Goal: Task Accomplishment & Management: Use online tool/utility

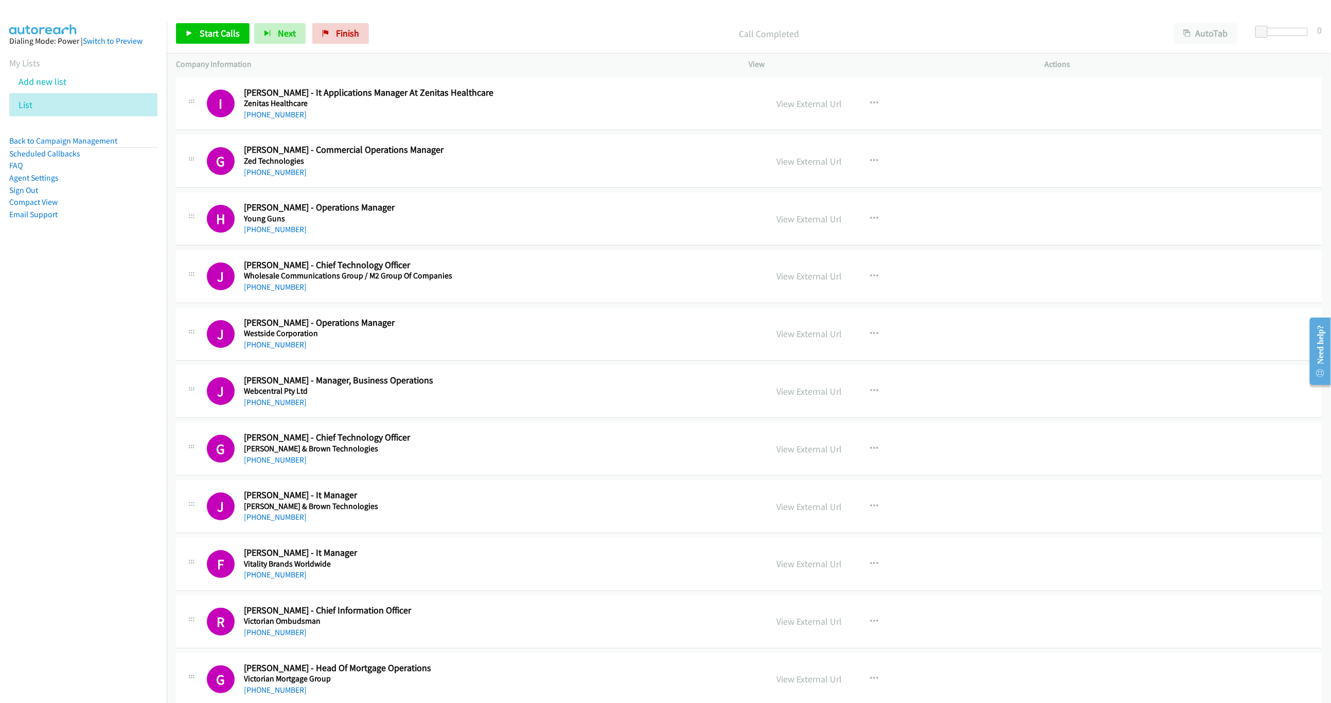
scroll to position [3810, 0]
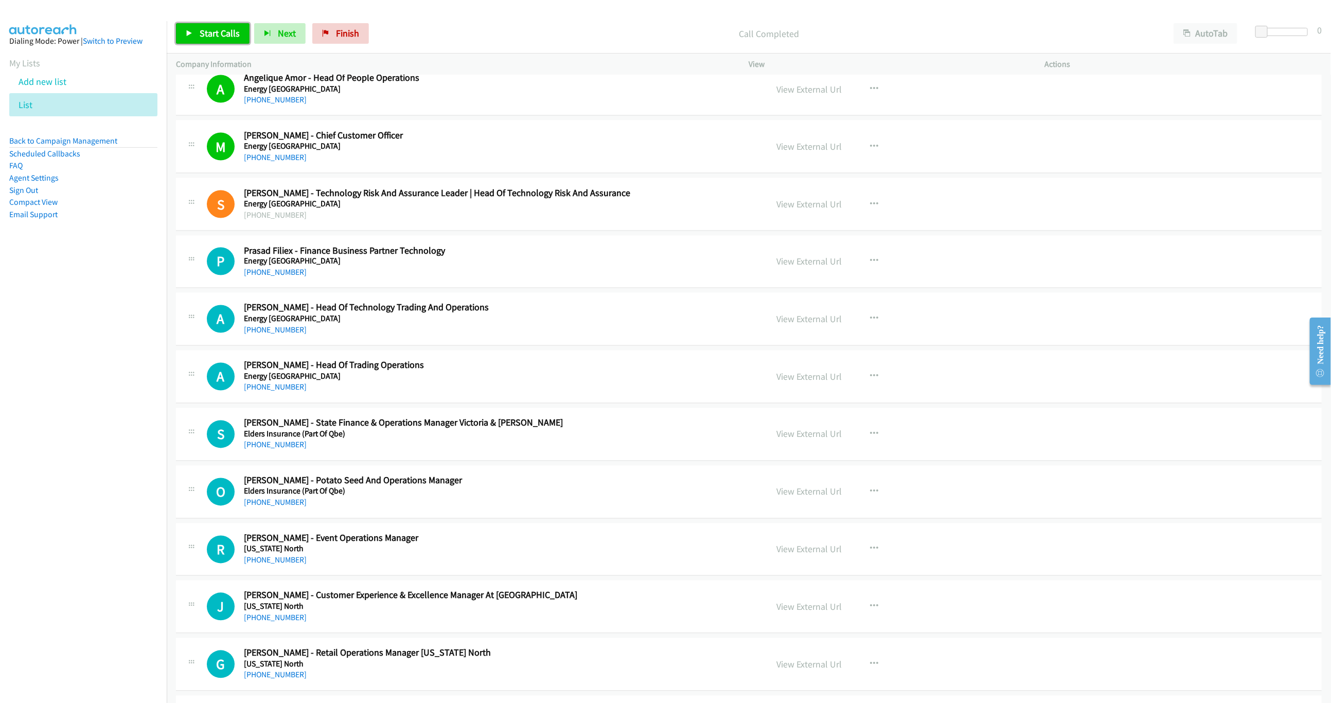
click at [211, 38] on span "Start Calls" at bounding box center [220, 33] width 40 height 12
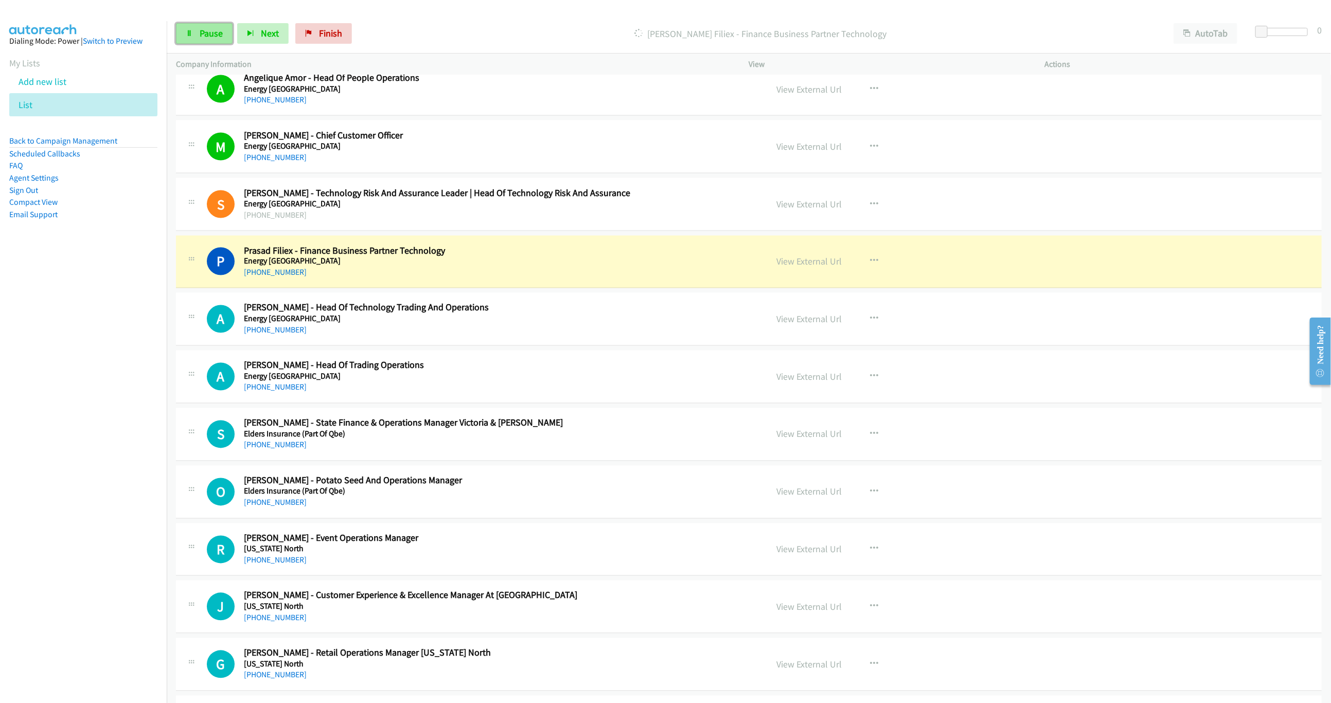
click at [216, 32] on span "Pause" at bounding box center [211, 33] width 23 height 12
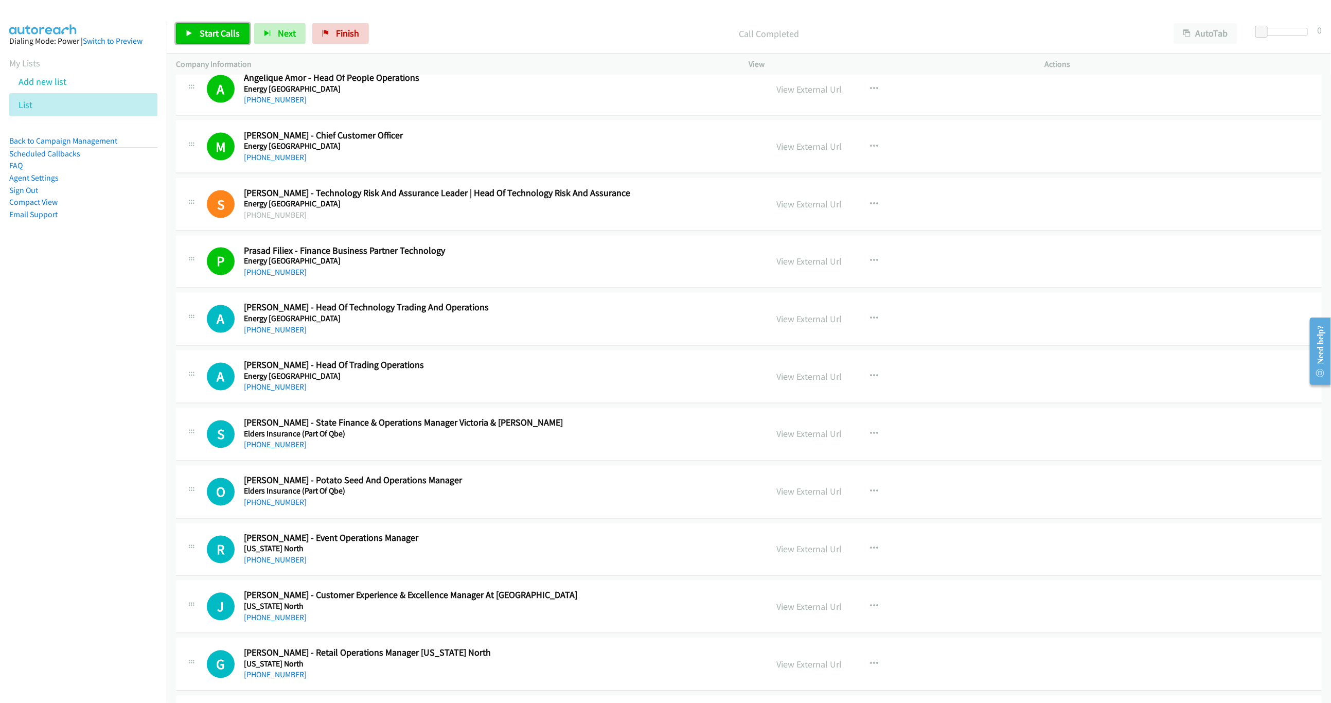
click at [225, 34] on span "Start Calls" at bounding box center [220, 33] width 40 height 12
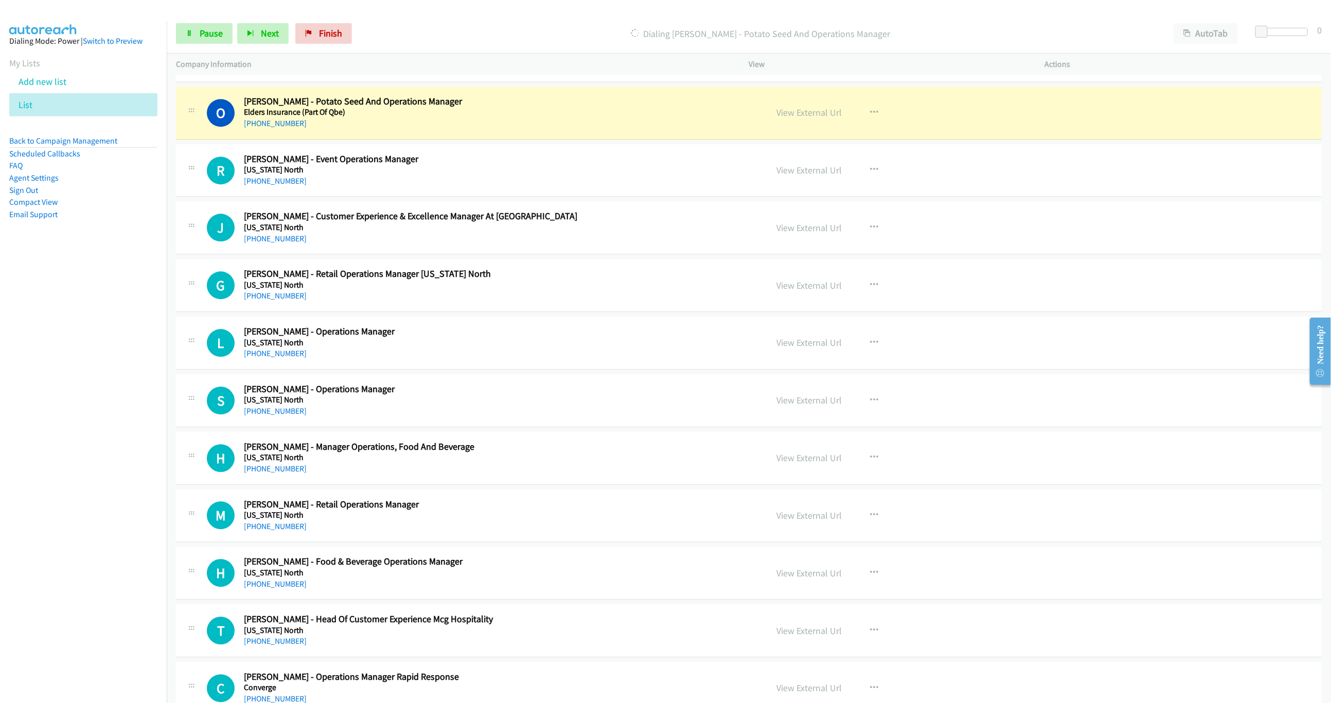
scroll to position [4196, 0]
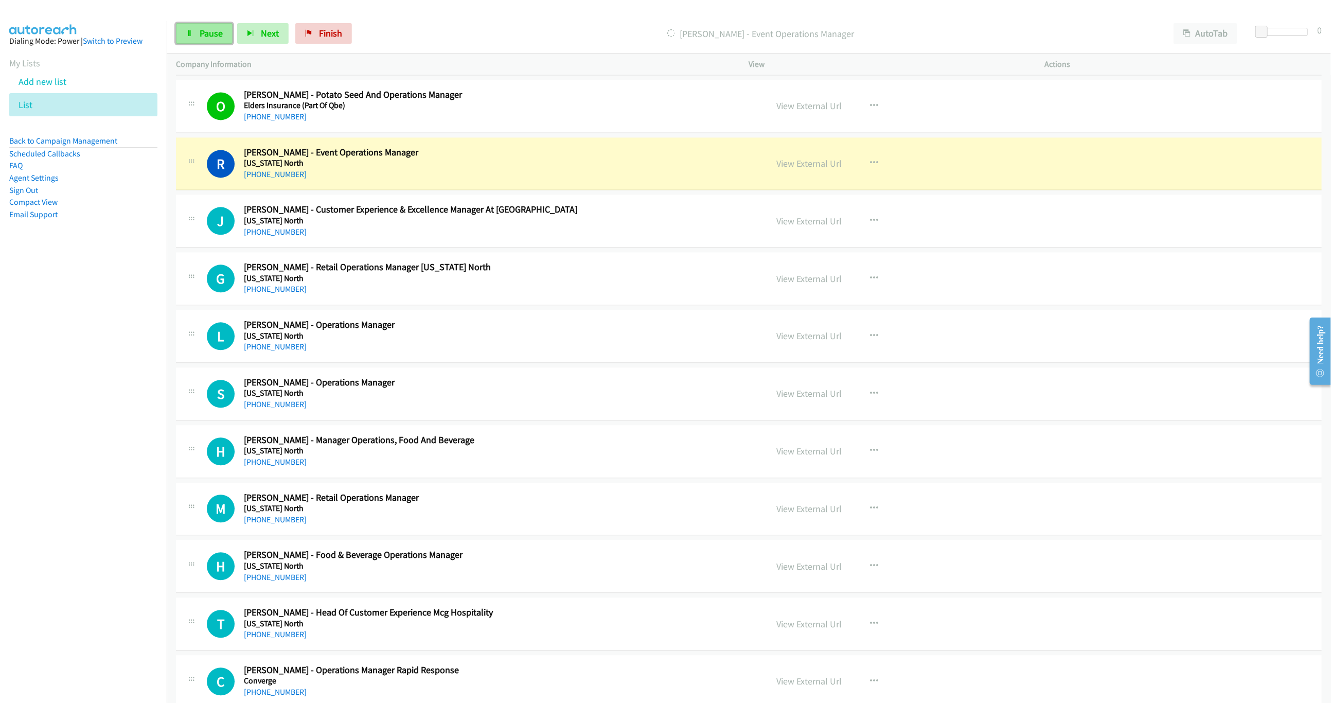
click at [216, 32] on span "Pause" at bounding box center [211, 33] width 23 height 12
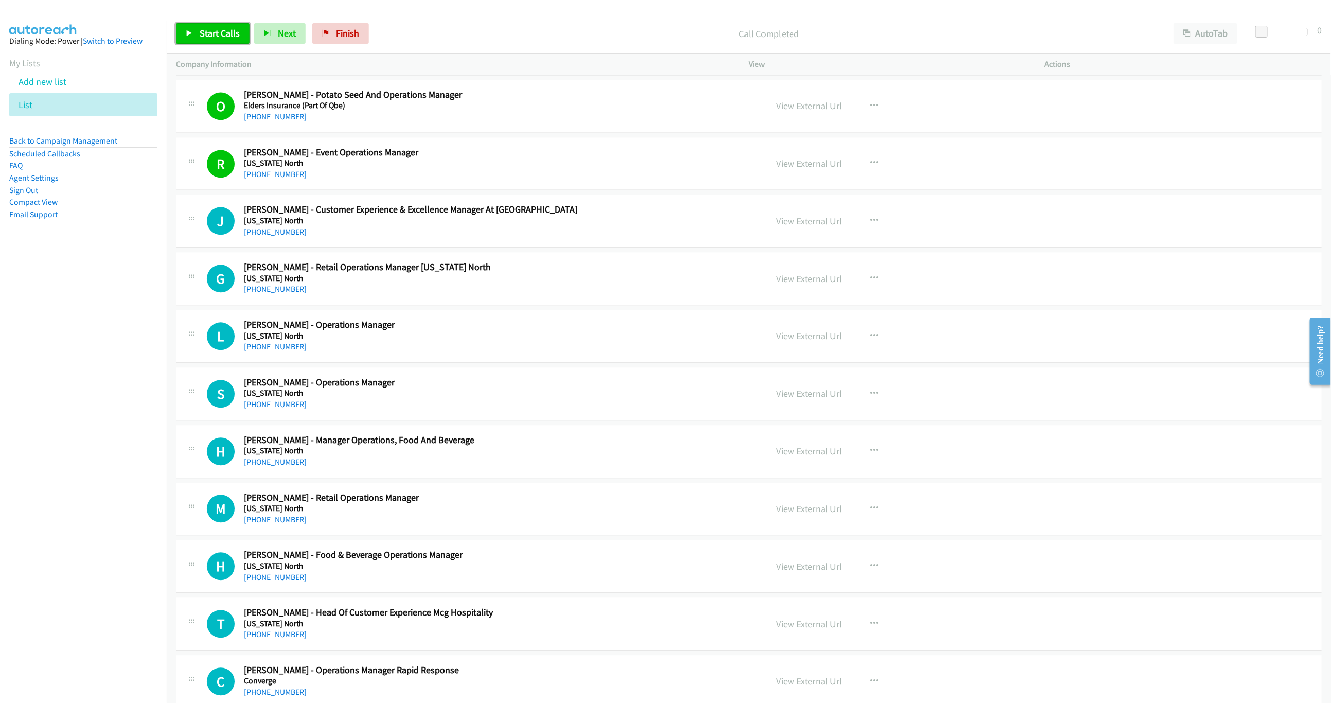
click at [198, 32] on link "Start Calls" at bounding box center [213, 33] width 74 height 21
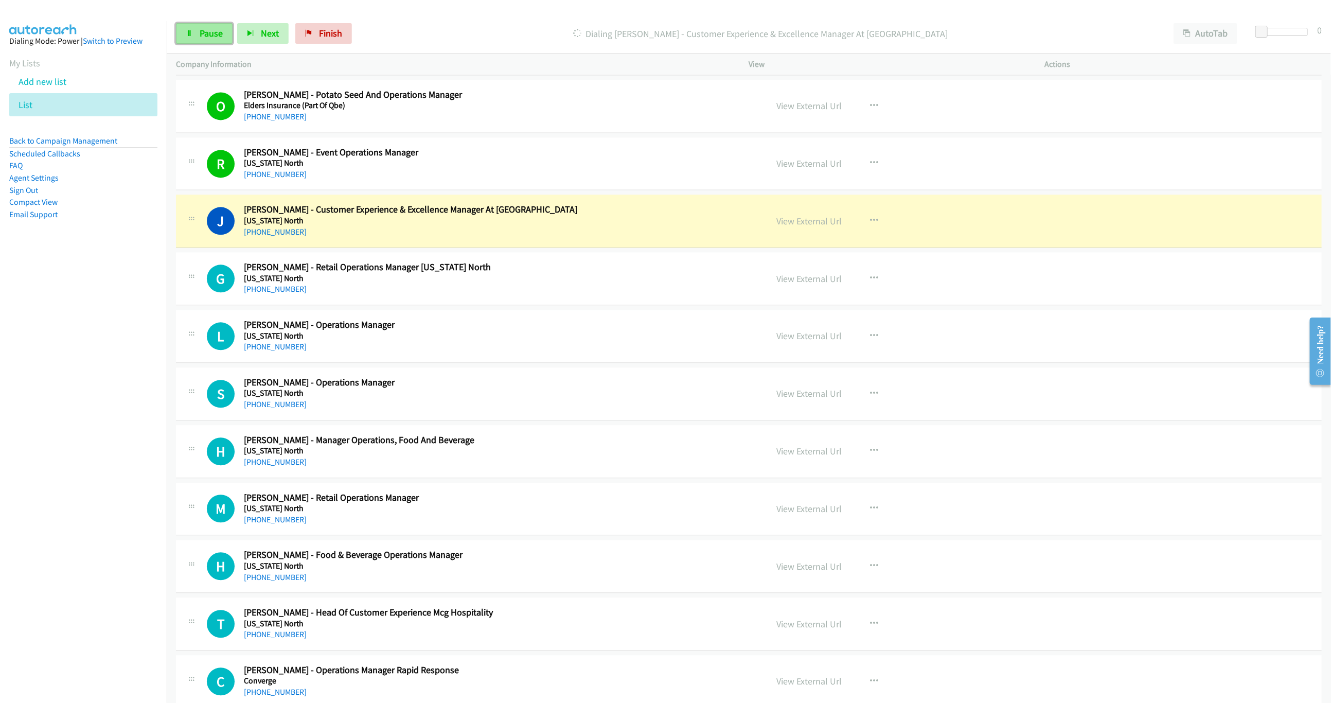
click at [225, 37] on link "Pause" at bounding box center [204, 33] width 57 height 21
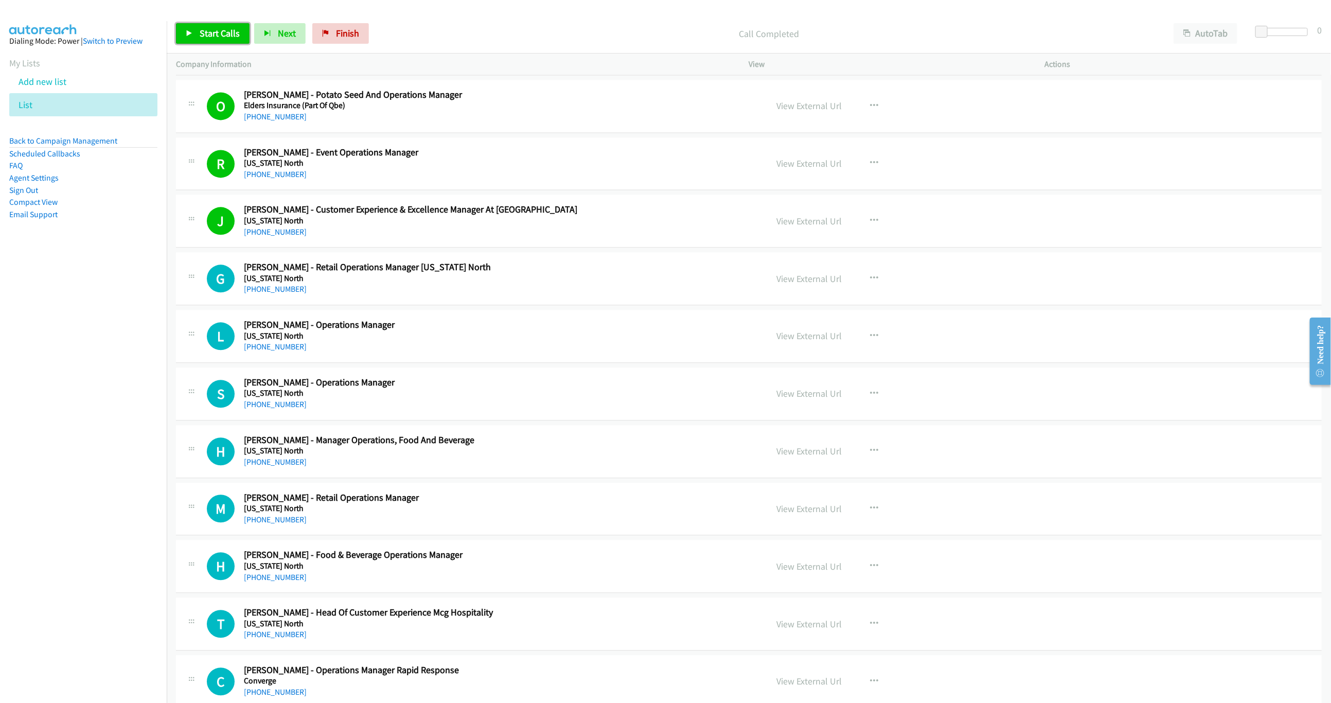
click at [221, 38] on span "Start Calls" at bounding box center [220, 33] width 40 height 12
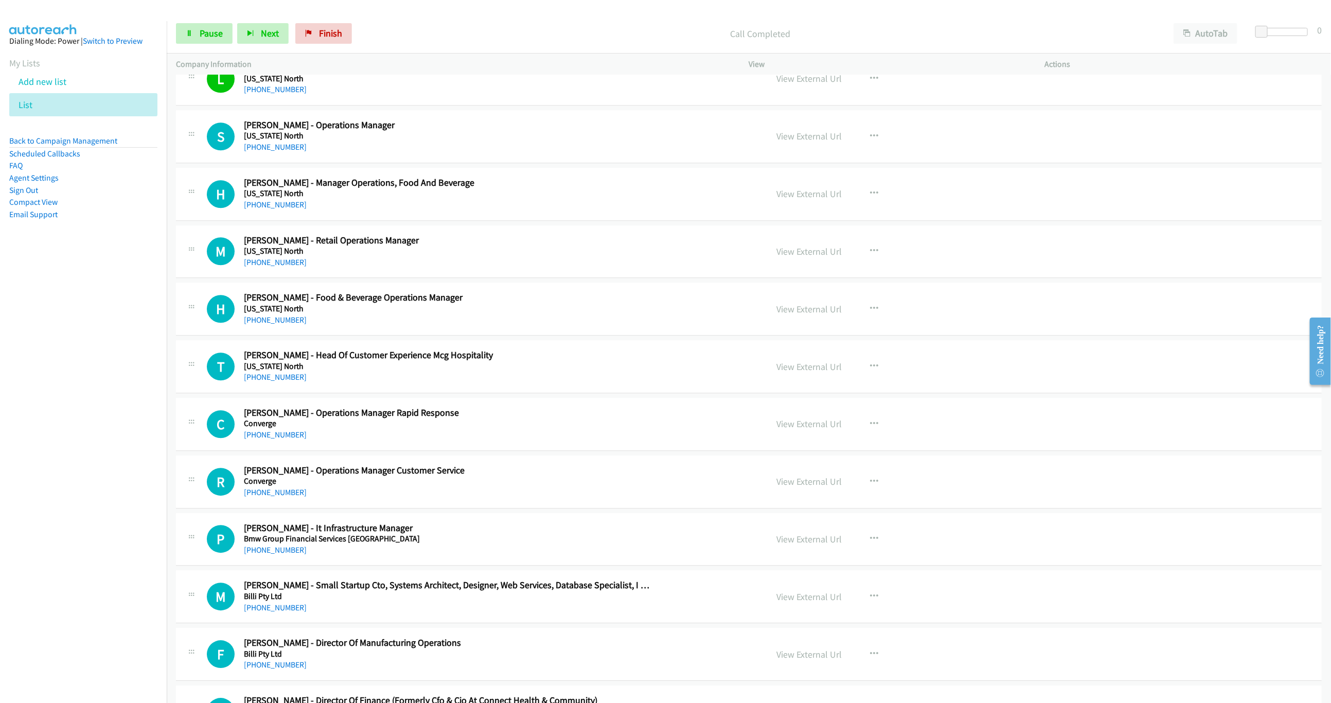
scroll to position [4505, 0]
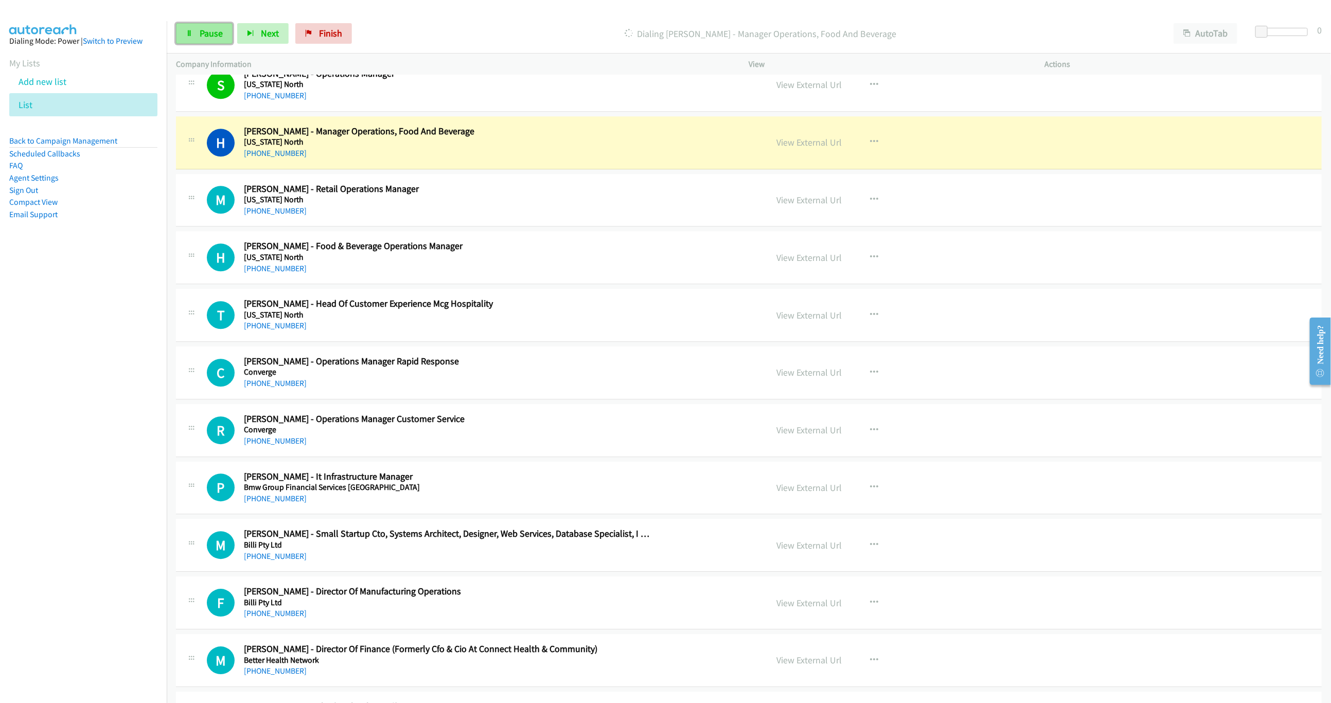
click at [204, 38] on span "Pause" at bounding box center [211, 33] width 23 height 12
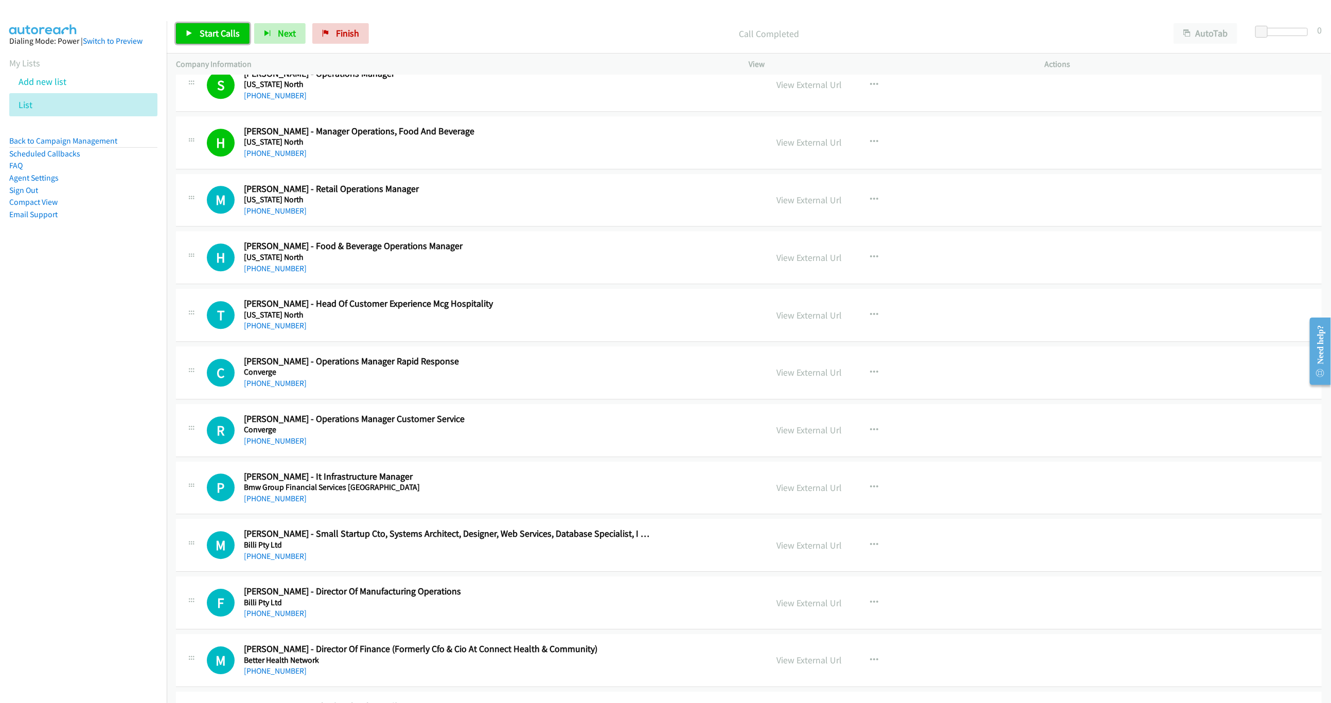
click at [198, 39] on link "Start Calls" at bounding box center [213, 33] width 74 height 21
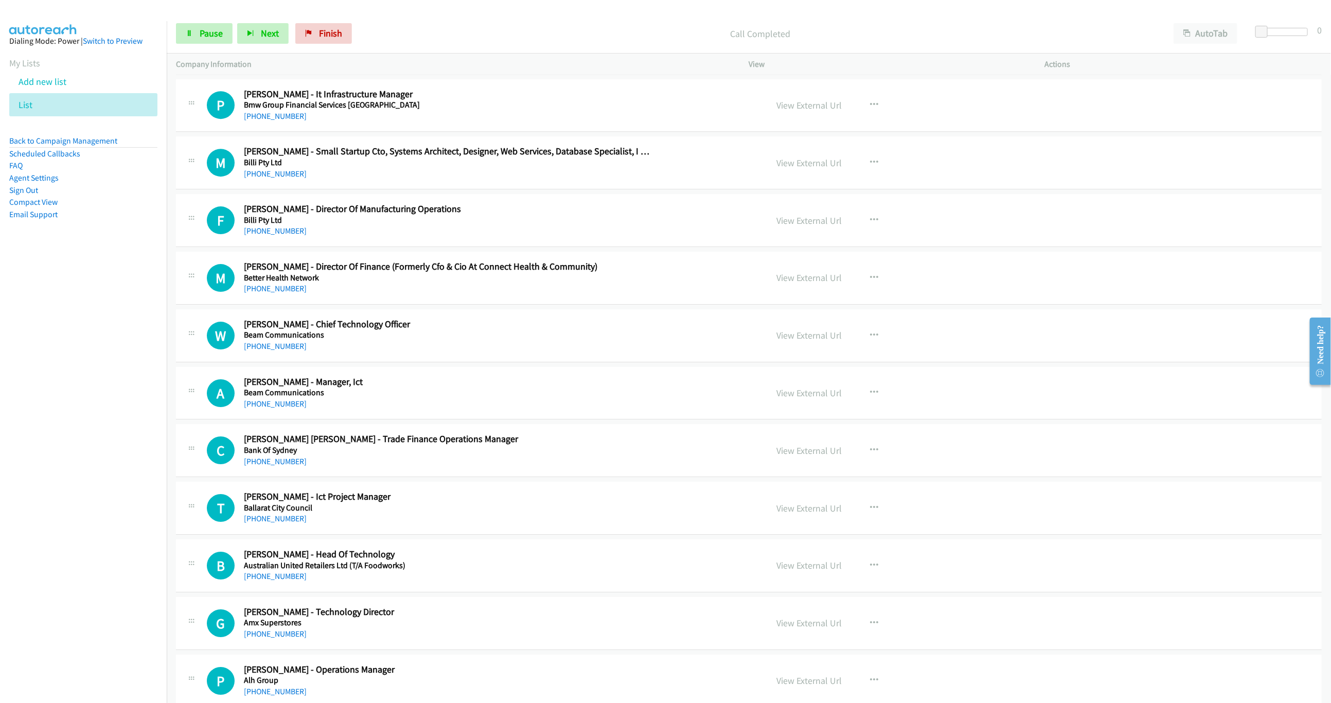
scroll to position [4891, 0]
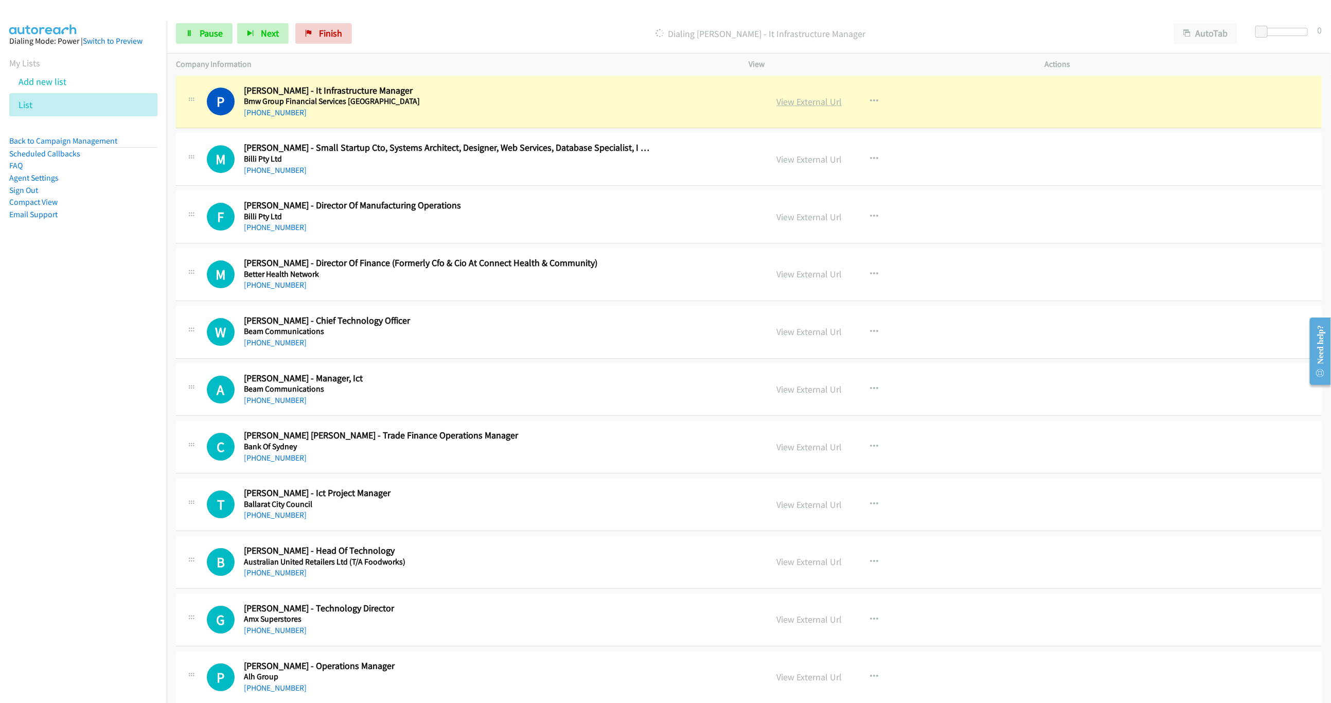
click at [781, 108] on link "View External Url" at bounding box center [809, 102] width 65 height 12
click at [186, 28] on link "Pause" at bounding box center [204, 33] width 57 height 21
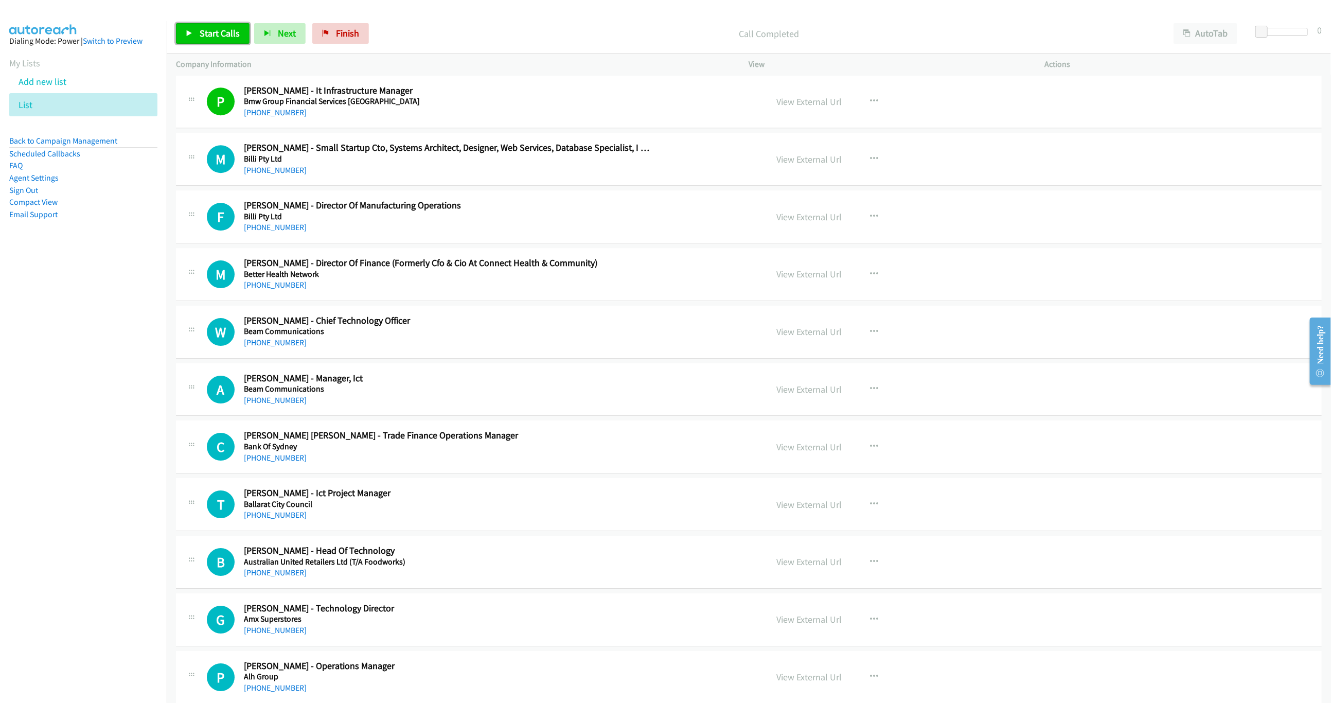
click at [208, 35] on span "Start Calls" at bounding box center [220, 33] width 40 height 12
click at [1008, 170] on div "View External Url View External Url Schedule/Manage Callback Start Calls Here R…" at bounding box center [919, 159] width 305 height 34
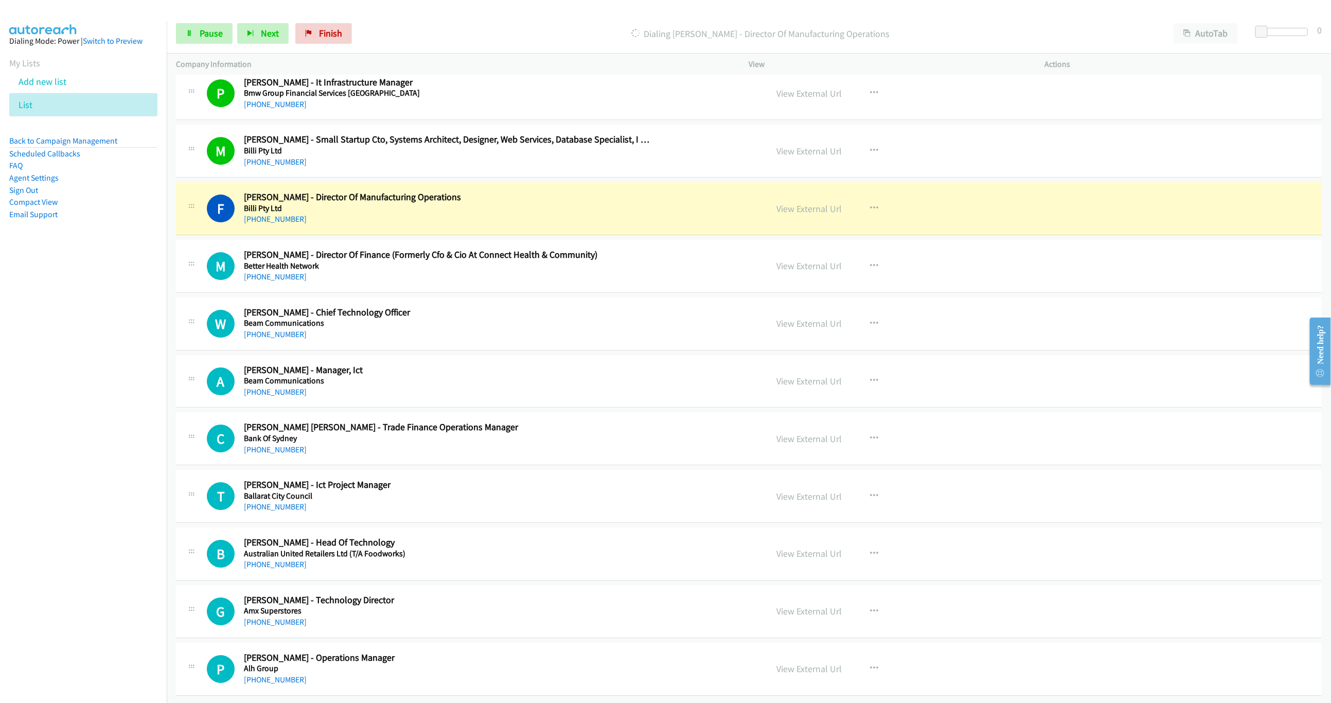
scroll to position [4935, 0]
click at [55, 423] on nav "Dialing Mode: Power | Switch to Preview My Lists Add new list List Back to Camp…" at bounding box center [83, 372] width 167 height 703
click at [216, 42] on link "Pause" at bounding box center [204, 33] width 57 height 21
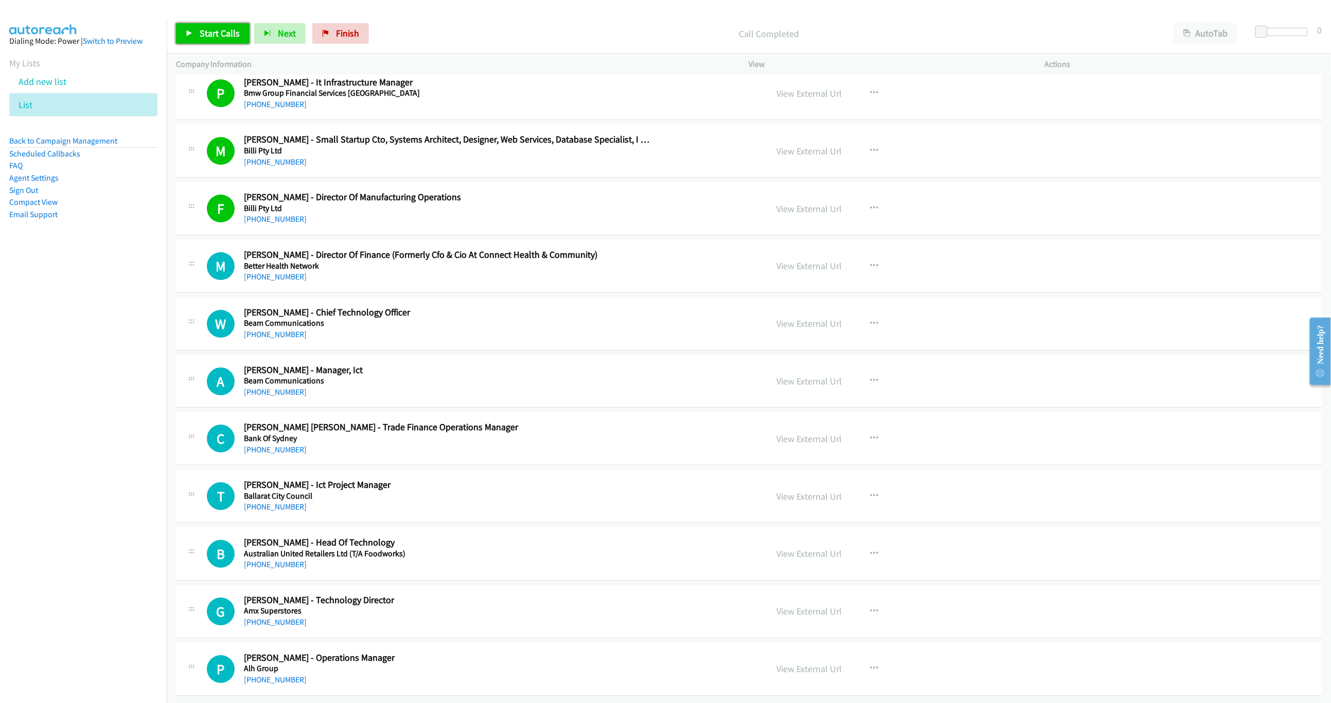
click at [221, 36] on span "Start Calls" at bounding box center [220, 33] width 40 height 12
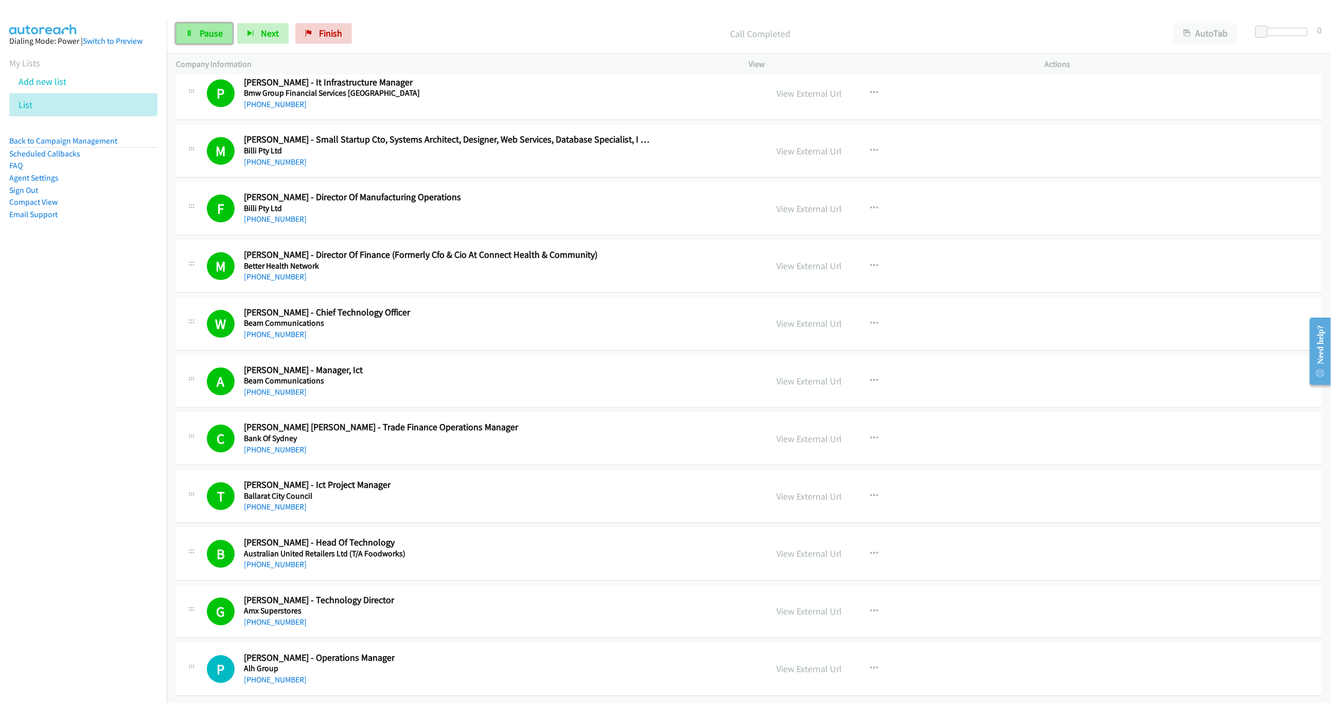
click at [194, 36] on link "Pause" at bounding box center [204, 33] width 57 height 21
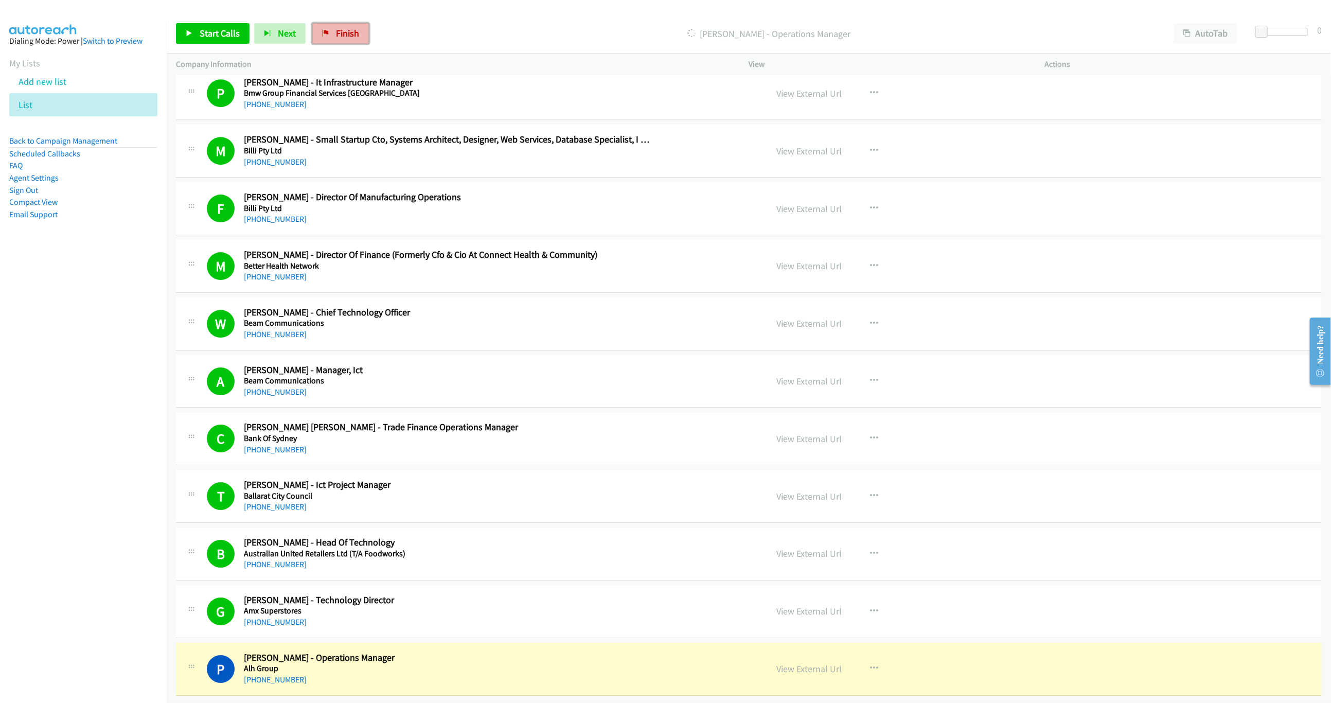
click at [343, 38] on span "Finish" at bounding box center [347, 33] width 23 height 12
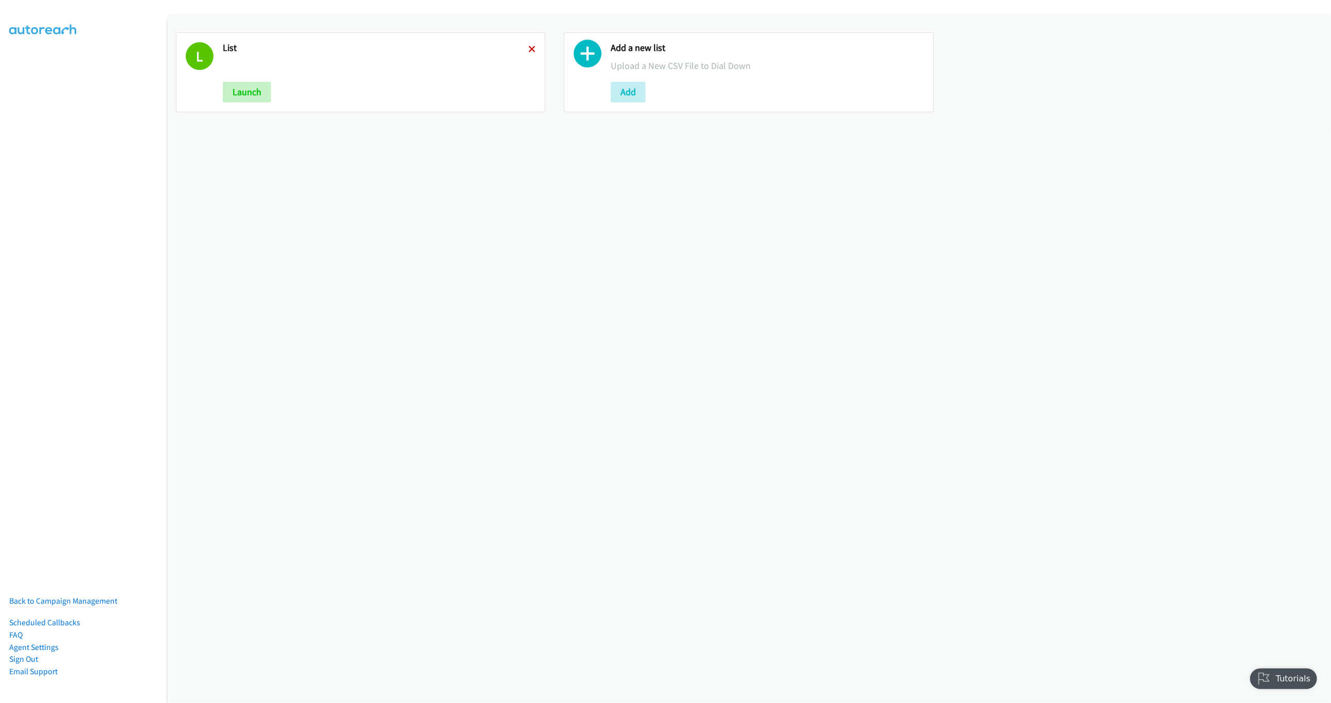
click at [529, 47] on icon at bounding box center [531, 49] width 7 height 7
click at [250, 89] on button "Add" at bounding box center [240, 92] width 35 height 21
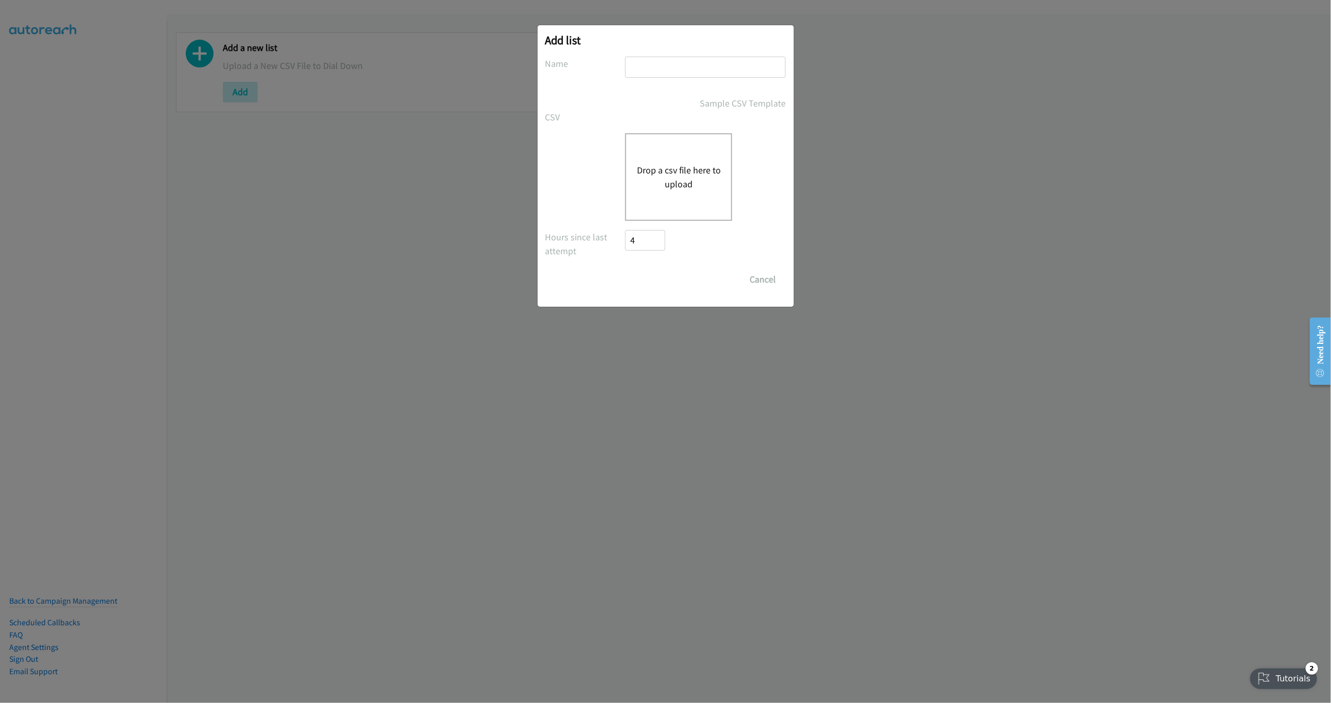
click at [700, 207] on div "Drop a csv file here to upload" at bounding box center [678, 176] width 107 height 87
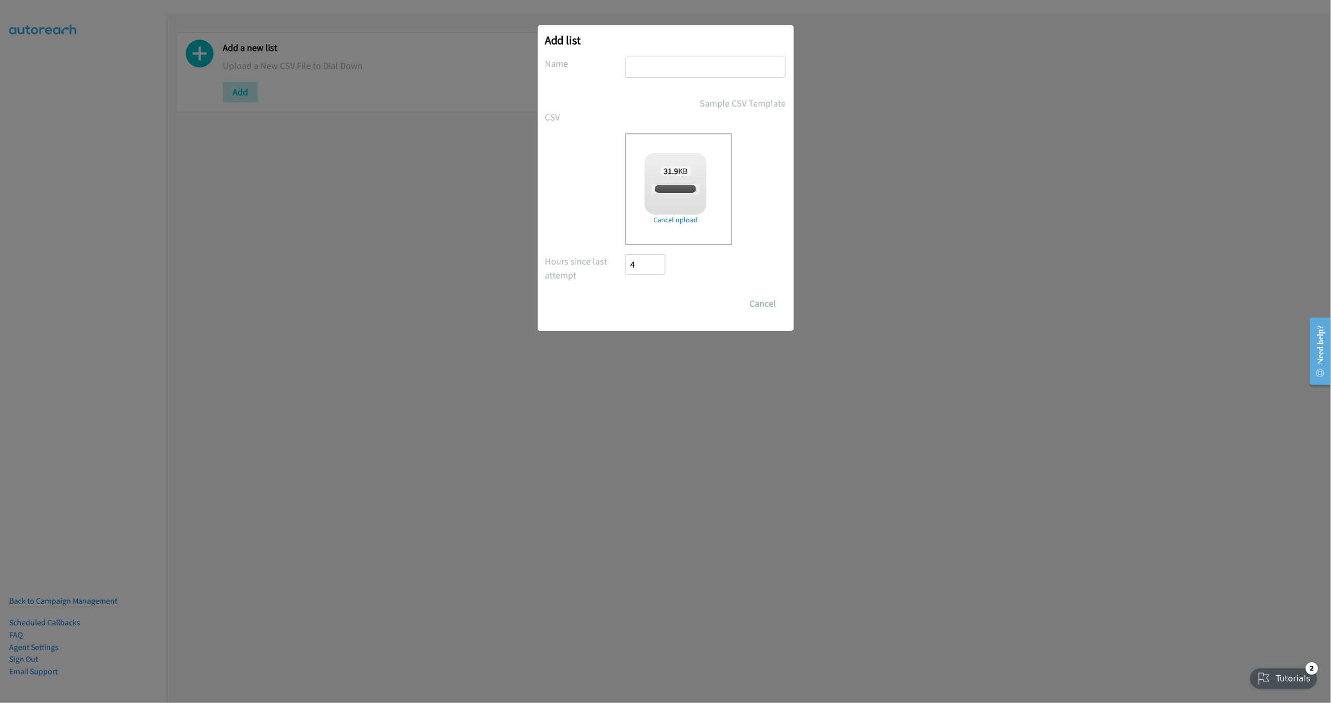
click at [659, 68] on input "text" at bounding box center [705, 67] width 160 height 21
checkbox input "true"
type input "LIST"
click at [657, 294] on input "Save List" at bounding box center [652, 303] width 54 height 21
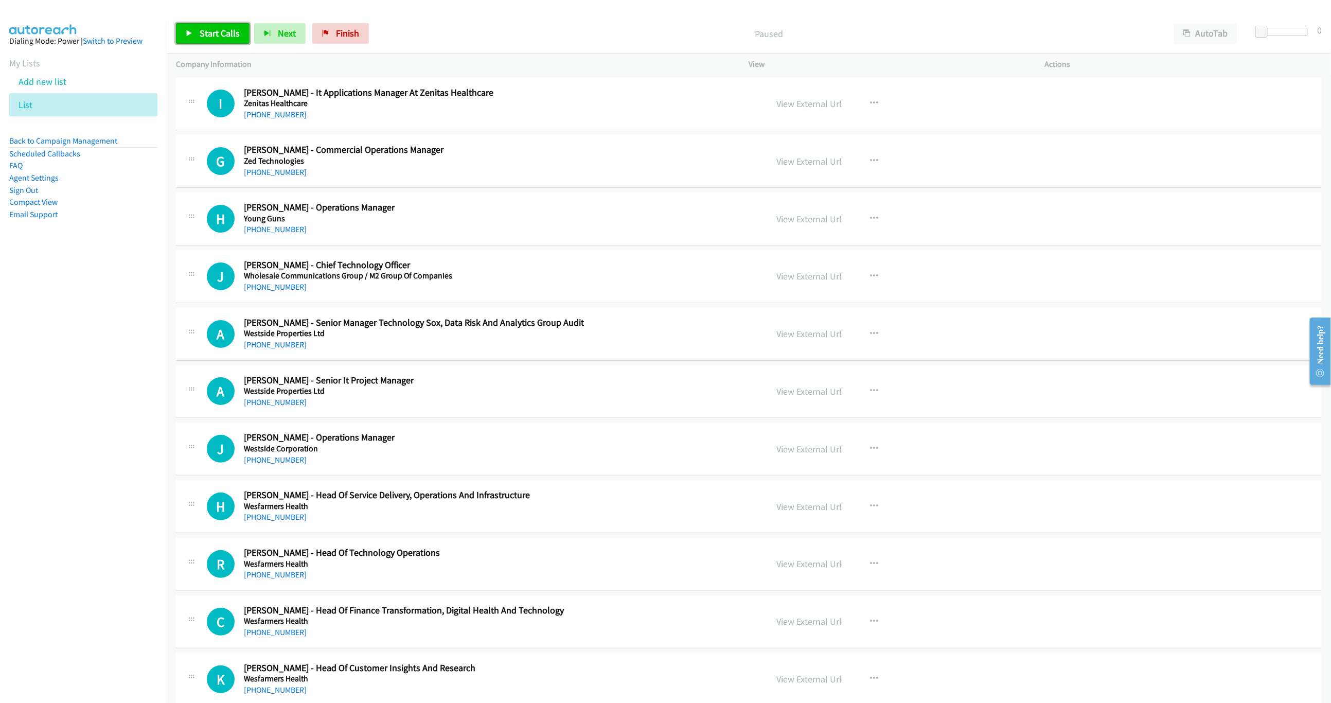
click at [193, 39] on link "Start Calls" at bounding box center [213, 33] width 74 height 21
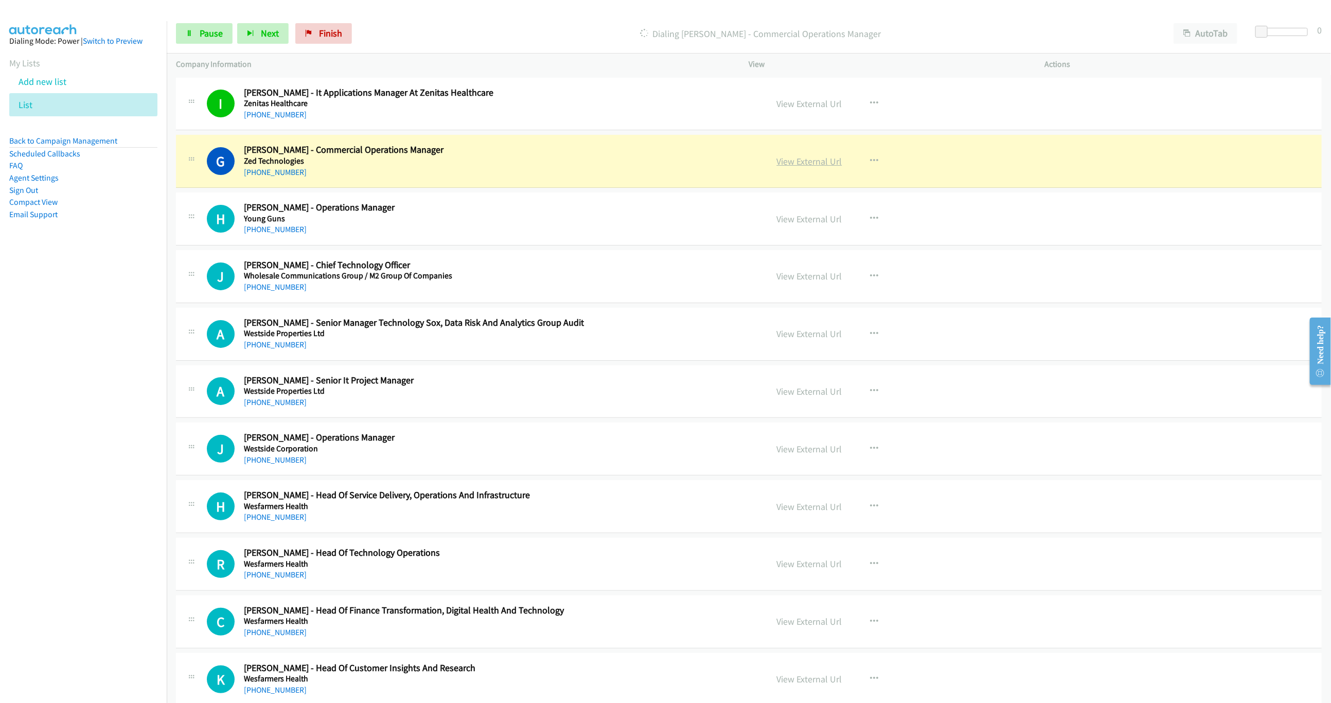
click at [787, 163] on link "View External Url" at bounding box center [809, 161] width 65 height 12
click at [207, 34] on span "Pause" at bounding box center [211, 33] width 23 height 12
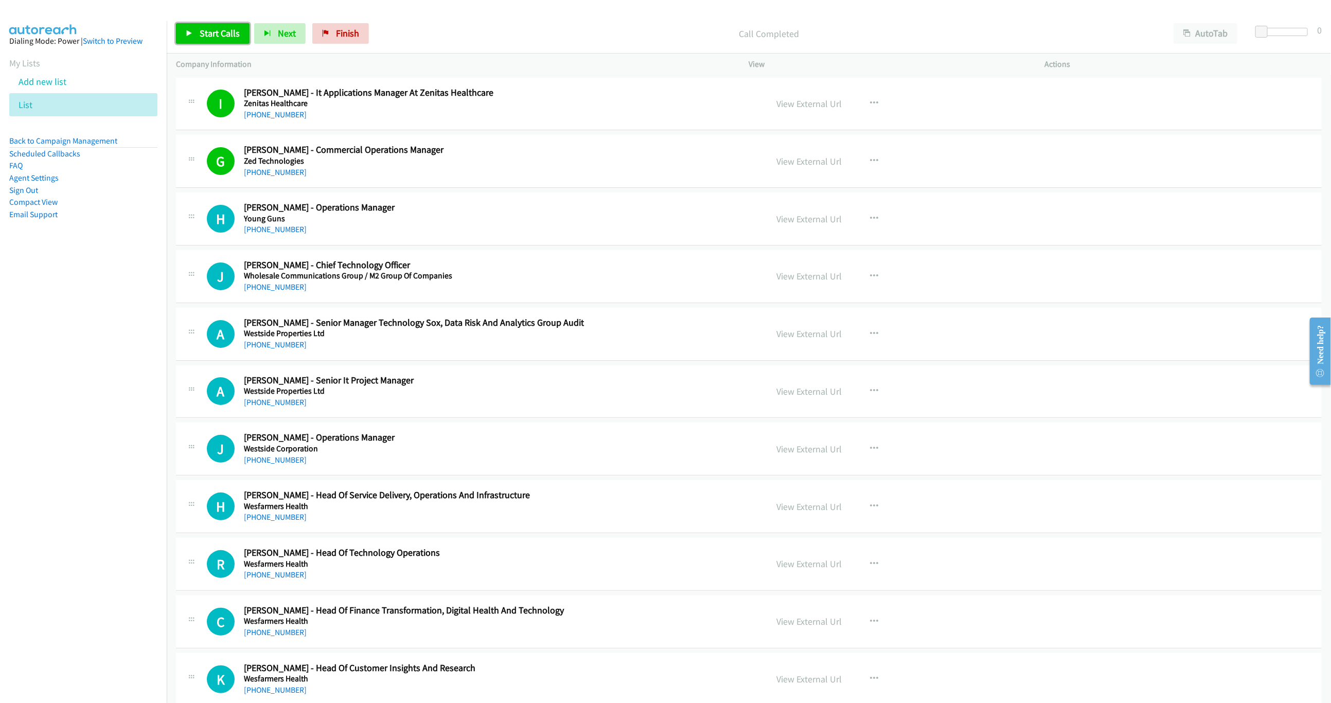
click at [222, 31] on span "Start Calls" at bounding box center [220, 33] width 40 height 12
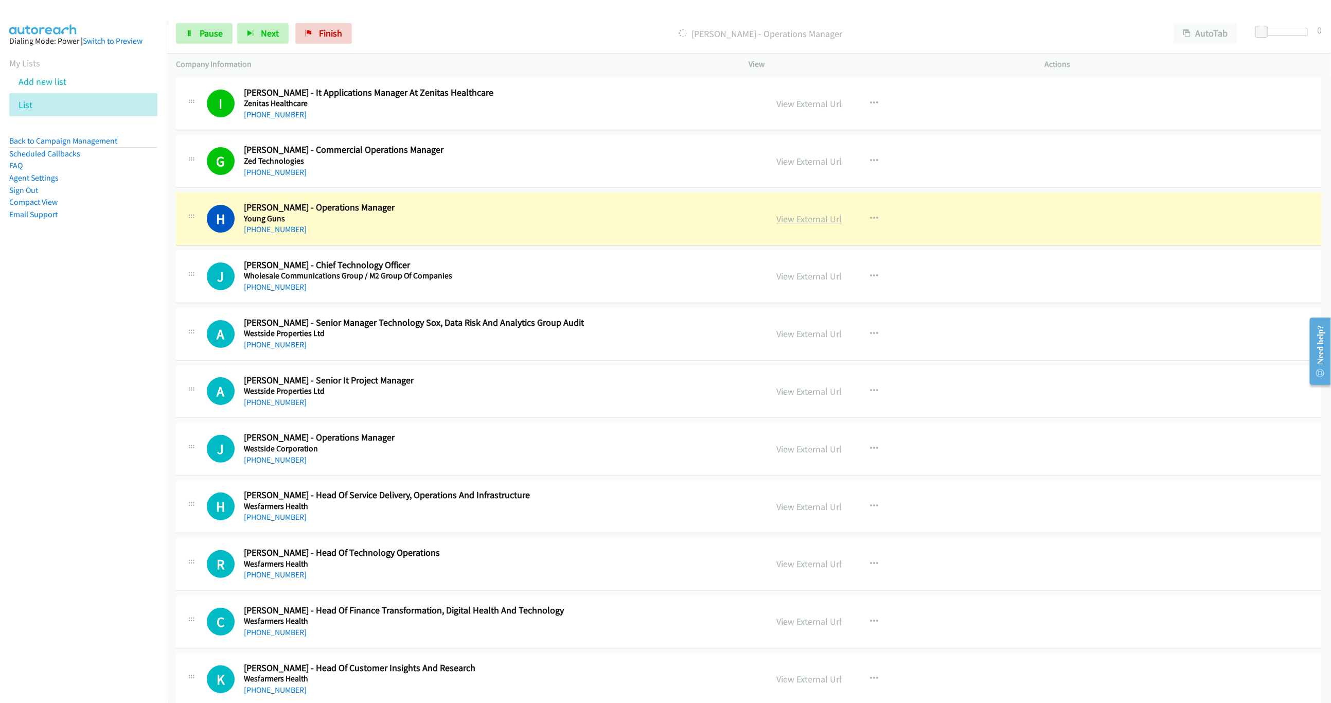
click at [818, 220] on link "View External Url" at bounding box center [809, 219] width 65 height 12
click at [206, 38] on span "Pause" at bounding box center [211, 33] width 23 height 12
click at [195, 34] on link "Start Calls" at bounding box center [213, 33] width 74 height 21
click at [190, 36] on icon at bounding box center [189, 33] width 7 height 7
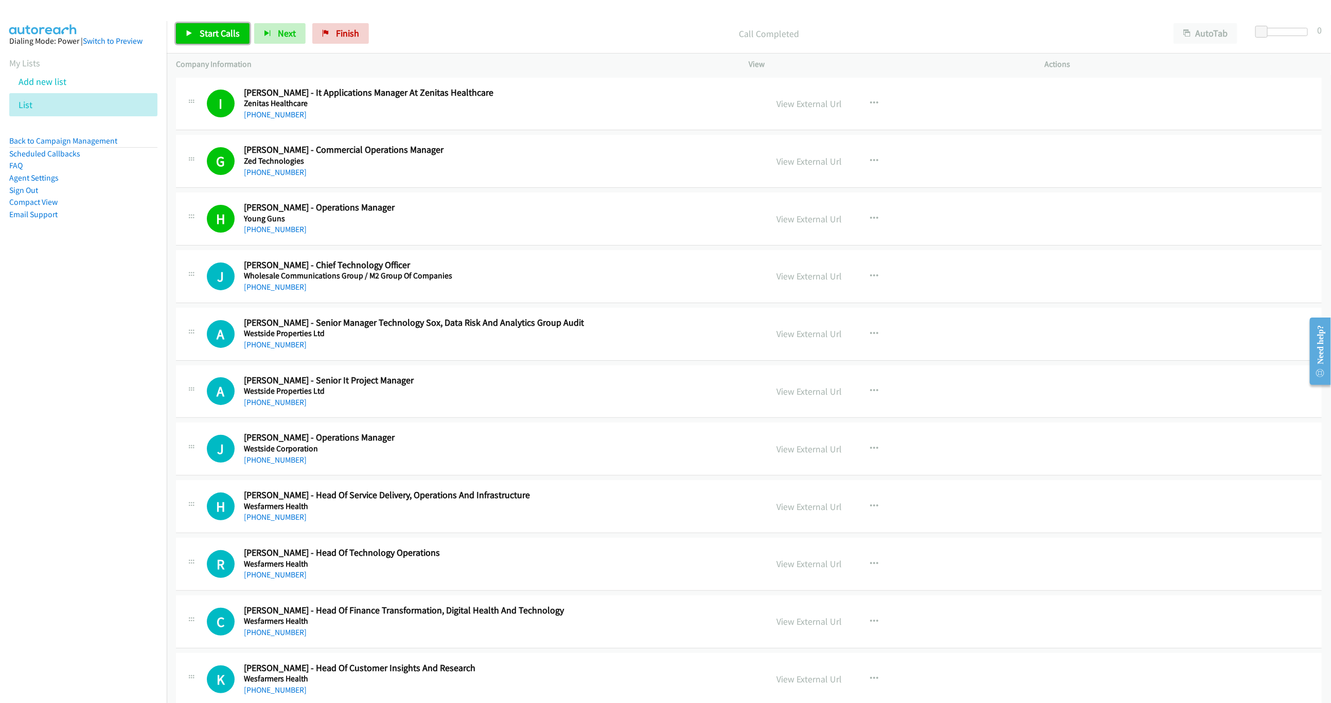
click at [212, 39] on link "Start Calls" at bounding box center [213, 33] width 74 height 21
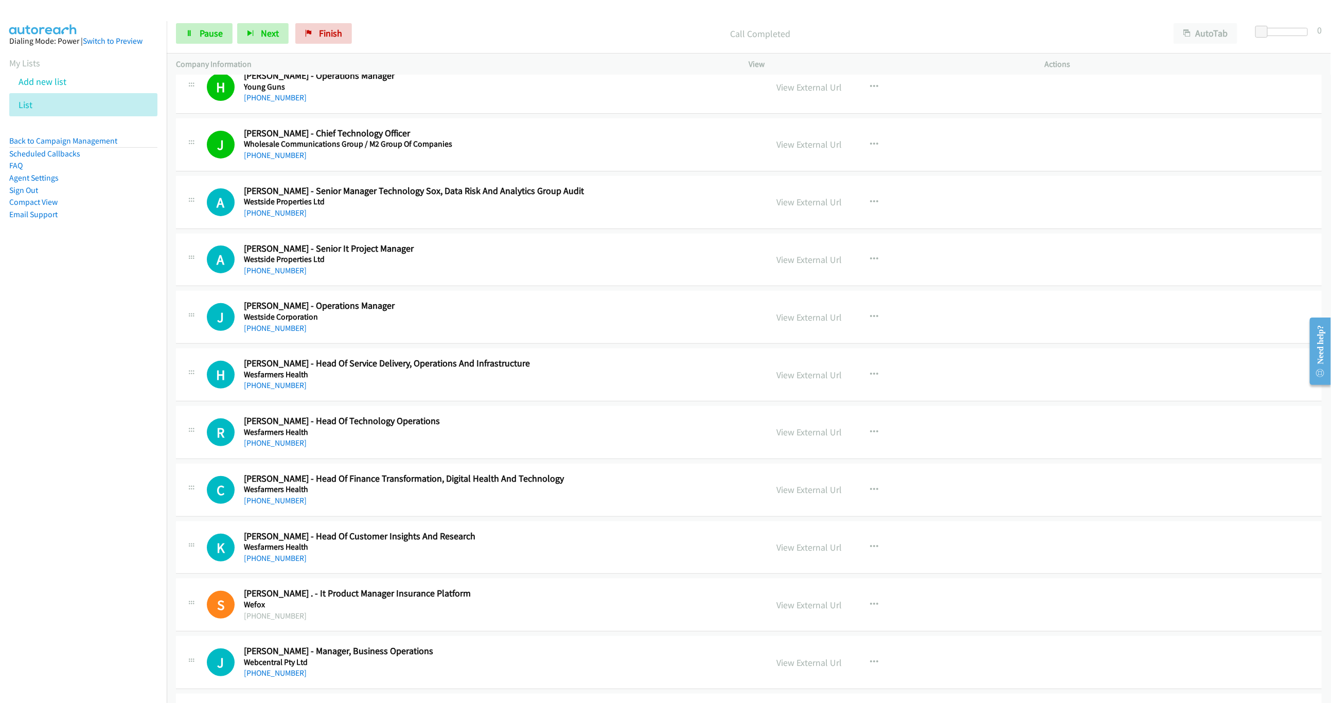
scroll to position [231, 0]
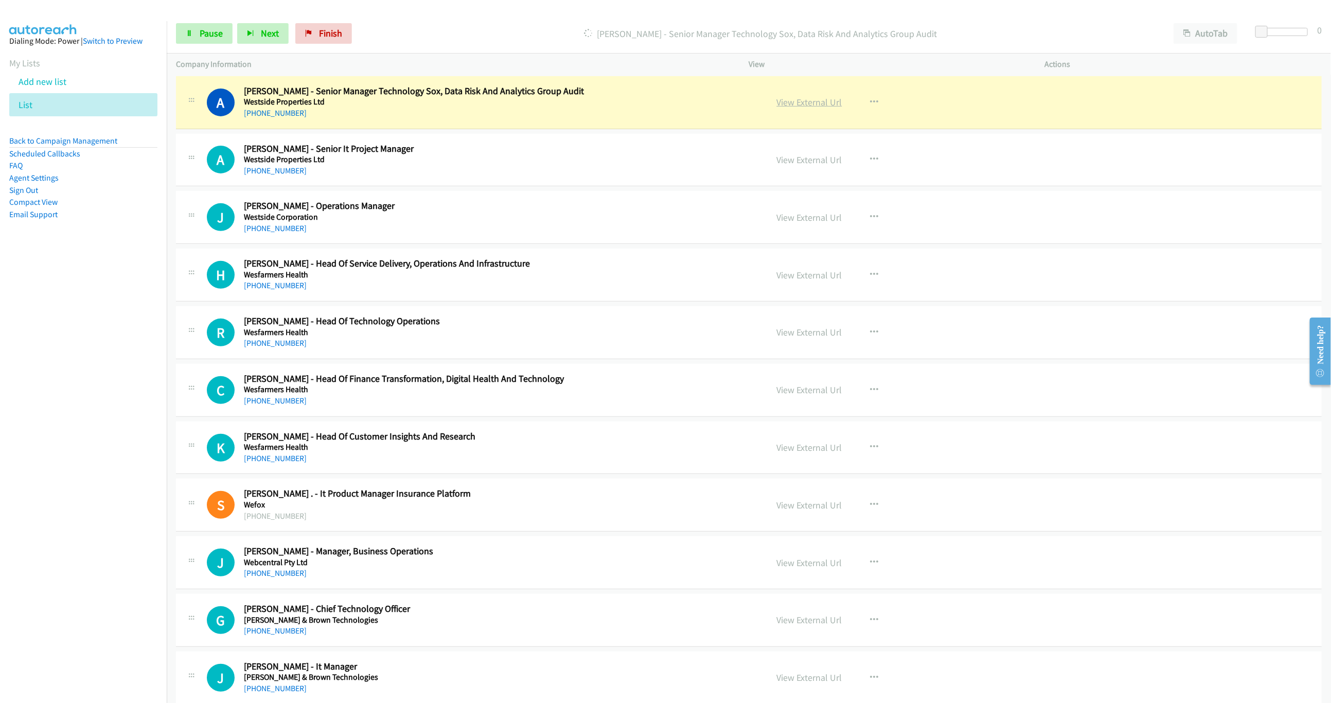
click at [817, 105] on link "View External Url" at bounding box center [809, 102] width 65 height 12
click at [176, 34] on link "Pause" at bounding box center [204, 33] width 57 height 21
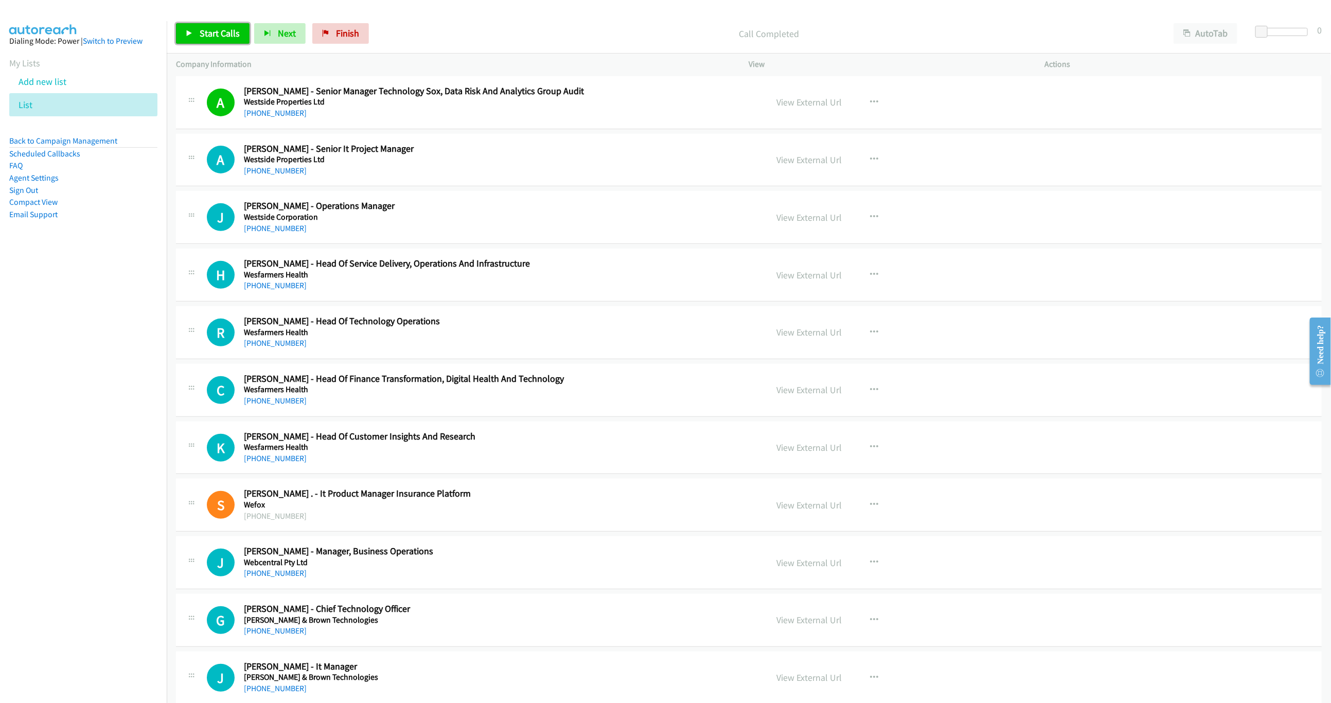
click at [217, 34] on span "Start Calls" at bounding box center [220, 33] width 40 height 12
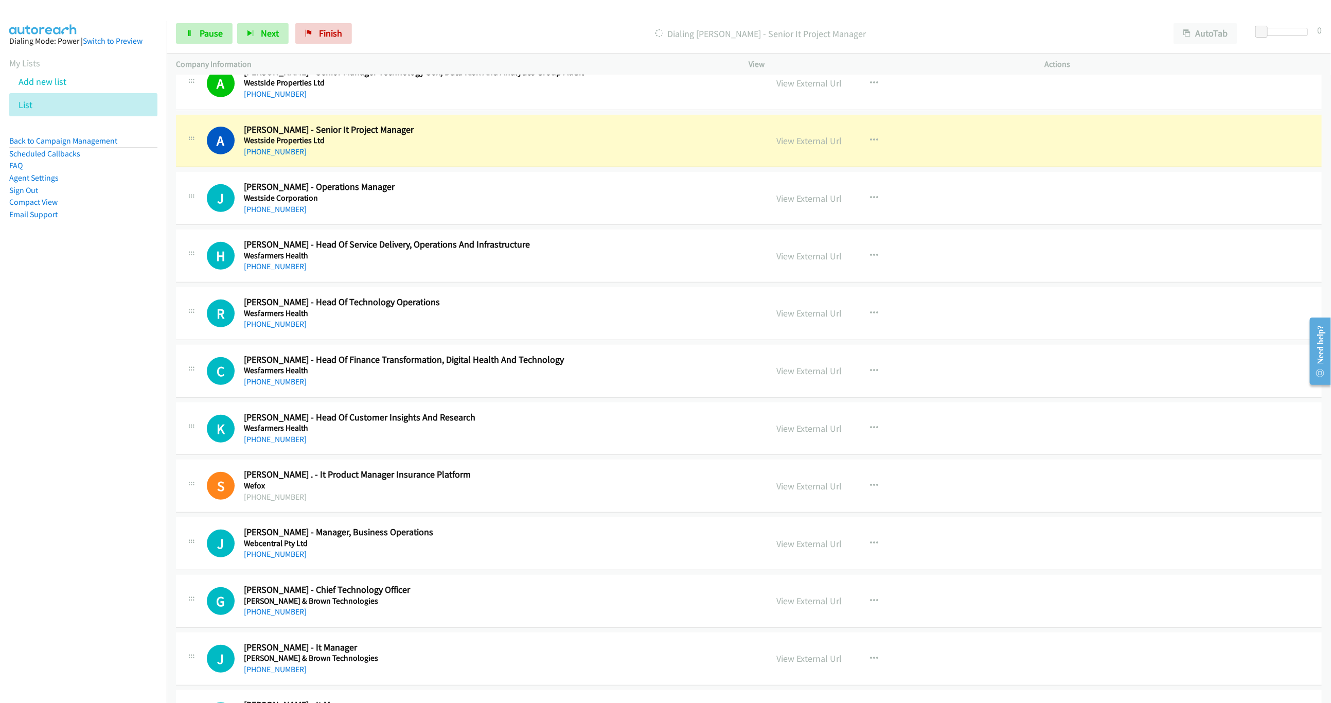
scroll to position [309, 0]
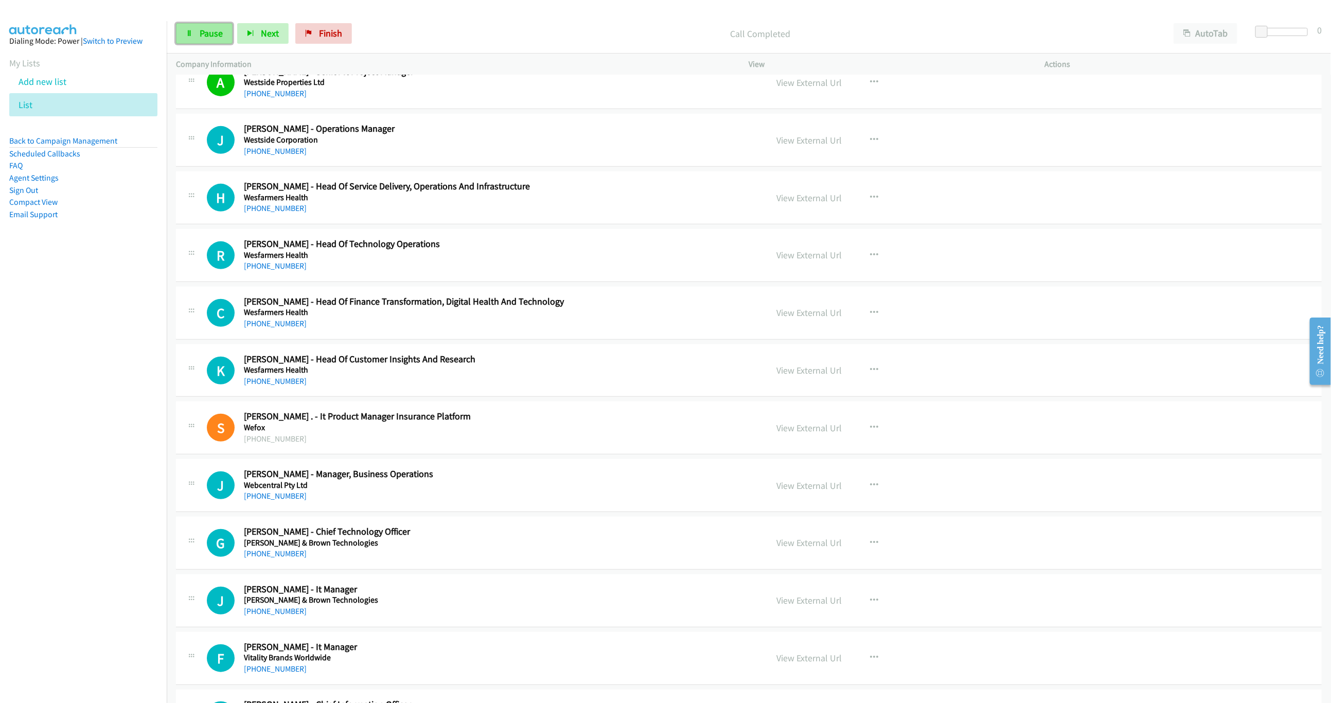
click at [190, 28] on link "Pause" at bounding box center [204, 33] width 57 height 21
click at [196, 42] on link "Start Calls" at bounding box center [213, 33] width 74 height 21
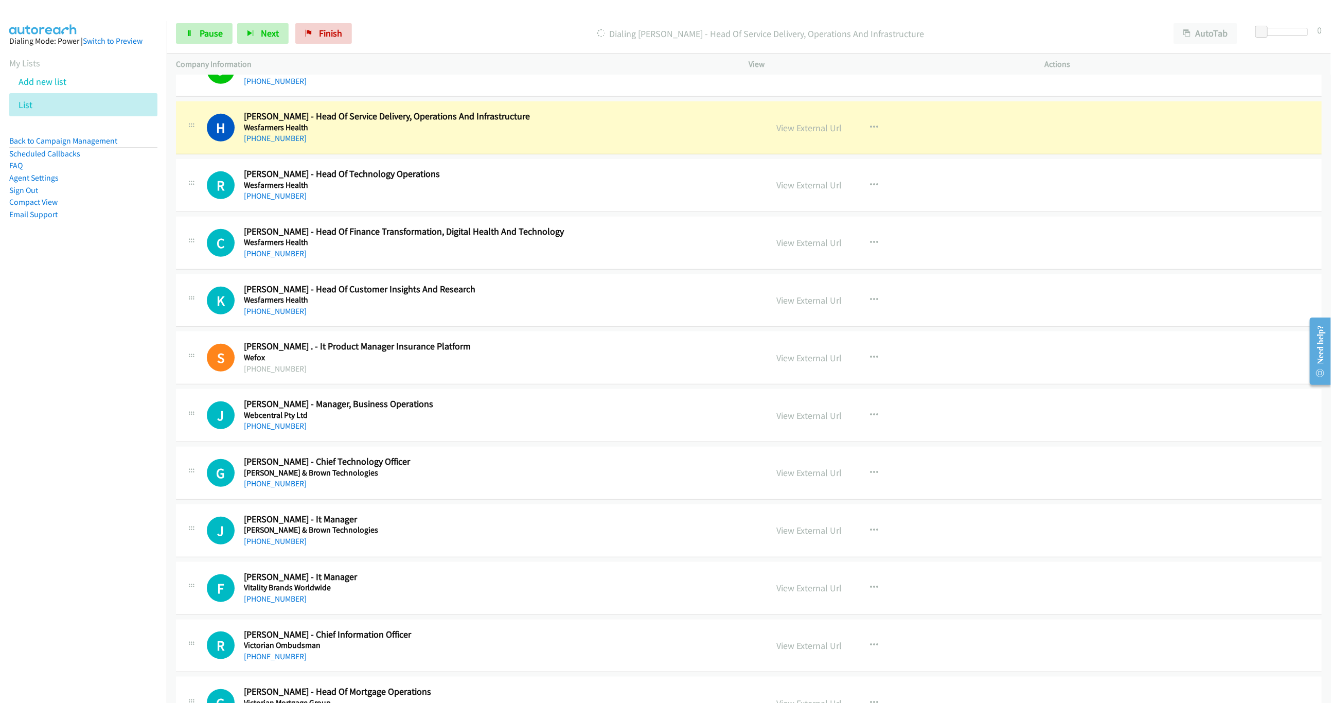
scroll to position [386, 0]
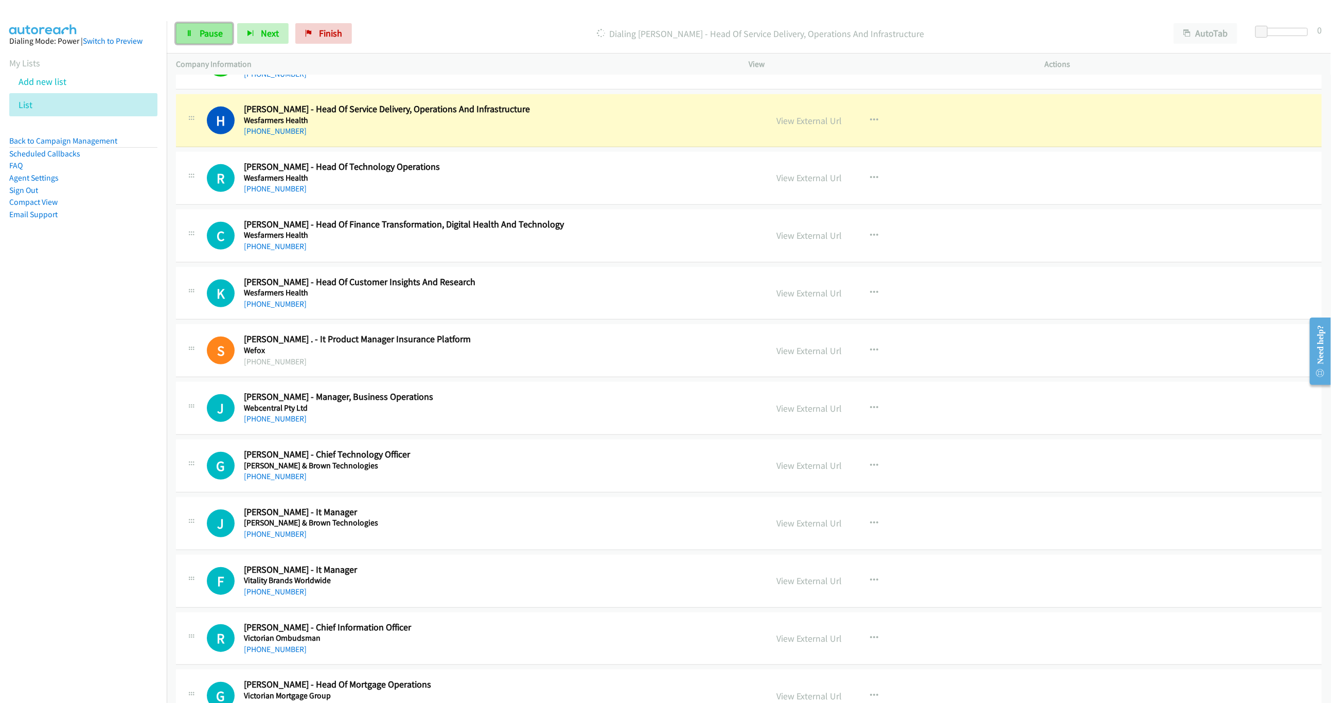
click at [204, 34] on span "Pause" at bounding box center [211, 33] width 23 height 12
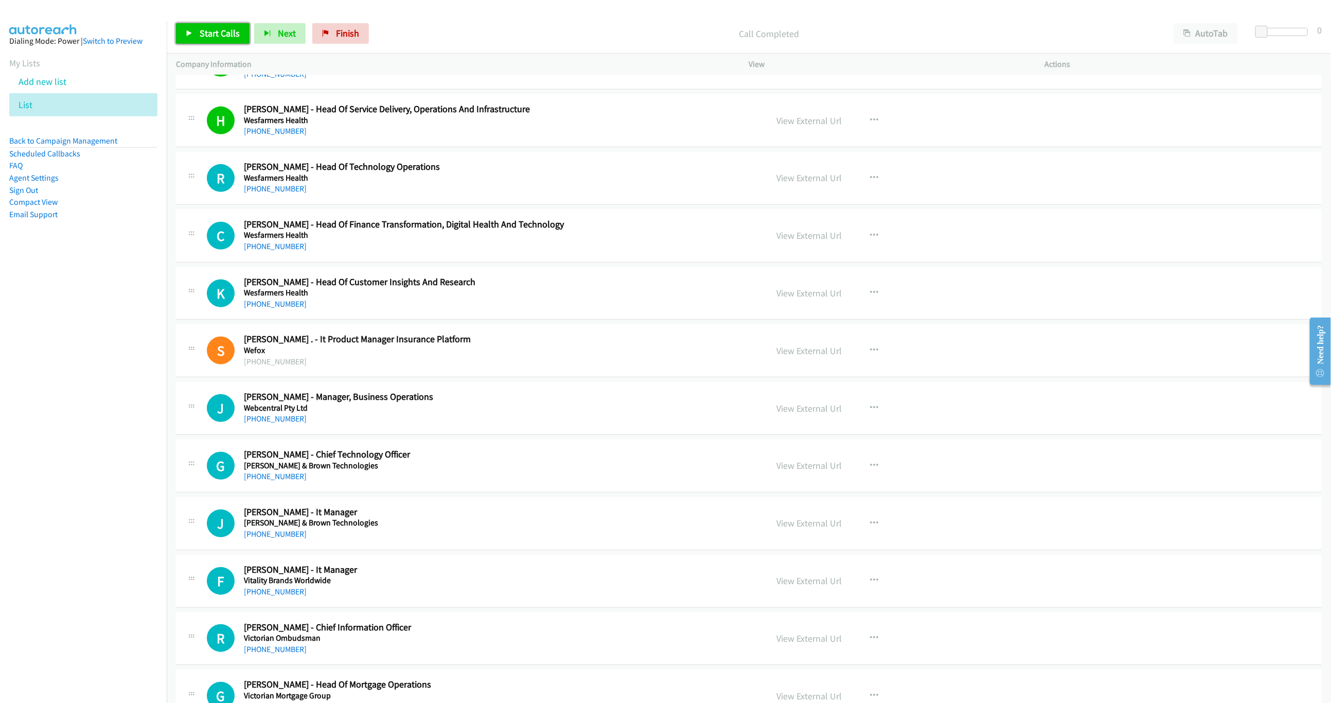
click at [222, 28] on span "Start Calls" at bounding box center [220, 33] width 40 height 12
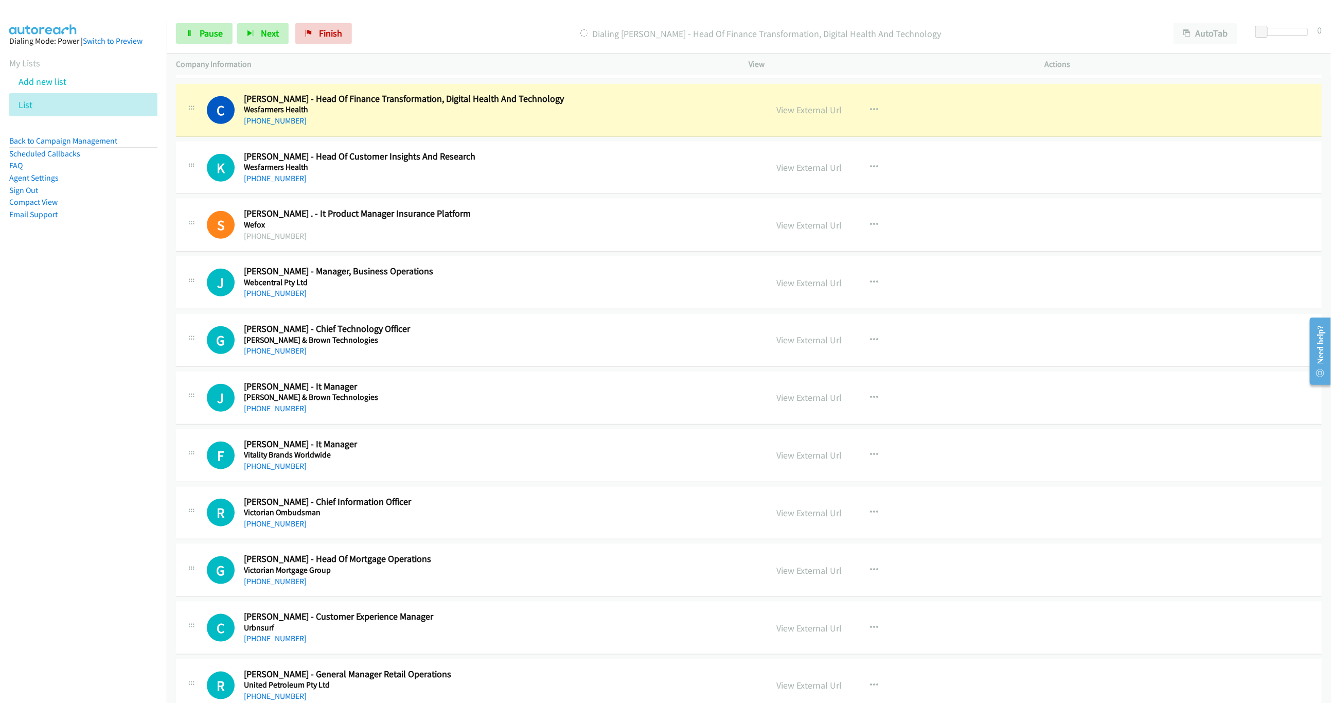
scroll to position [509, 0]
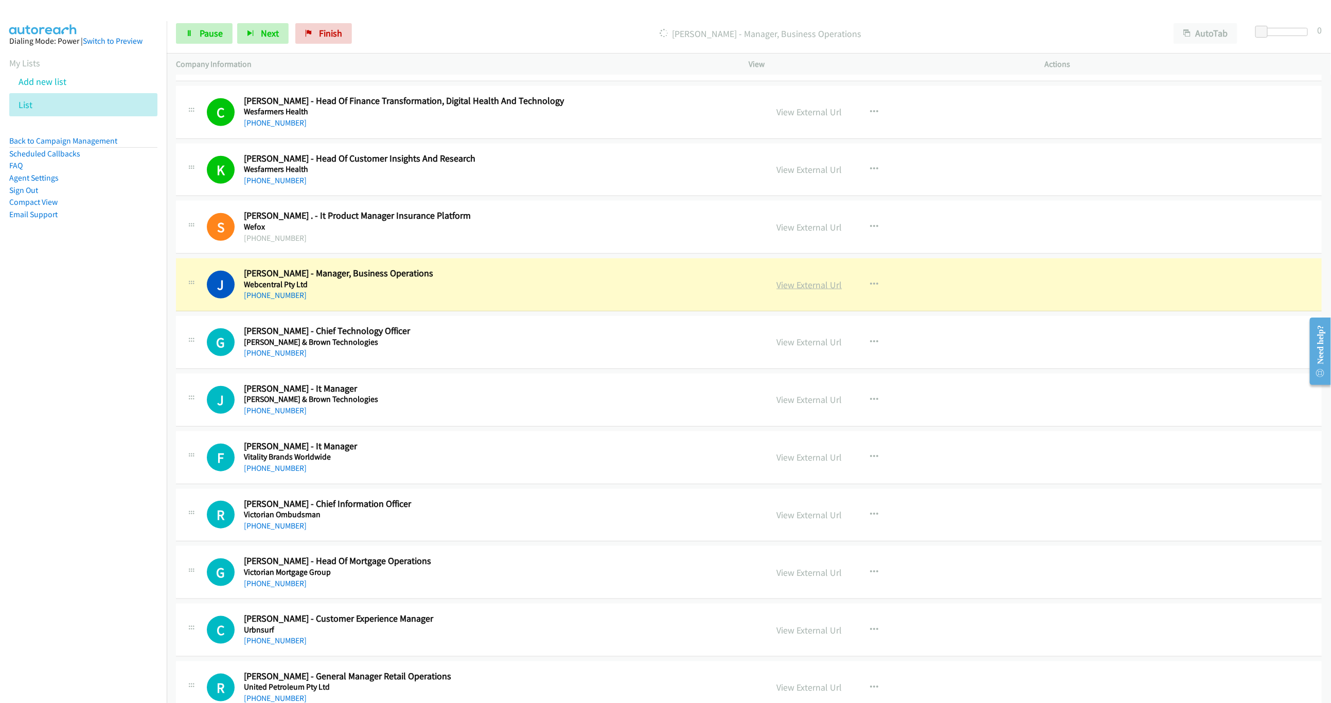
click at [793, 287] on link "View External Url" at bounding box center [809, 285] width 65 height 12
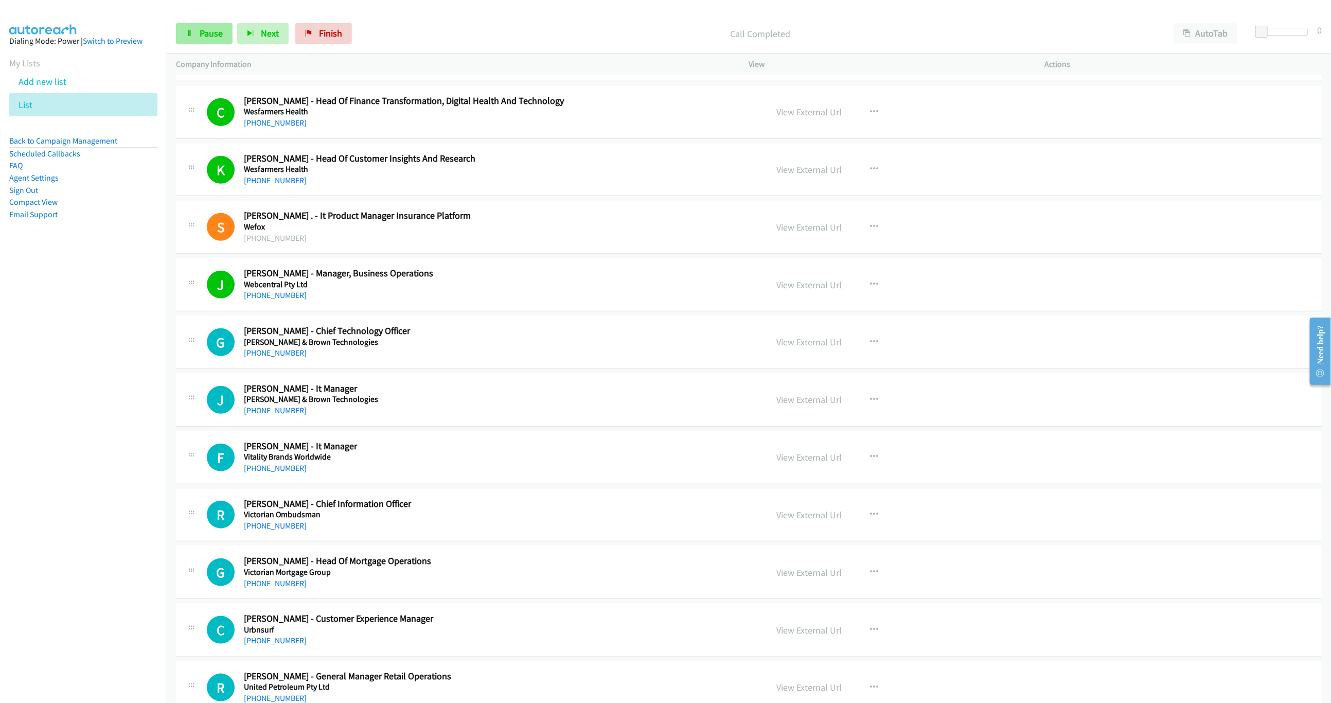
click at [195, 35] on link "Pause" at bounding box center [204, 33] width 57 height 21
click at [214, 37] on span "Start Calls" at bounding box center [220, 33] width 40 height 12
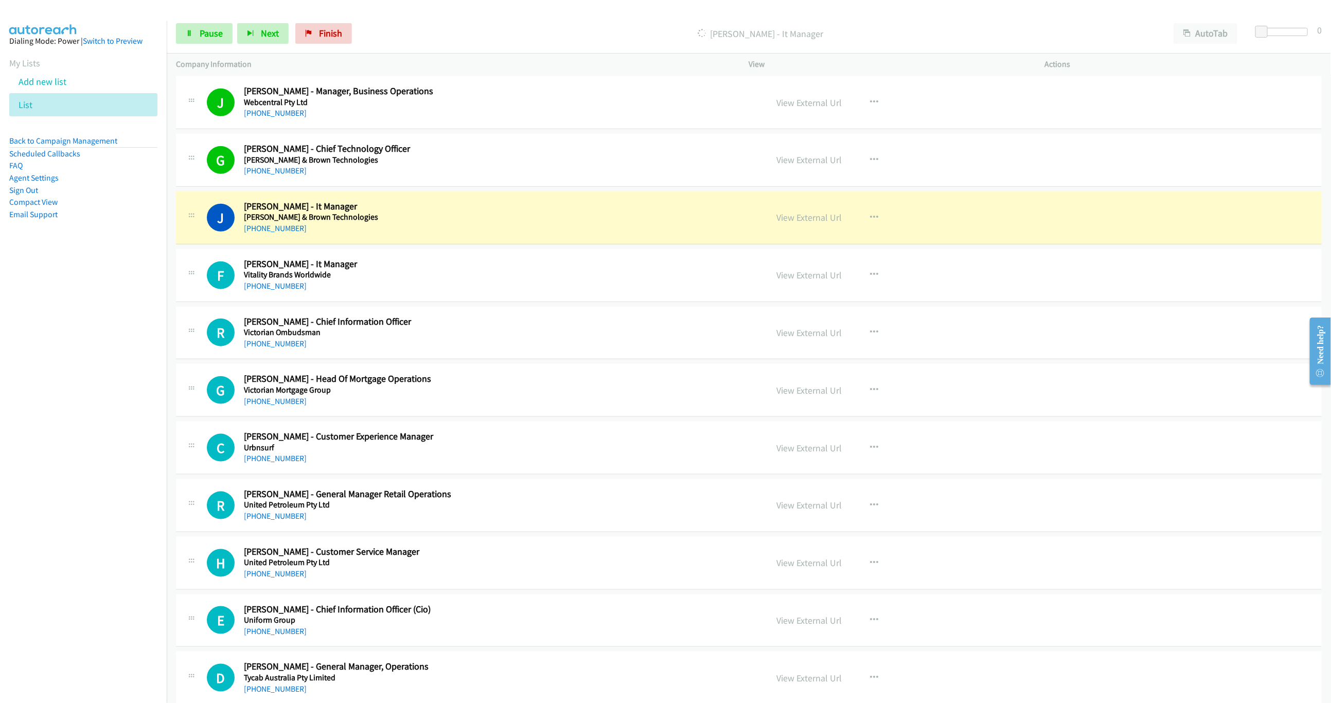
scroll to position [741, 0]
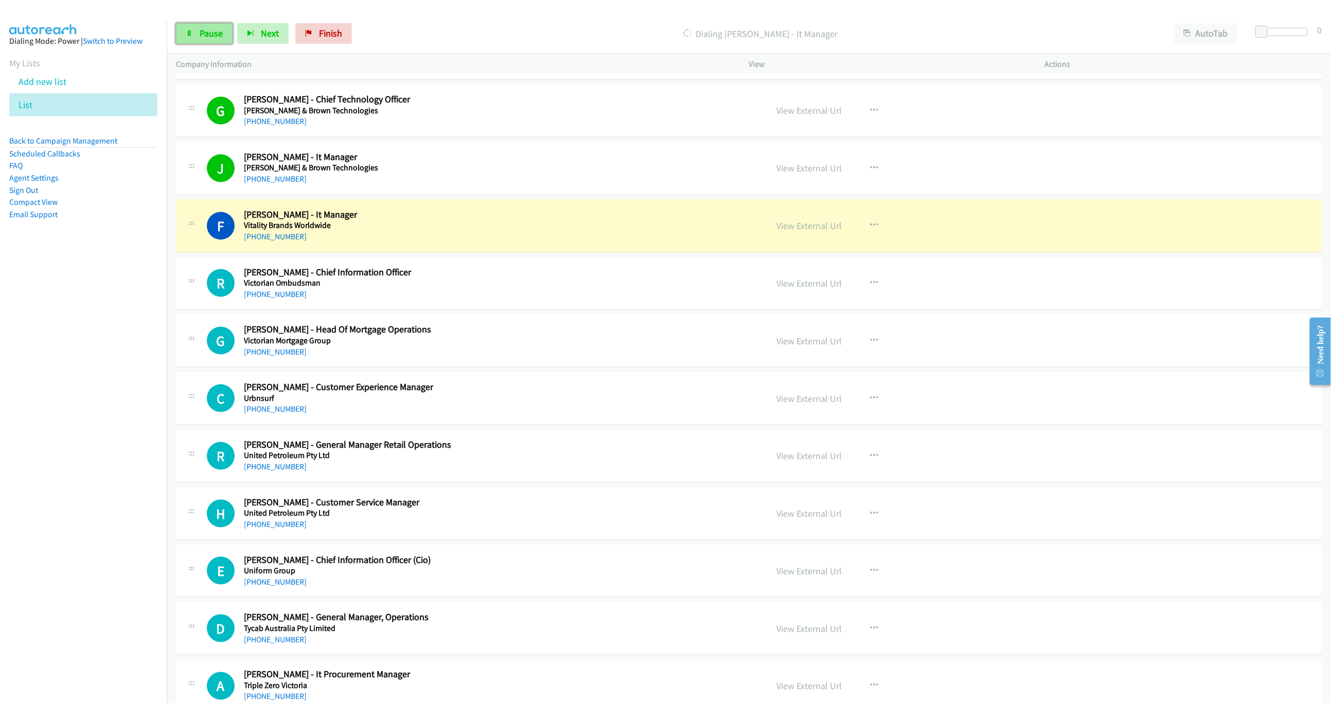
click at [218, 40] on link "Pause" at bounding box center [204, 33] width 57 height 21
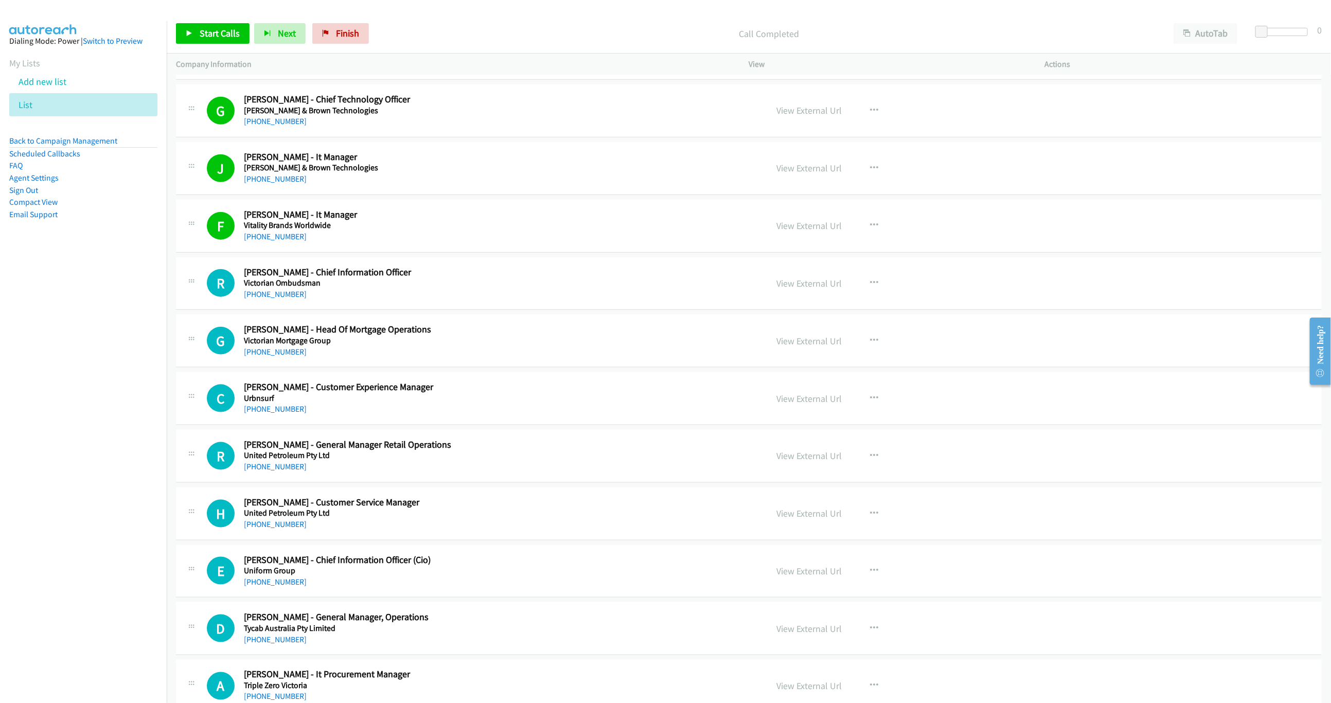
click at [205, 45] on div "Start Calls Pause Next Finish Call Completed AutoTab AutoTab 0" at bounding box center [749, 34] width 1164 height 40
click at [221, 30] on span "Start Calls" at bounding box center [220, 33] width 40 height 12
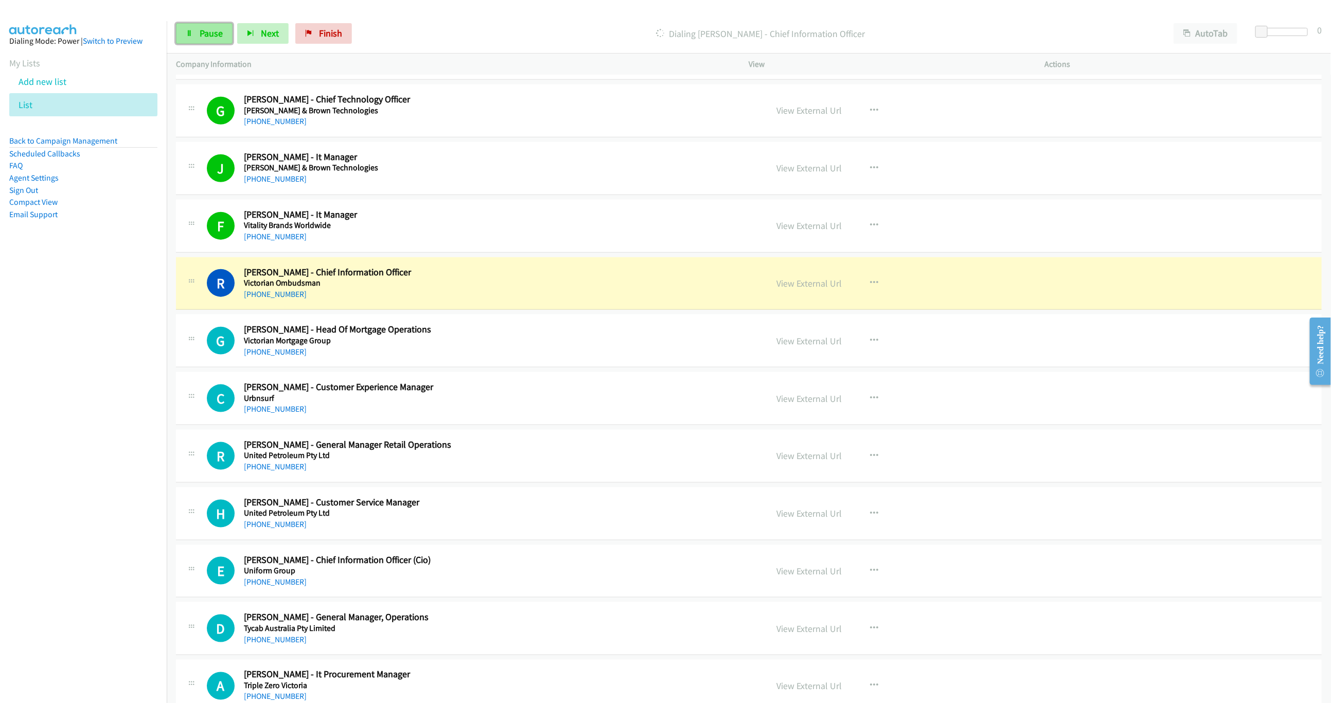
click at [183, 39] on link "Pause" at bounding box center [204, 33] width 57 height 21
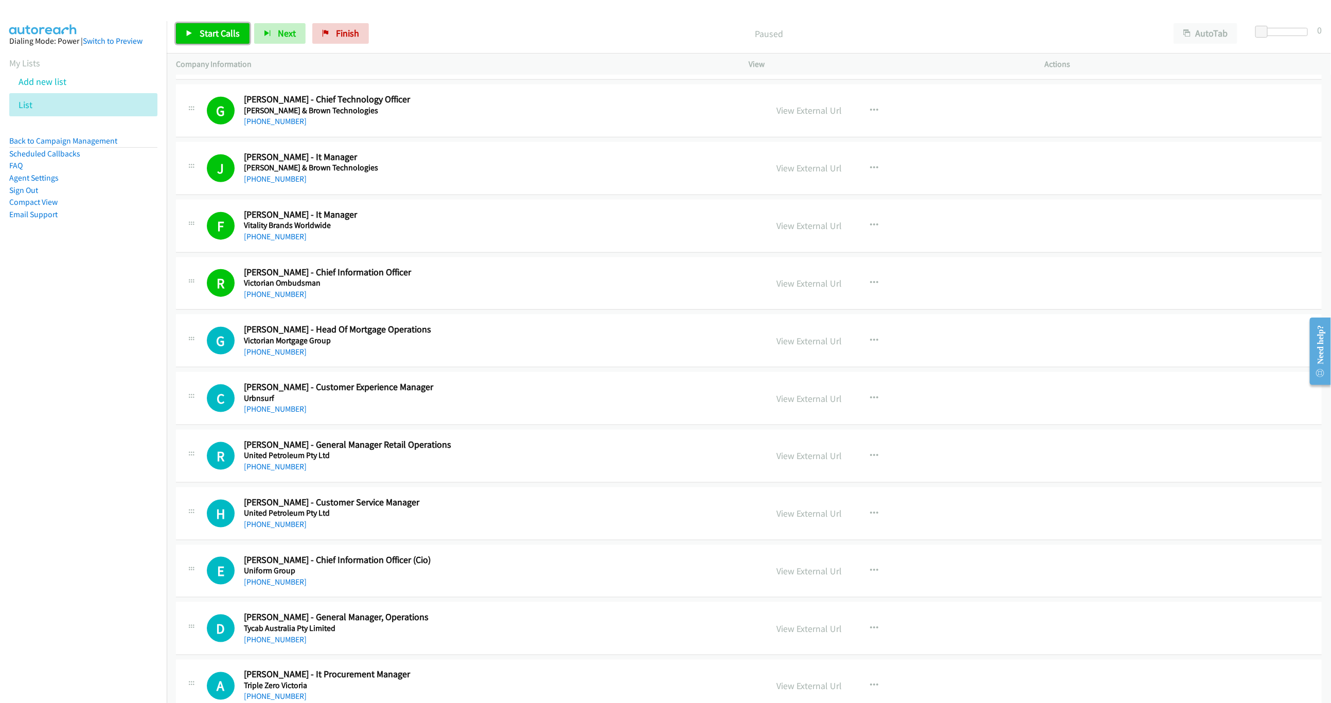
click at [204, 42] on link "Start Calls" at bounding box center [213, 33] width 74 height 21
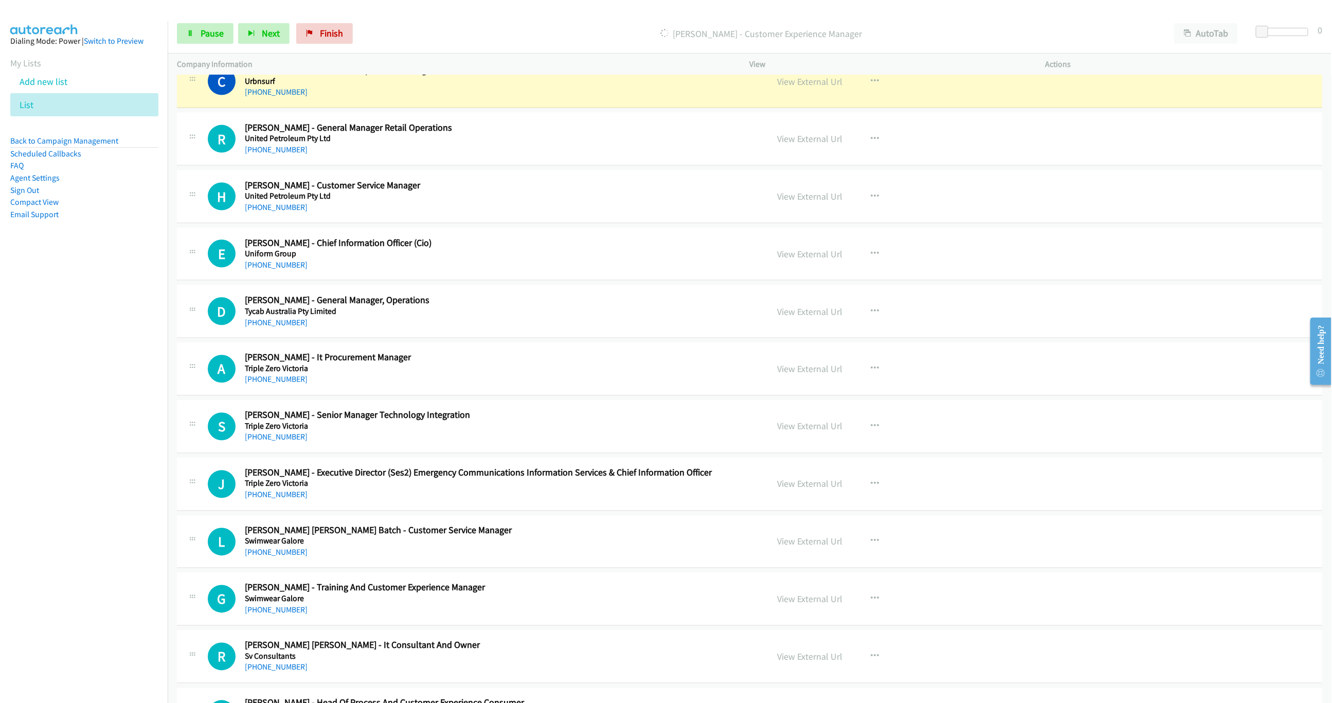
scroll to position [1049, 0]
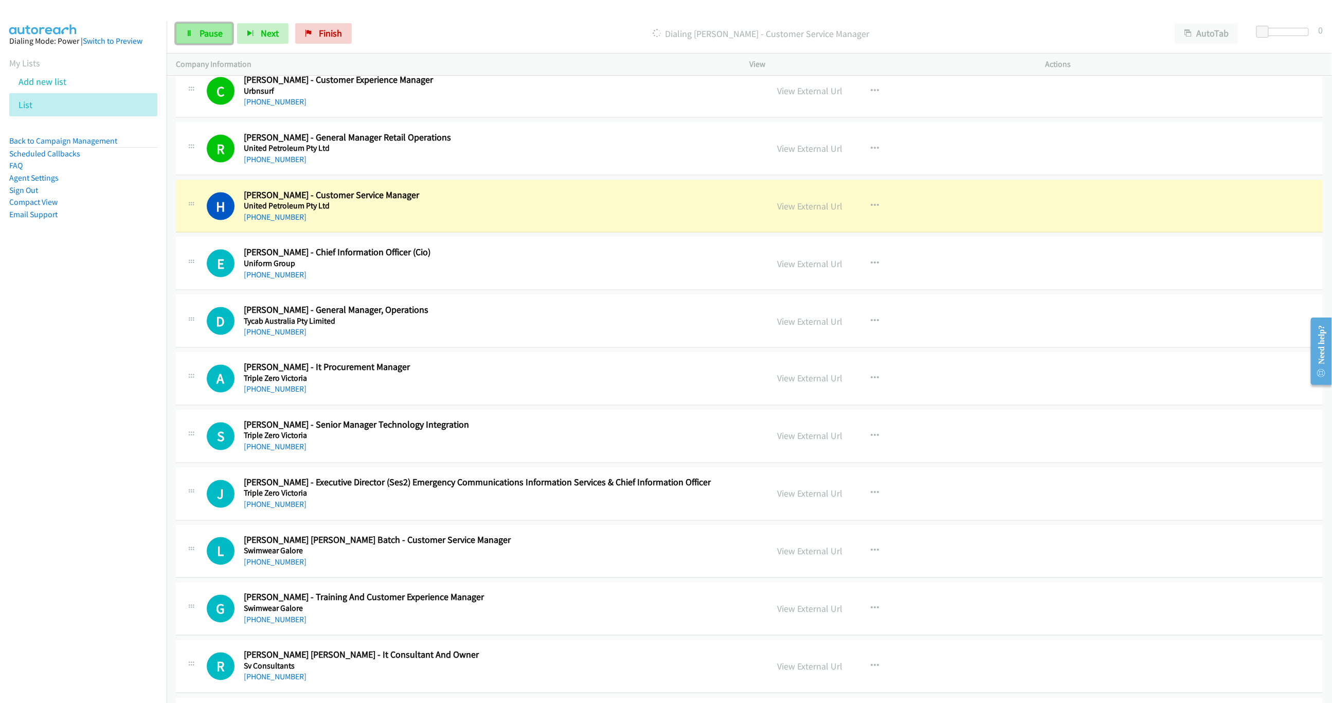
click at [216, 30] on span "Pause" at bounding box center [211, 33] width 23 height 12
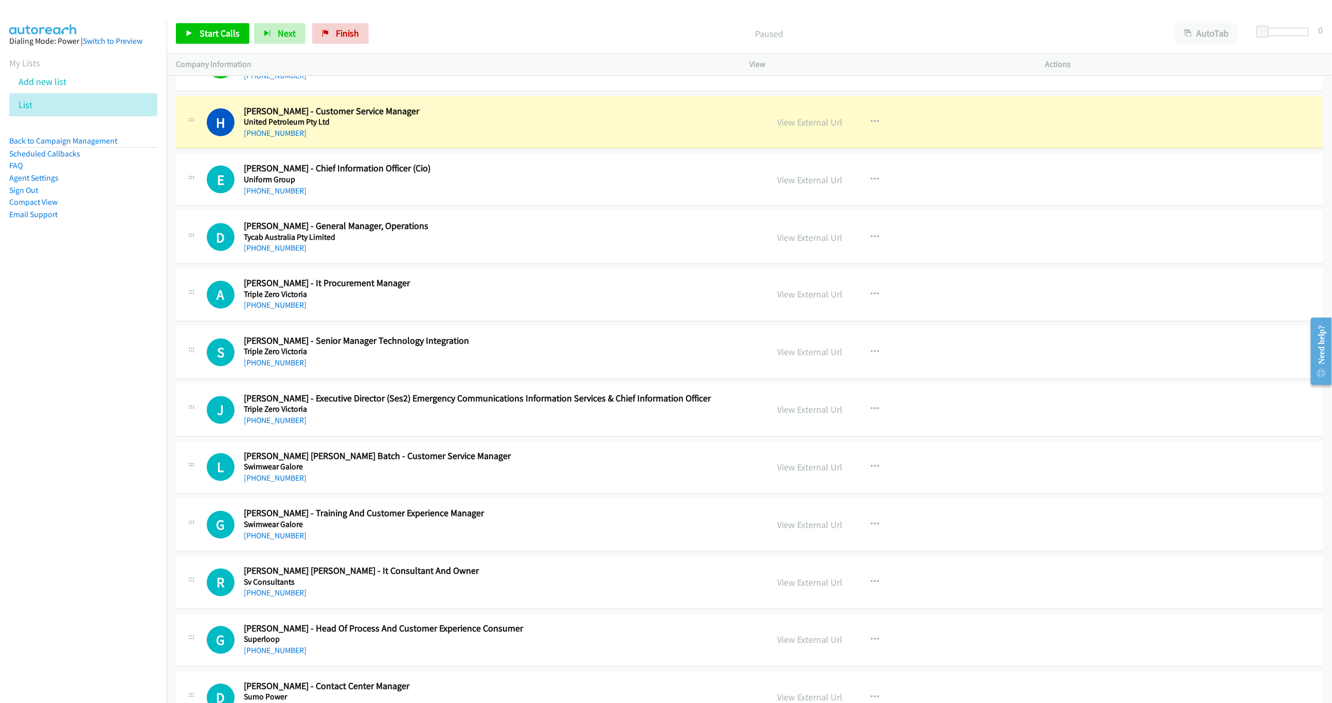
scroll to position [1126, 0]
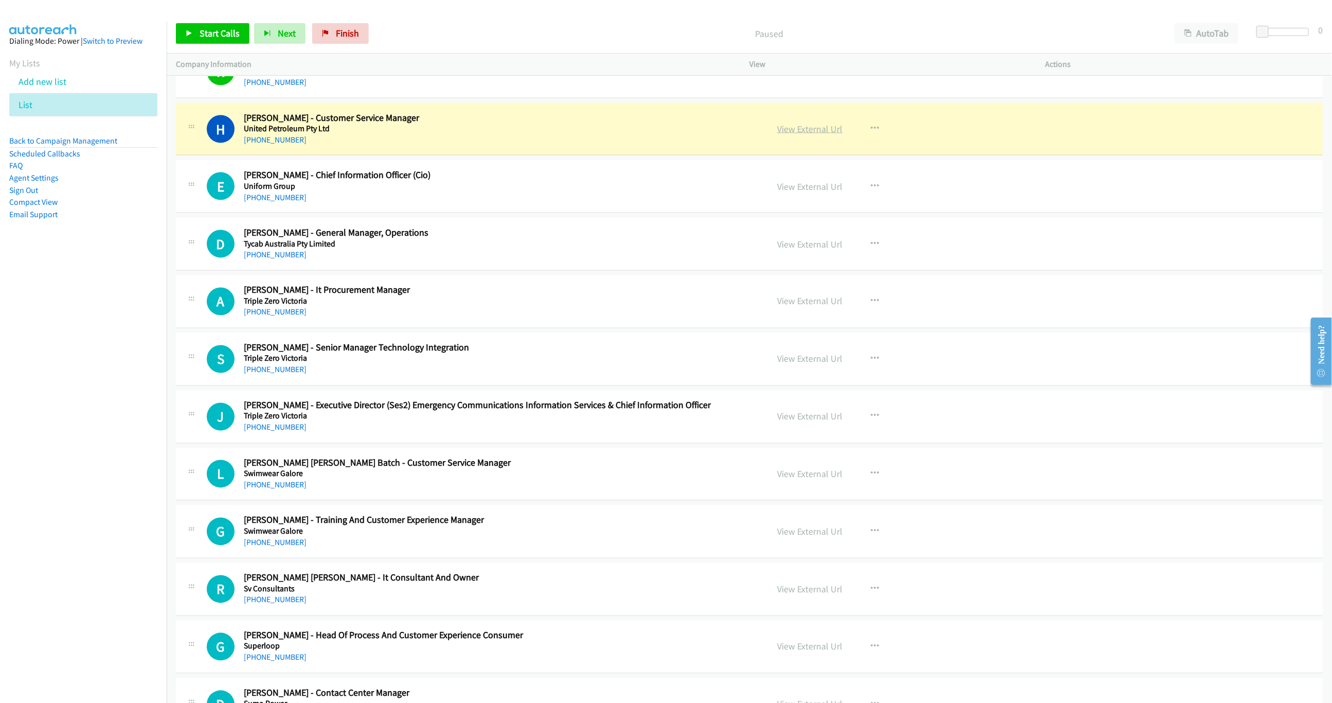
click at [805, 134] on link "View External Url" at bounding box center [809, 129] width 65 height 12
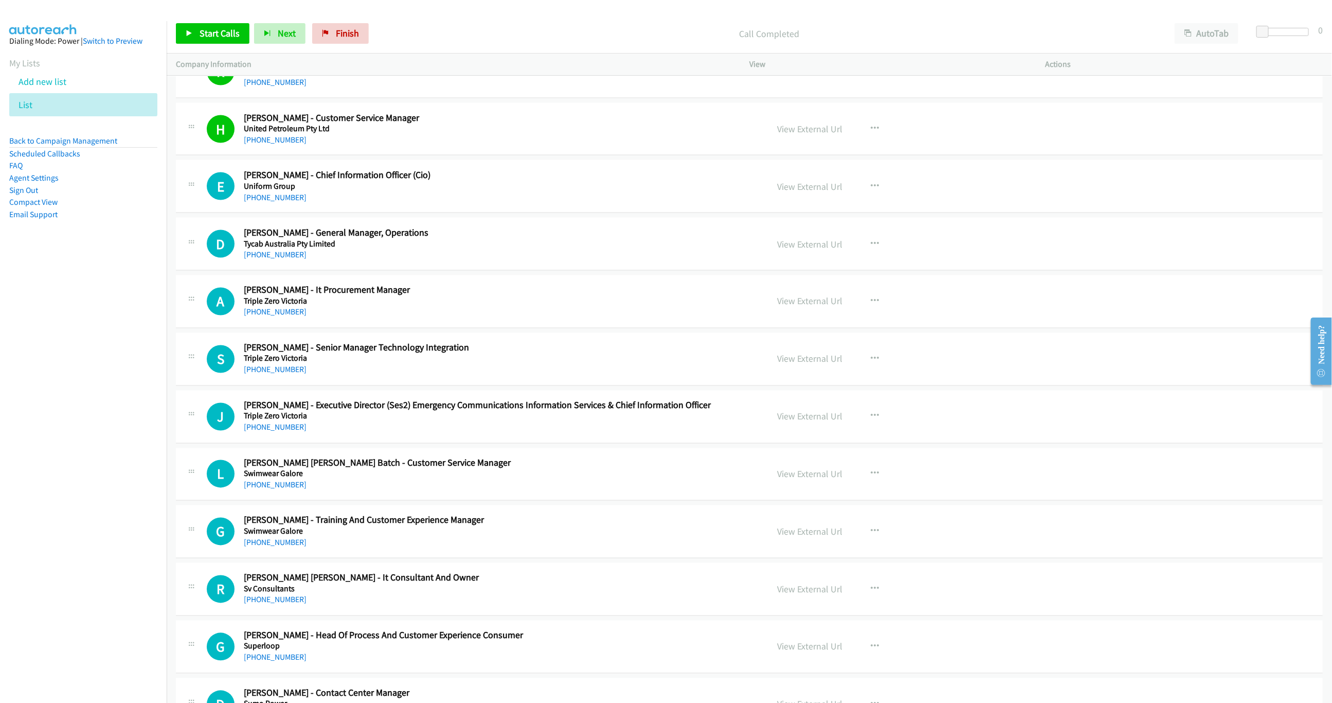
click at [210, 22] on div "Start Calls Pause Next Finish Call Completed AutoTab AutoTab 0" at bounding box center [750, 34] width 1166 height 40
click at [211, 28] on span "Start Calls" at bounding box center [220, 33] width 40 height 12
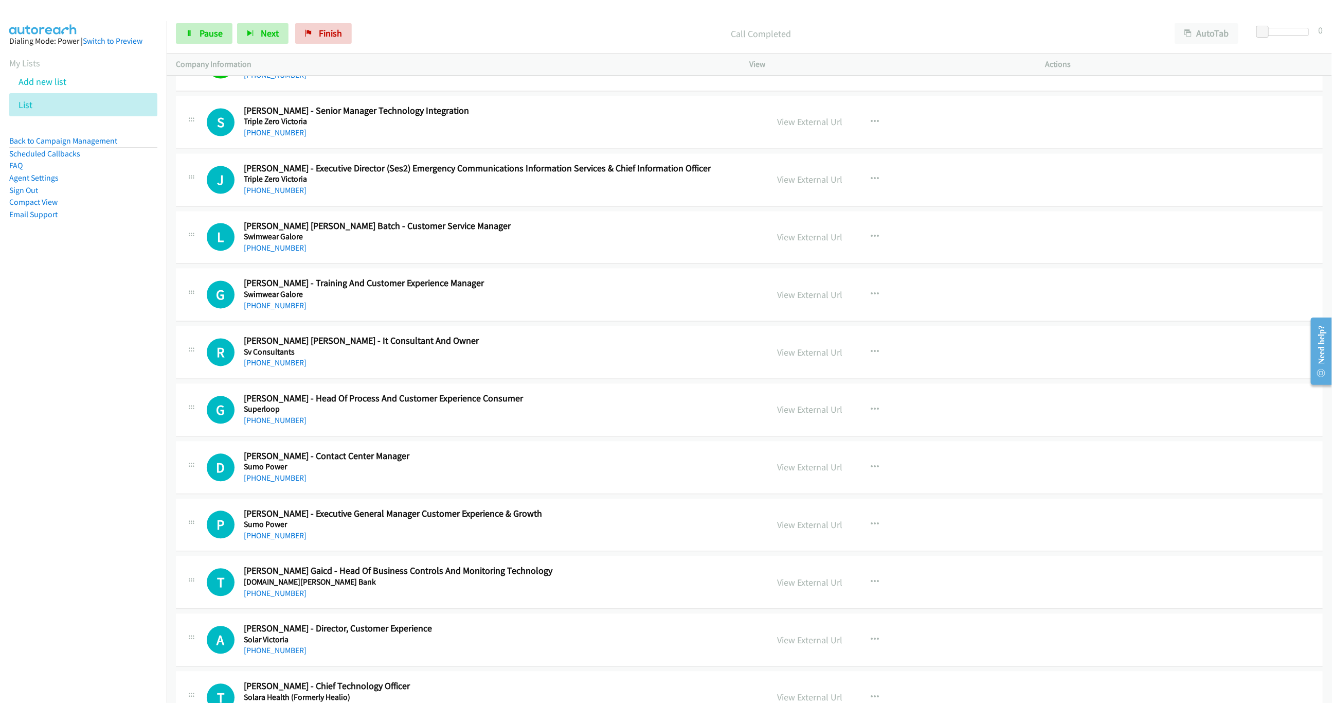
scroll to position [1358, 0]
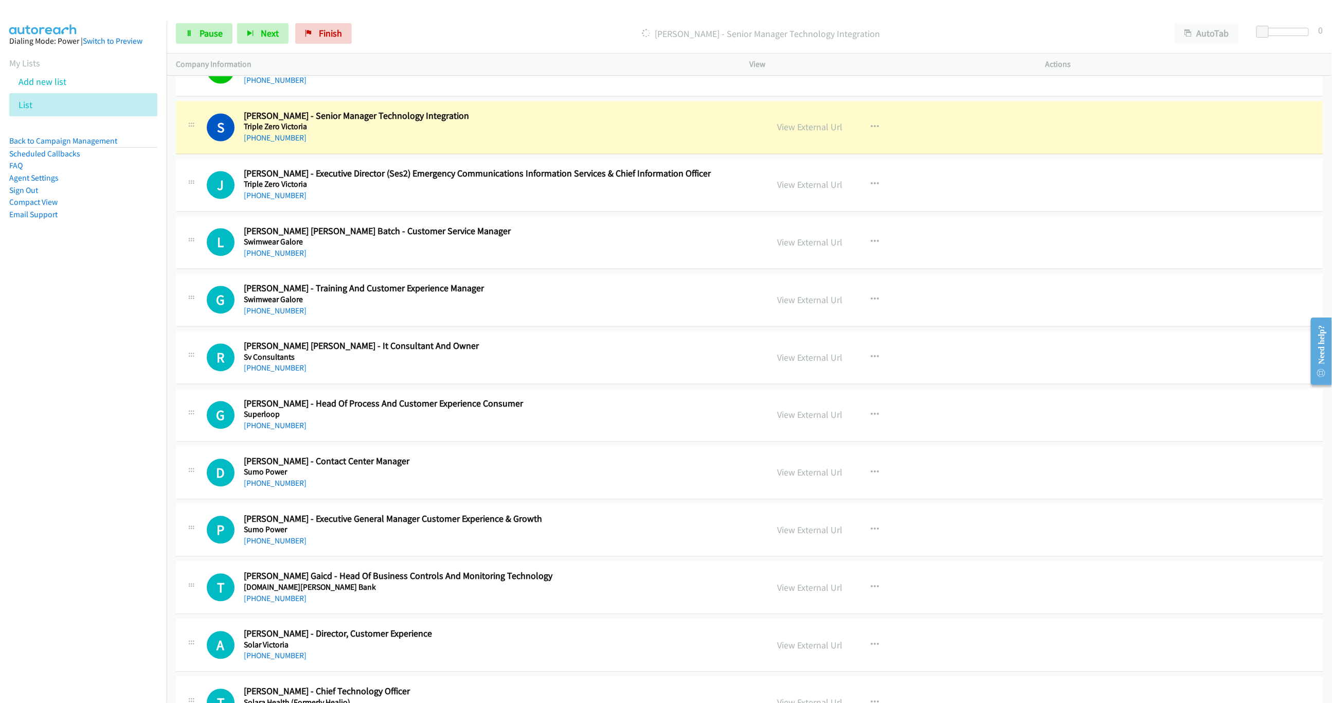
click at [1065, 40] on p "[PERSON_NAME] - Senior Manager Technology Integration" at bounding box center [761, 34] width 791 height 14
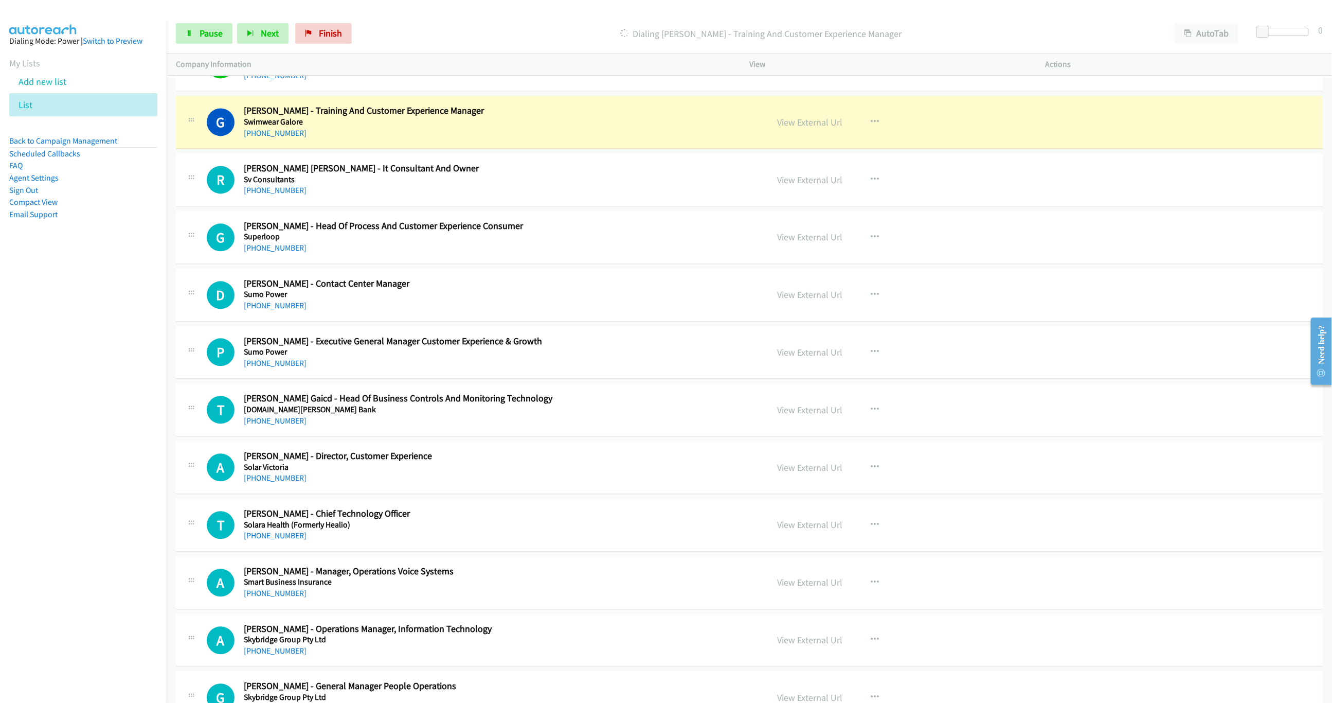
scroll to position [1543, 0]
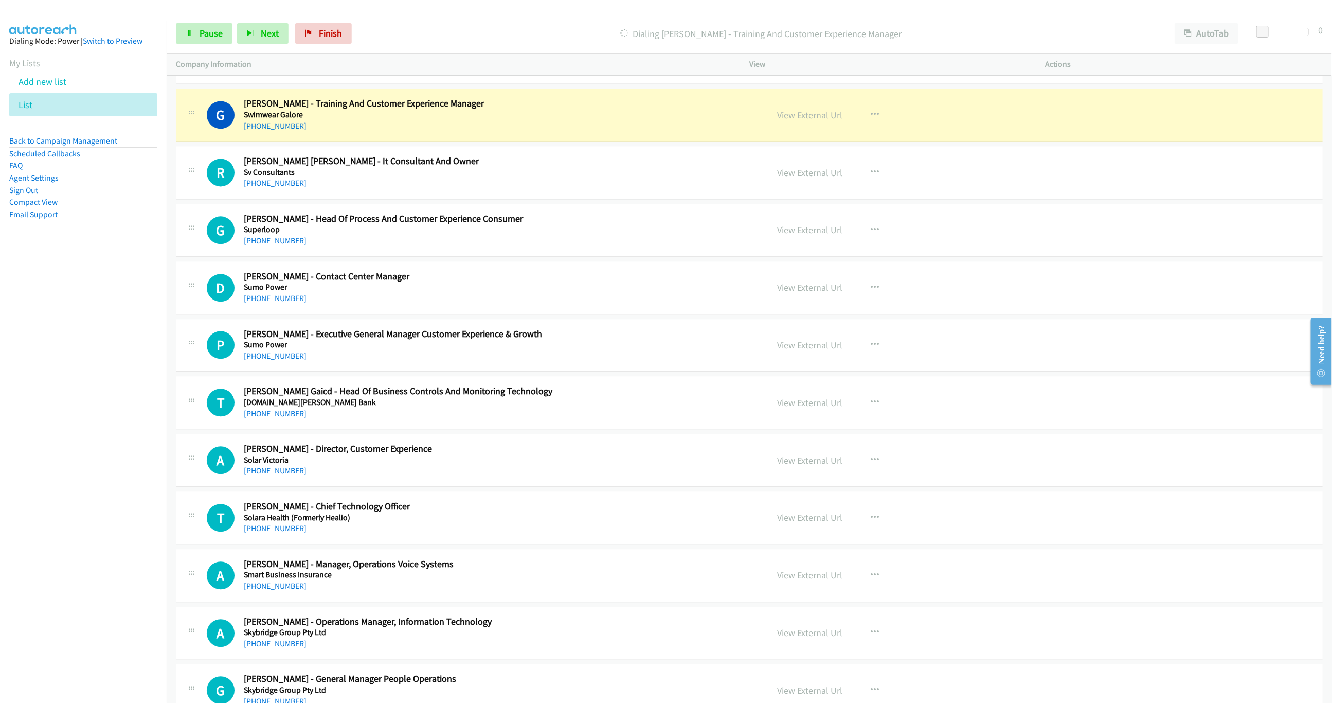
click at [204, 45] on div "Start Calls Pause Next Finish Dialing [PERSON_NAME] - Training And Customer Exp…" at bounding box center [750, 34] width 1166 height 40
click at [204, 40] on link "Pause" at bounding box center [204, 33] width 57 height 21
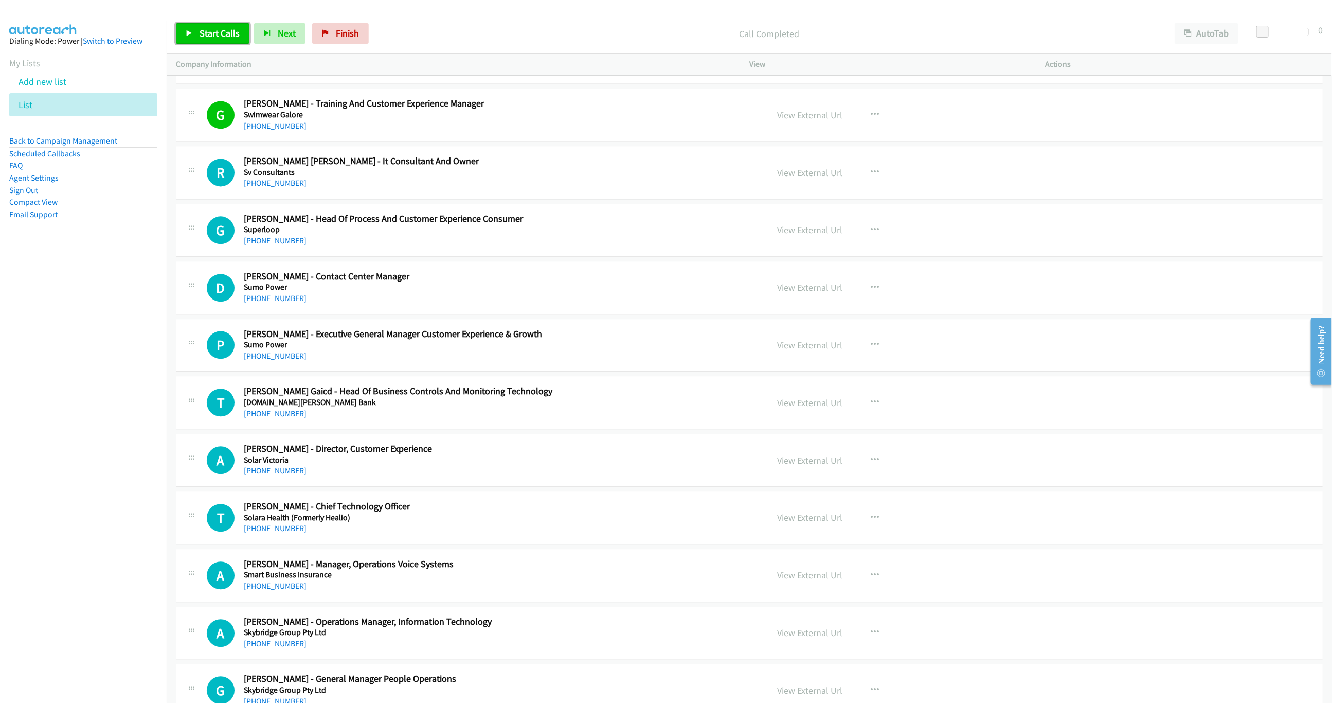
click at [230, 31] on span "Start Calls" at bounding box center [220, 33] width 40 height 12
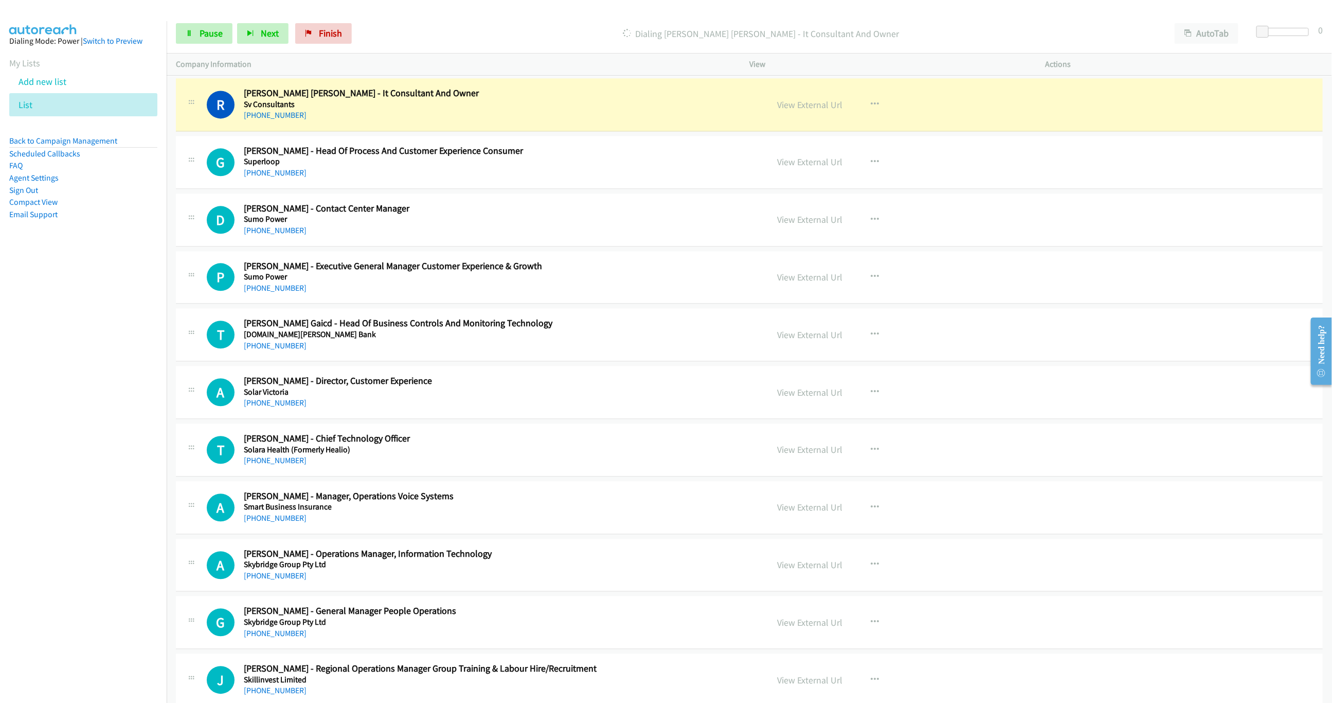
scroll to position [1620, 0]
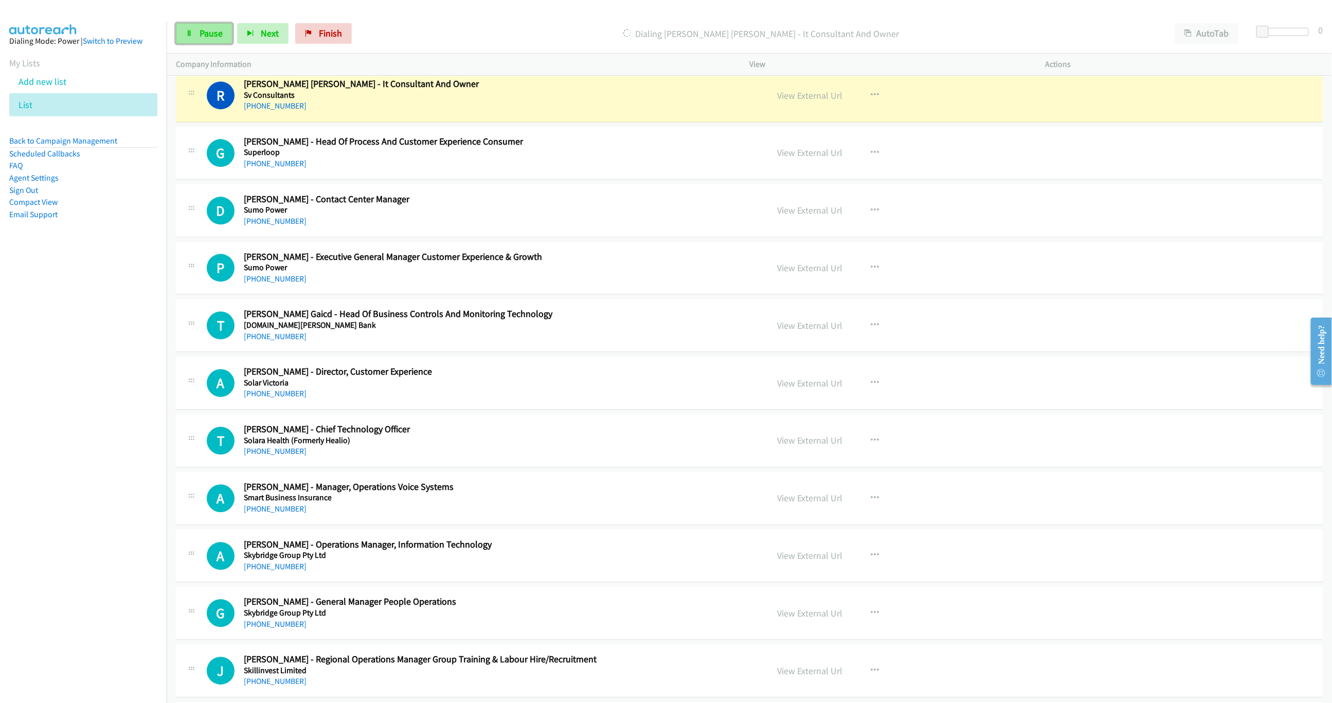
click at [210, 34] on span "Pause" at bounding box center [211, 33] width 23 height 12
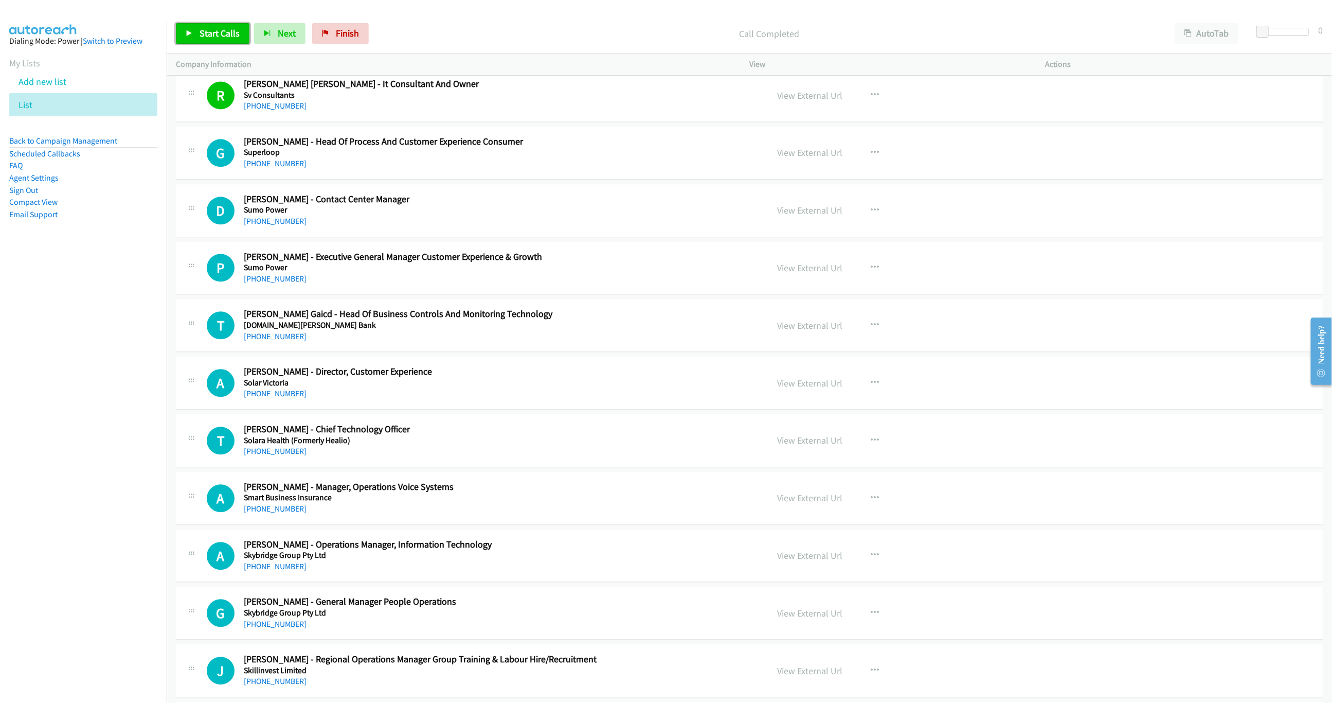
click at [210, 39] on link "Start Calls" at bounding box center [213, 33] width 74 height 21
click at [210, 39] on link "Pause" at bounding box center [204, 33] width 57 height 21
click at [211, 30] on span "Start Calls" at bounding box center [220, 33] width 40 height 12
click at [211, 30] on span "Pause" at bounding box center [211, 33] width 23 height 12
drag, startPoint x: 224, startPoint y: 42, endPoint x: 235, endPoint y: 39, distance: 11.4
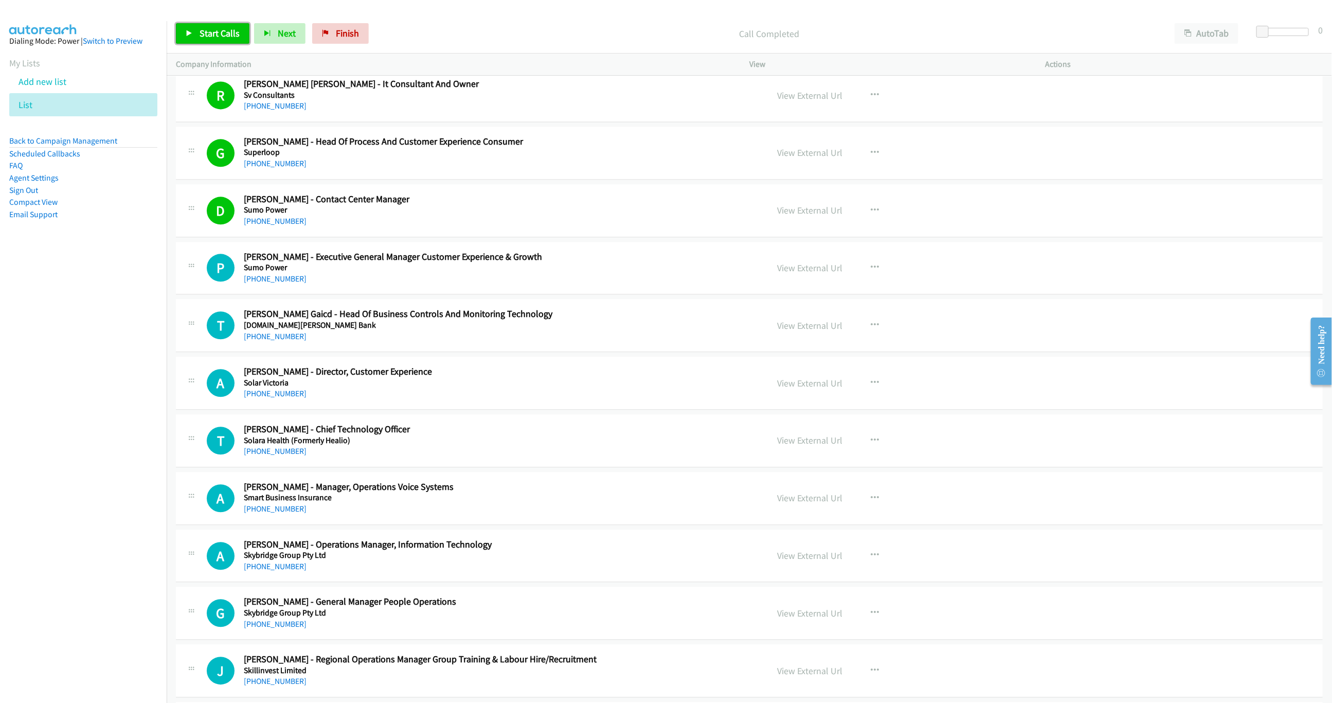
click at [224, 42] on link "Start Calls" at bounding box center [213, 33] width 74 height 21
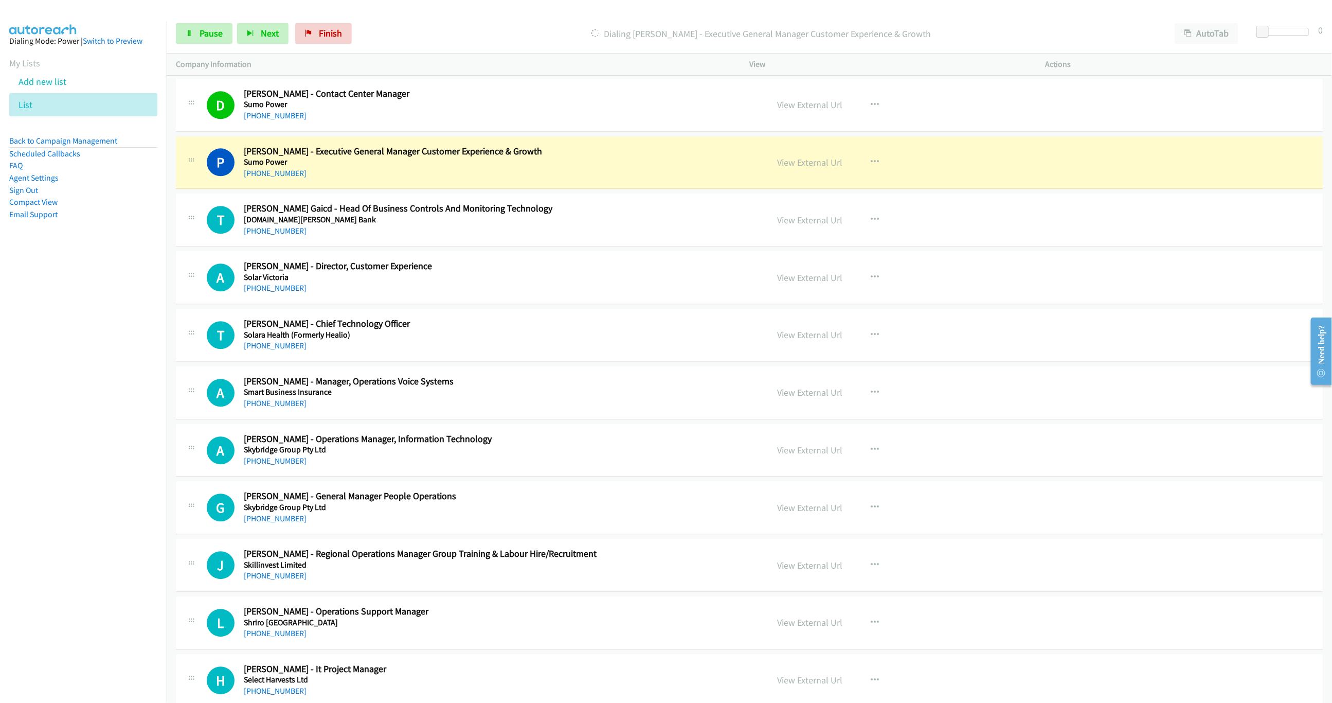
scroll to position [1775, 0]
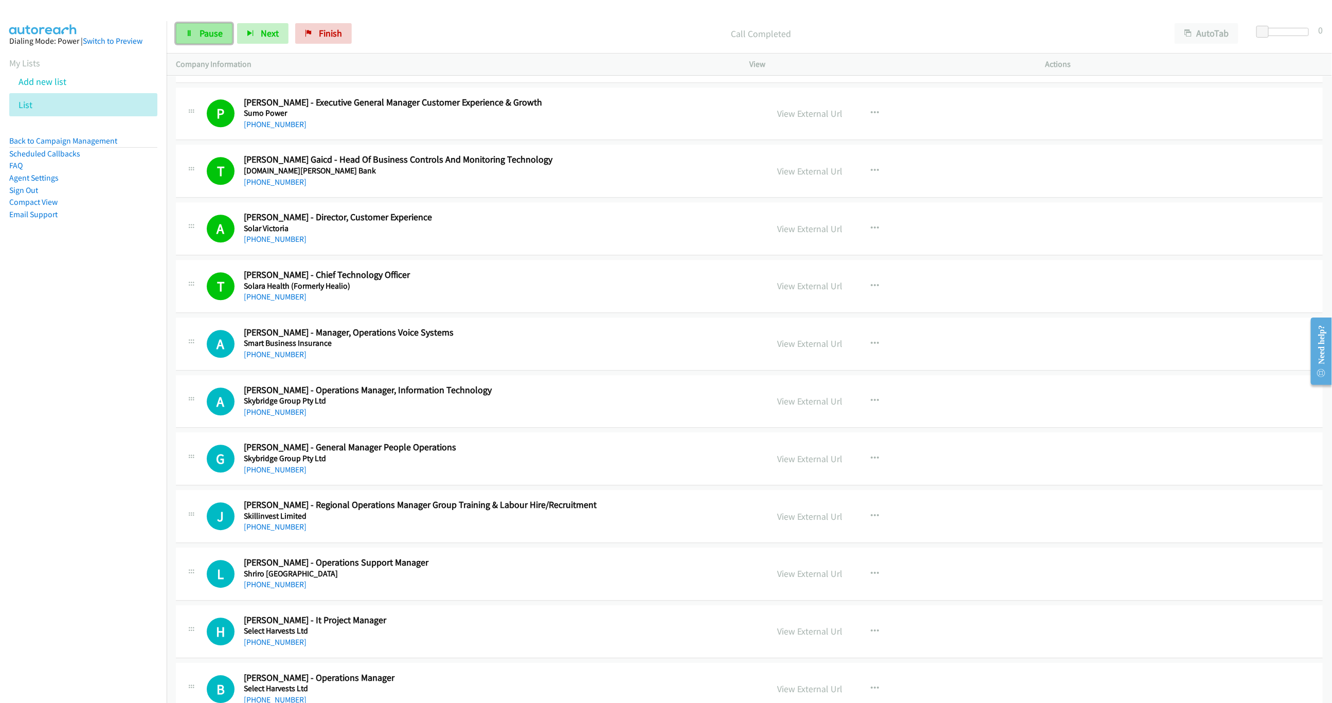
click at [200, 33] on span "Pause" at bounding box center [211, 33] width 23 height 12
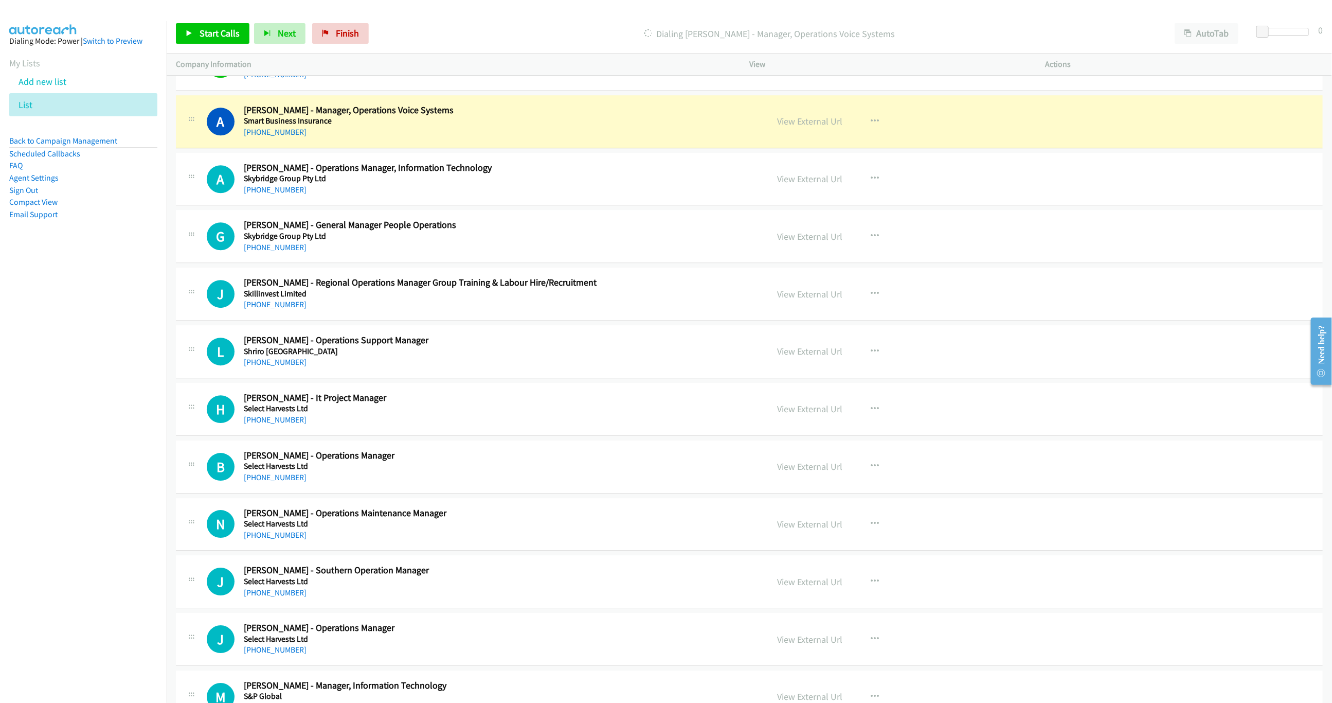
scroll to position [2006, 0]
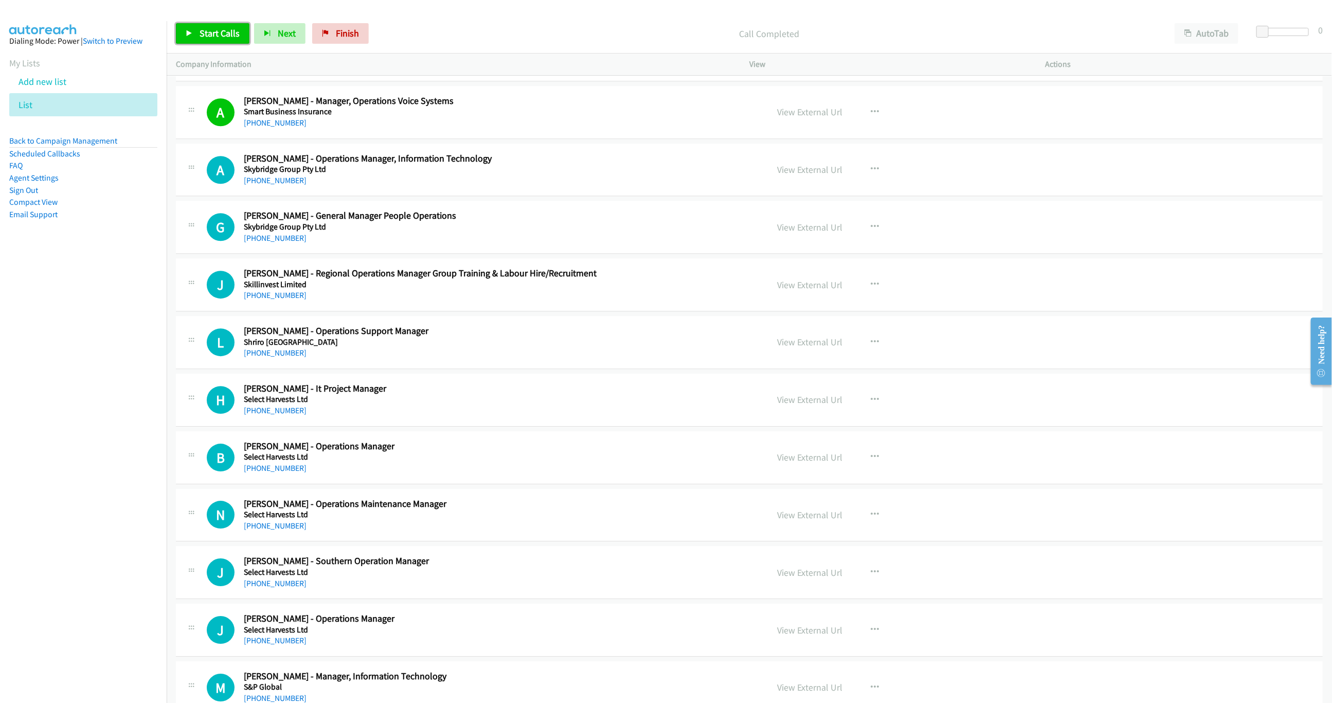
click at [238, 30] on span "Start Calls" at bounding box center [220, 33] width 40 height 12
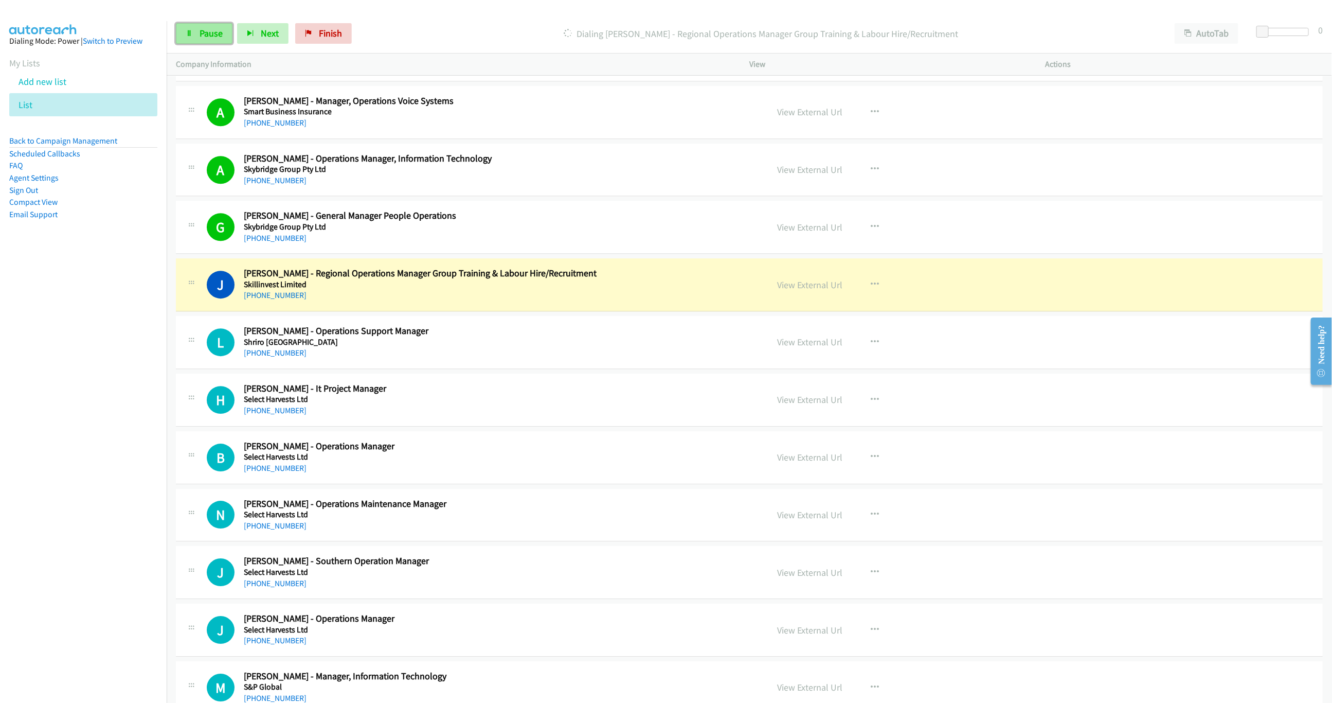
click at [193, 39] on link "Pause" at bounding box center [204, 33] width 57 height 21
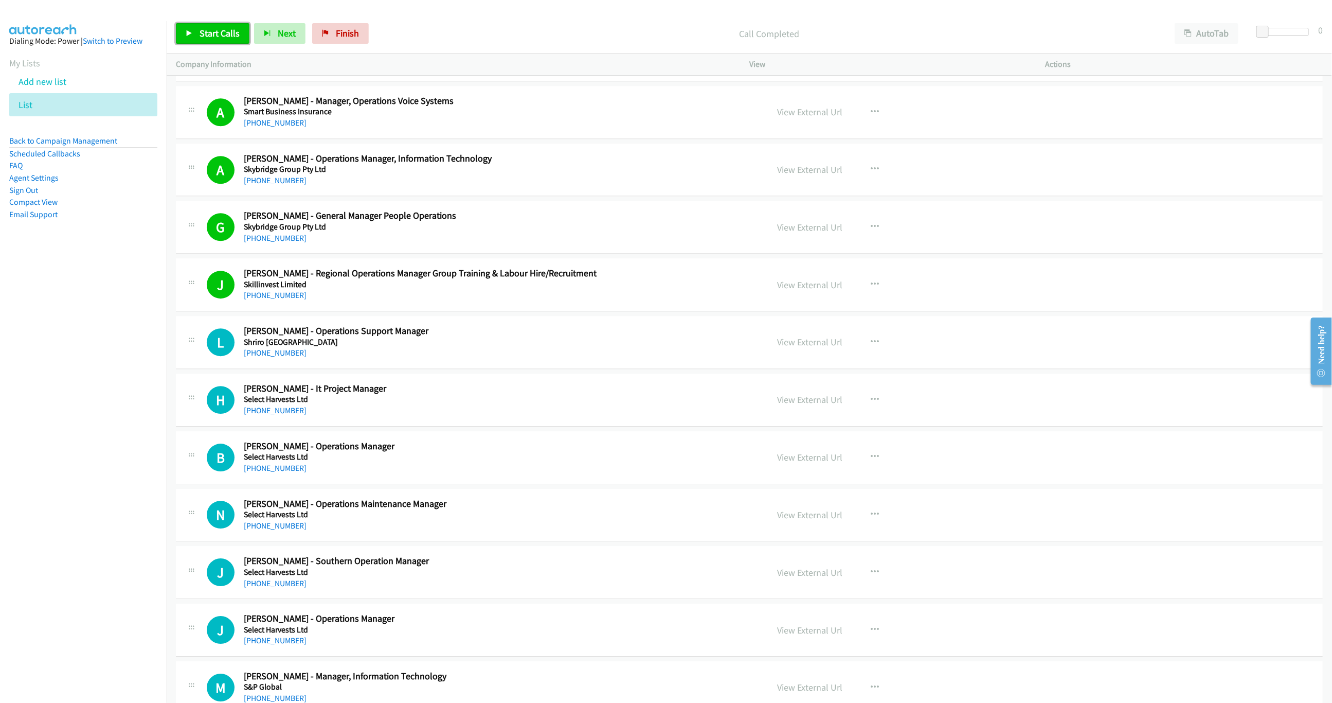
click at [215, 37] on span "Start Calls" at bounding box center [220, 33] width 40 height 12
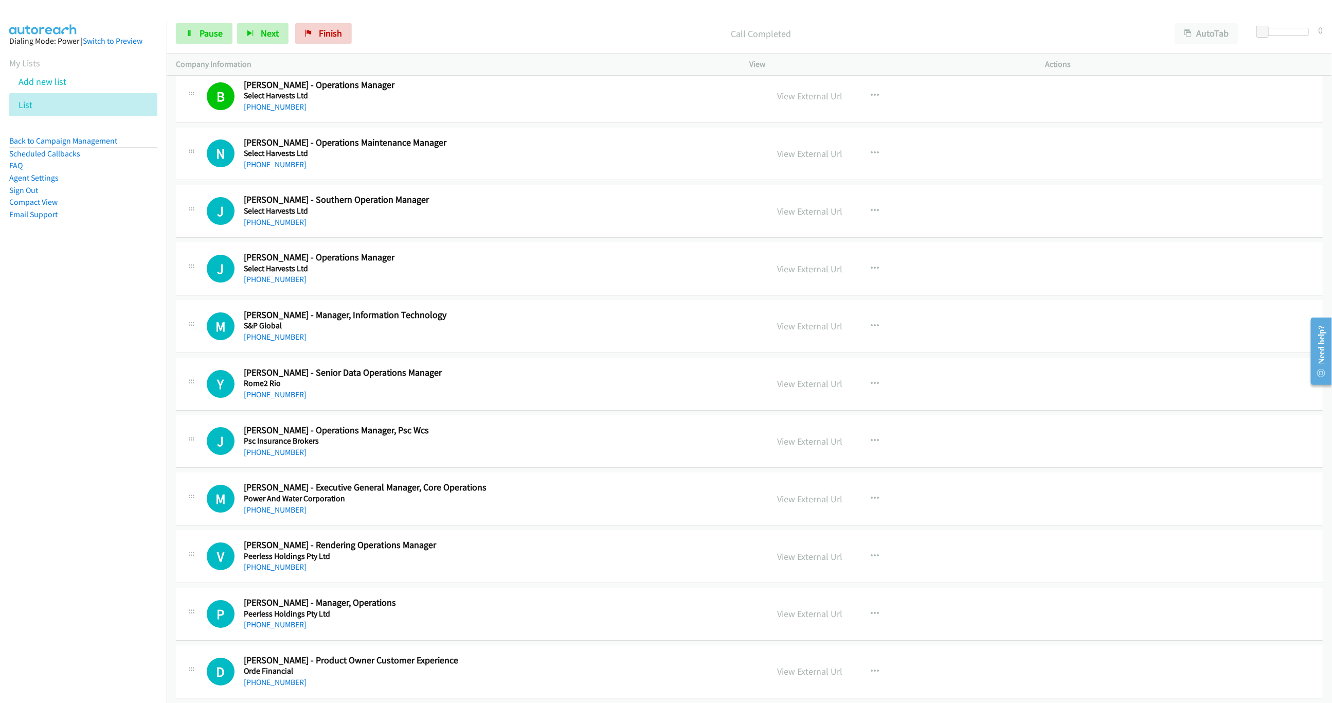
scroll to position [2315, 0]
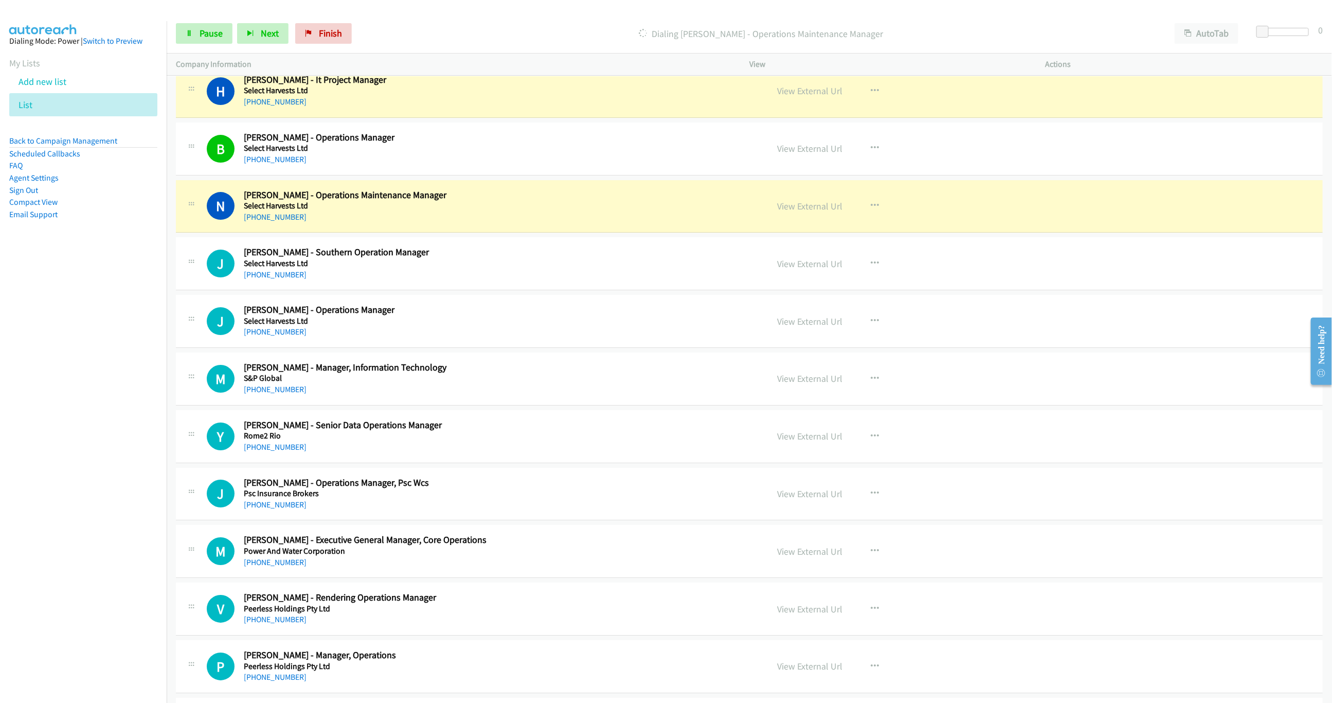
click at [582, 211] on h5 "Select Harvests Ltd" at bounding box center [478, 206] width 468 height 10
drag, startPoint x: 662, startPoint y: 225, endPoint x: 692, endPoint y: 223, distance: 29.9
click at [662, 223] on div "[PHONE_NUMBER]" at bounding box center [478, 217] width 468 height 12
click at [807, 212] on link "View External Url" at bounding box center [809, 206] width 65 height 12
click at [220, 25] on link "Pause" at bounding box center [204, 33] width 57 height 21
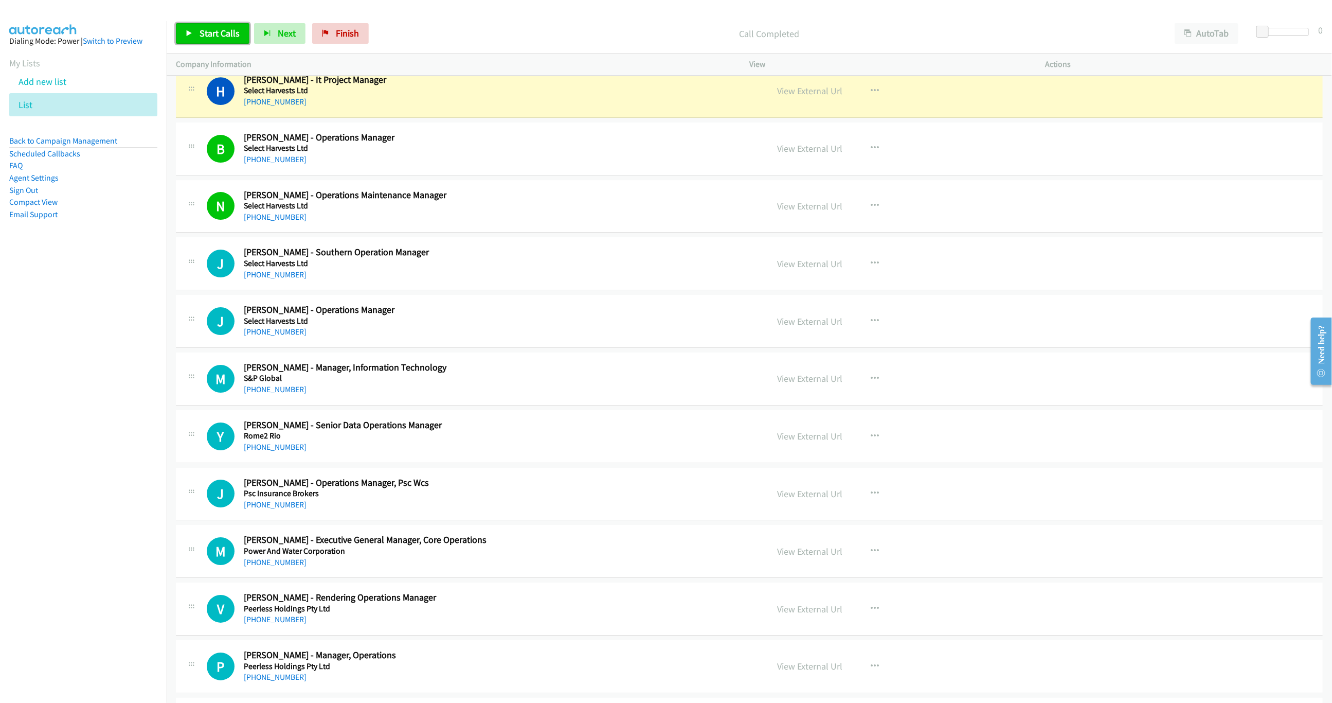
click at [213, 34] on span "Start Calls" at bounding box center [220, 33] width 40 height 12
click at [548, 223] on div "[PHONE_NUMBER]" at bounding box center [478, 217] width 468 height 12
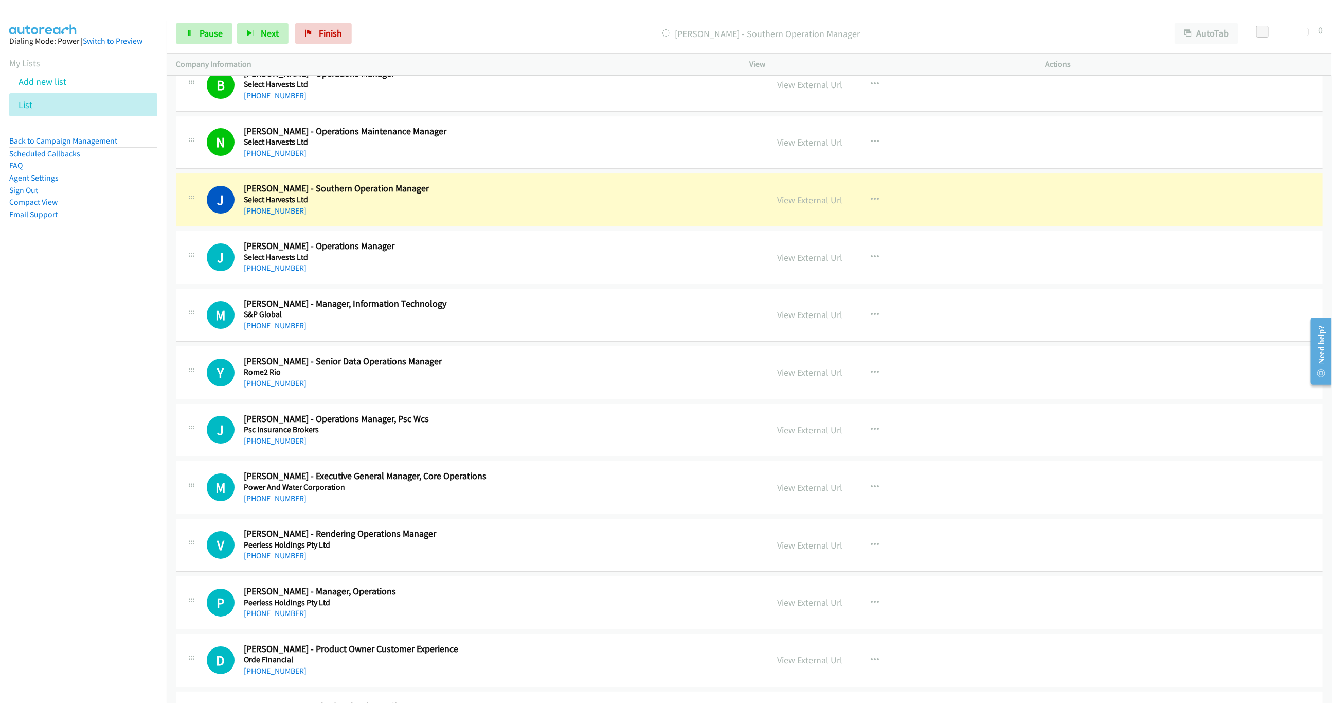
scroll to position [2469, 0]
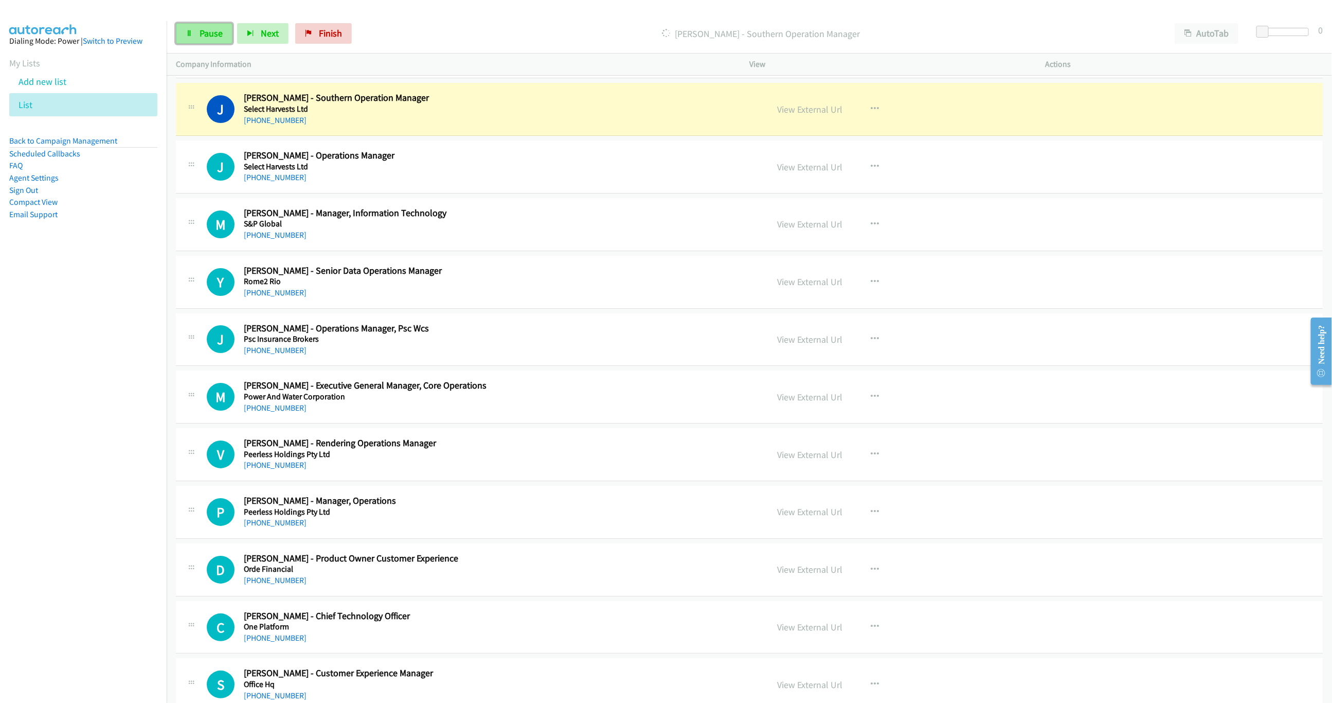
click at [213, 31] on span "Pause" at bounding box center [211, 33] width 23 height 12
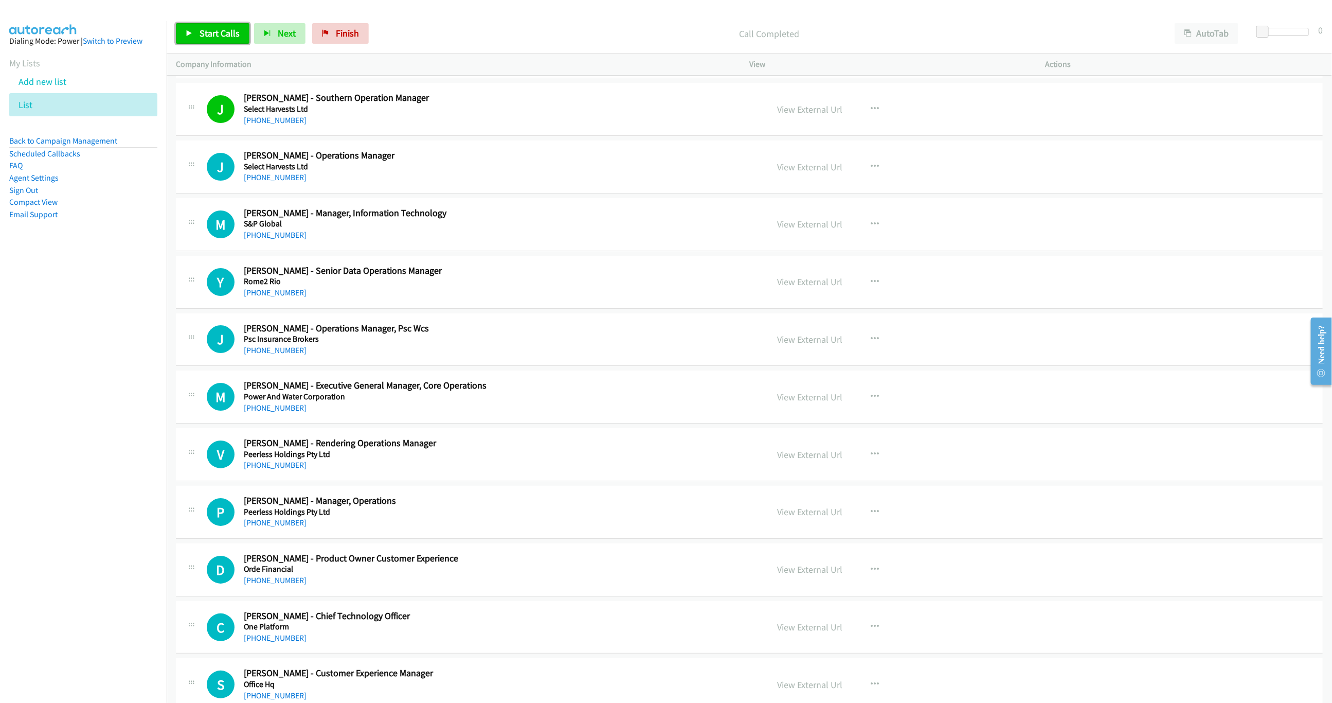
click at [219, 30] on span "Start Calls" at bounding box center [220, 33] width 40 height 12
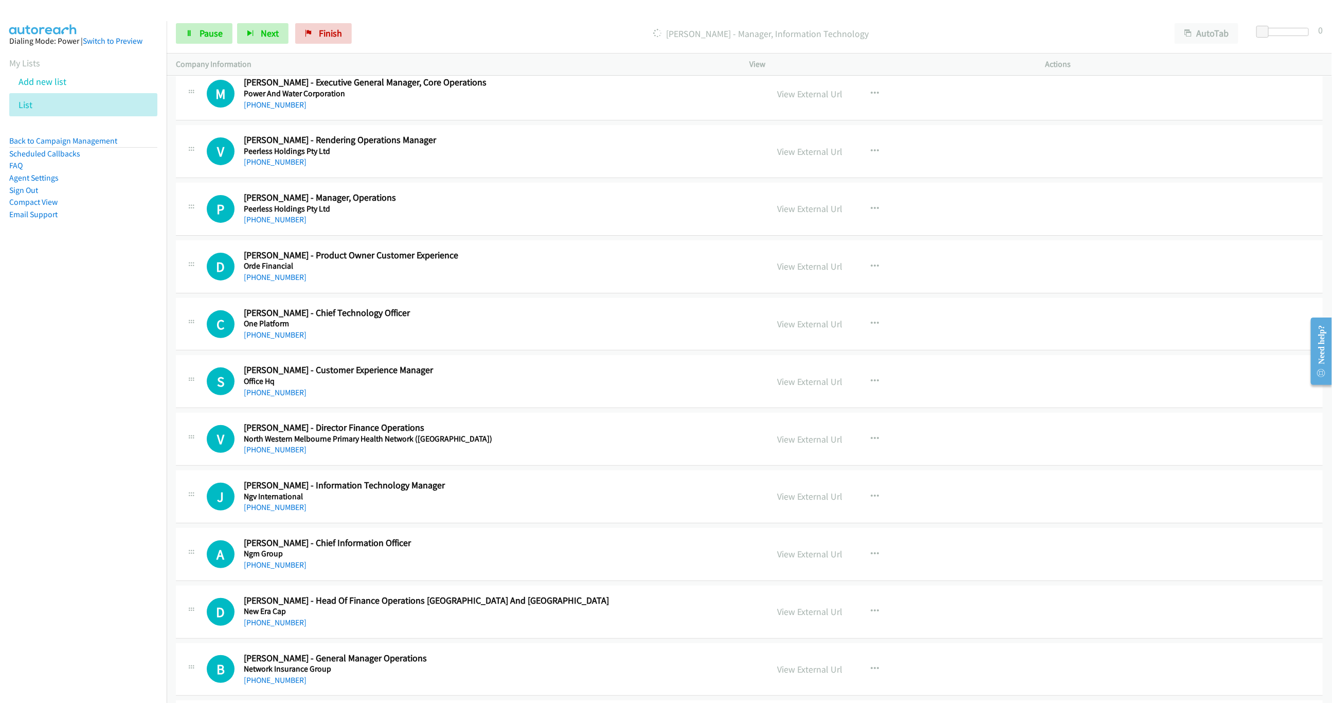
scroll to position [2778, 0]
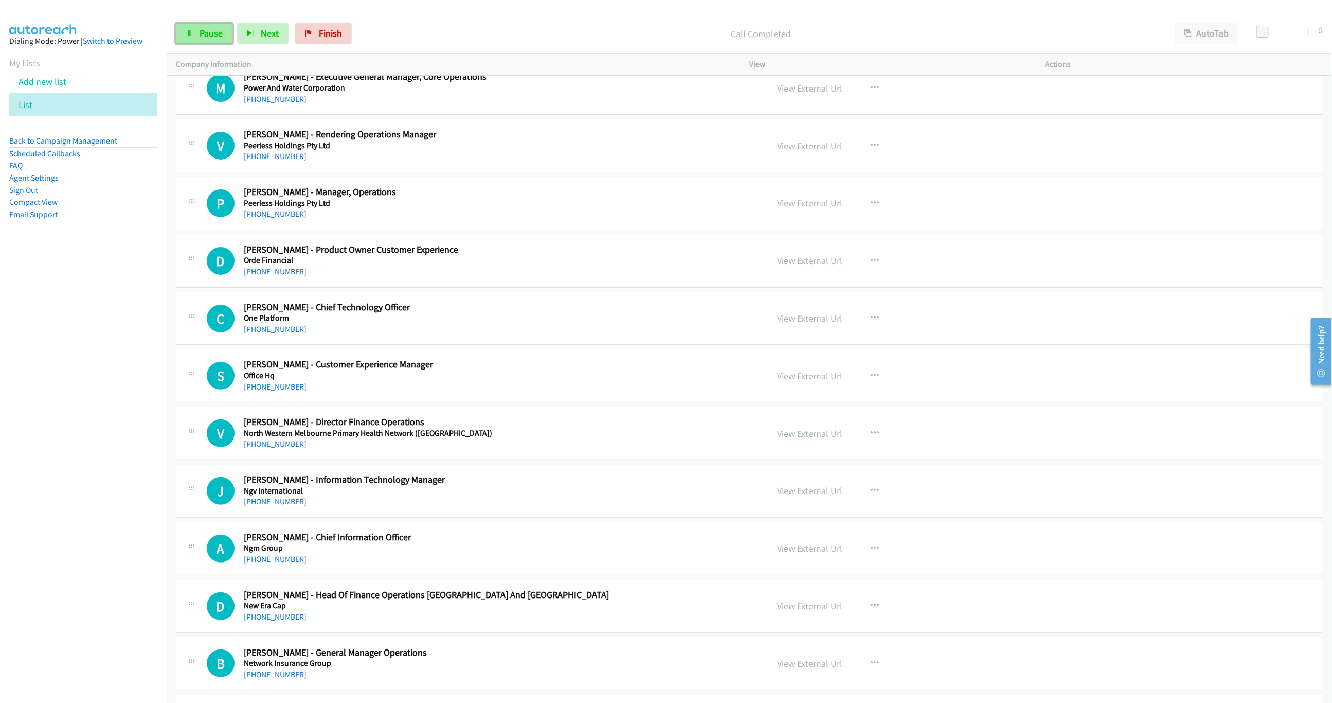
click at [215, 34] on span "Pause" at bounding box center [211, 33] width 23 height 12
click at [557, 49] on div "Start Calls Pause Next Finish Paused AutoTab AutoTab 0" at bounding box center [750, 34] width 1166 height 40
click at [198, 34] on link "Start Calls" at bounding box center [213, 33] width 74 height 21
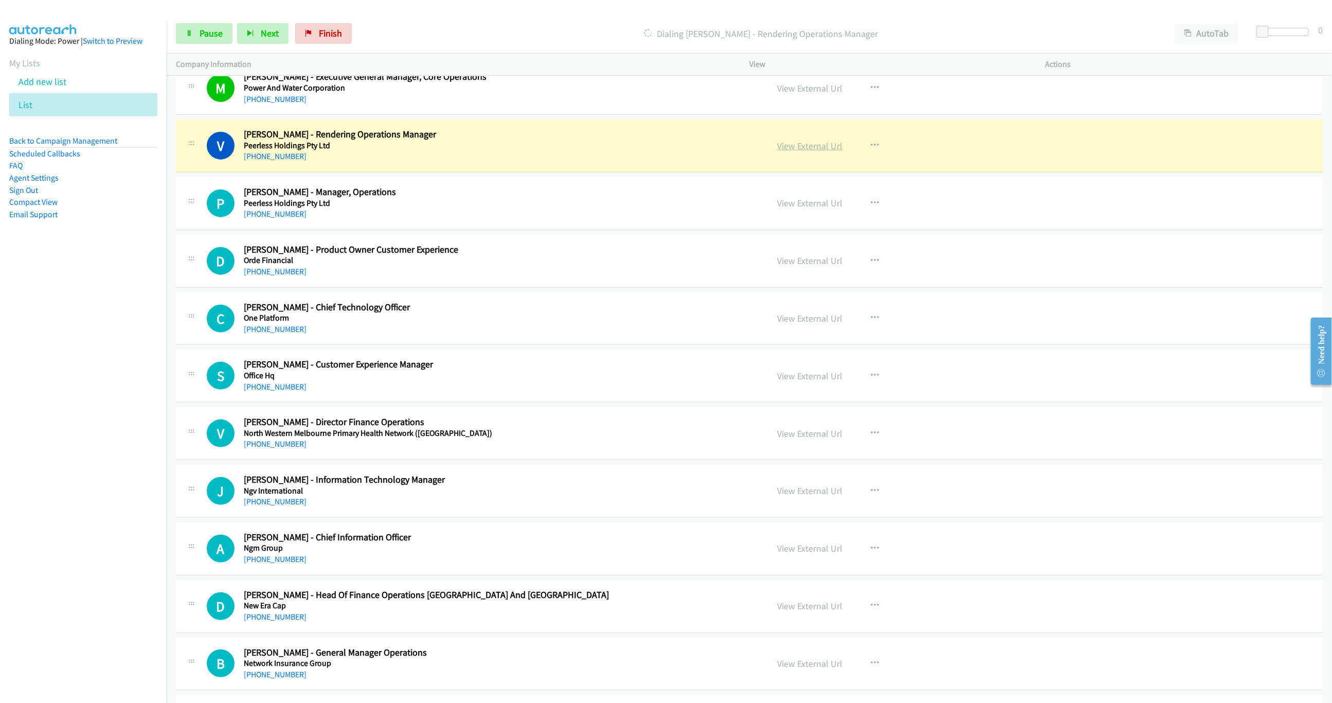
click at [809, 152] on link "View External Url" at bounding box center [809, 146] width 65 height 12
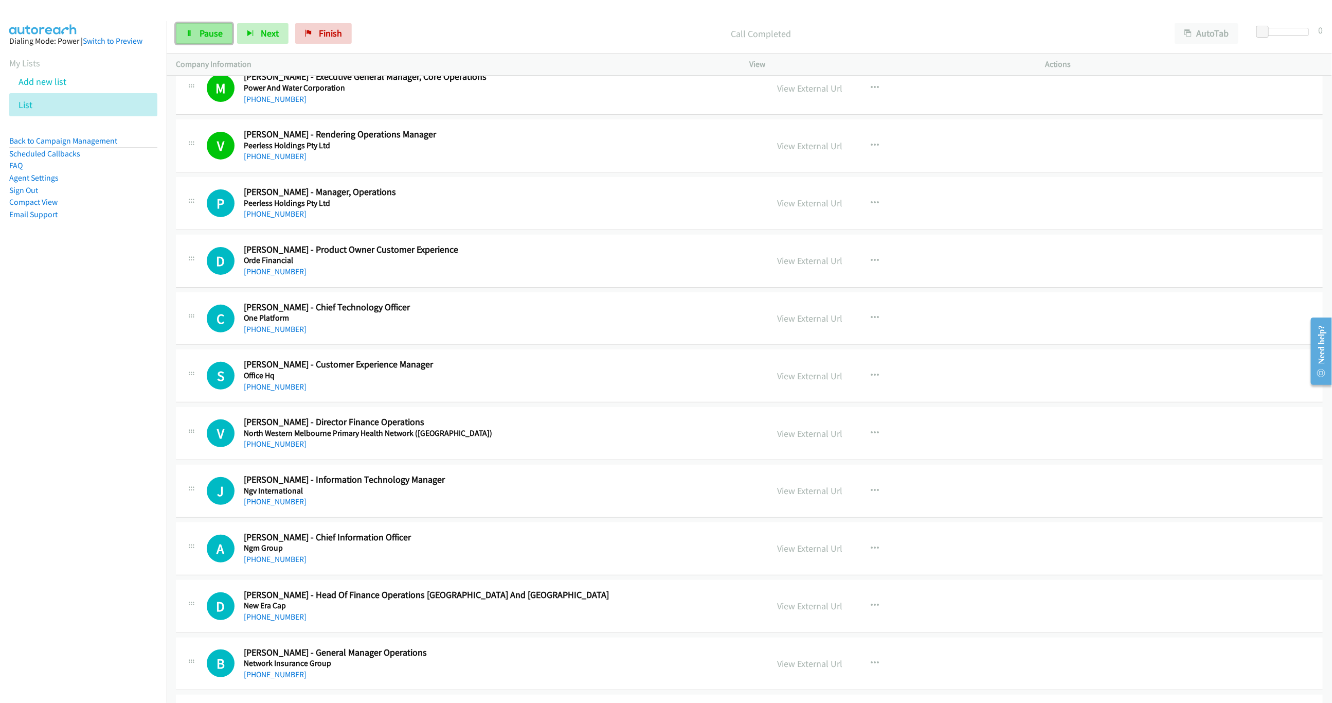
click at [203, 39] on link "Pause" at bounding box center [204, 33] width 57 height 21
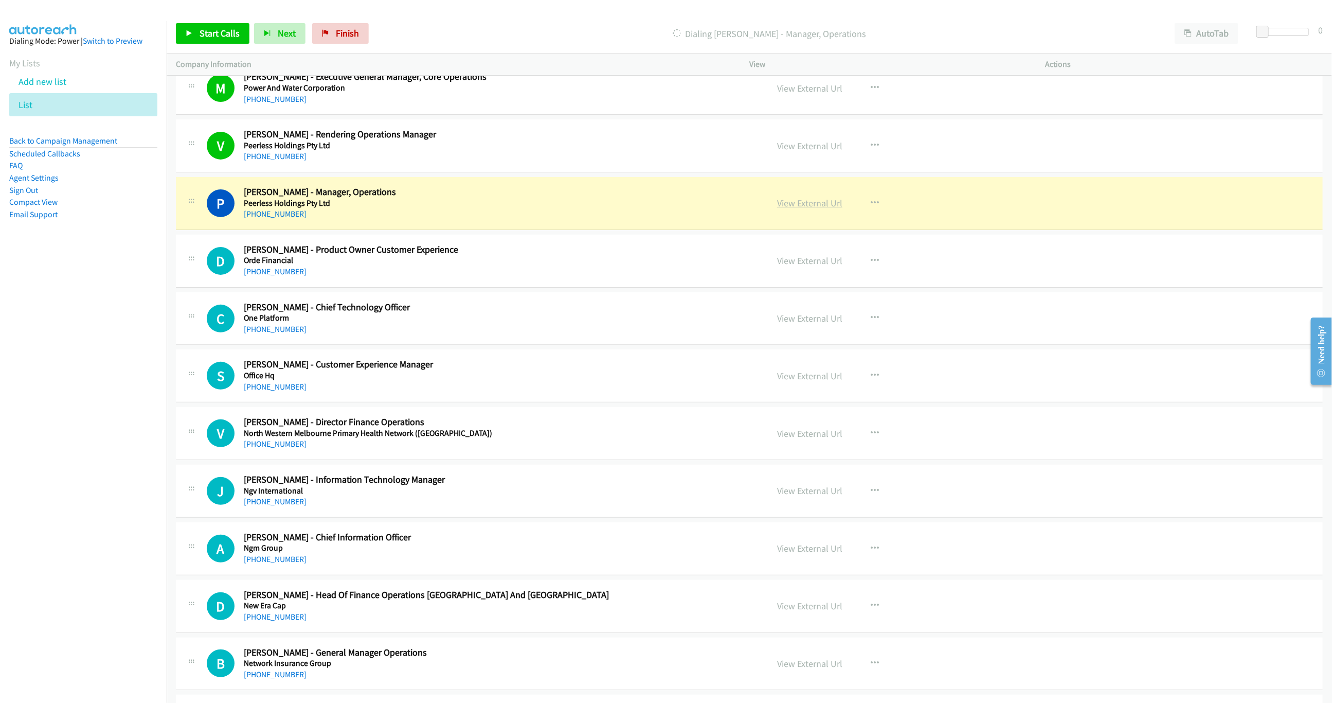
click at [809, 209] on link "View External Url" at bounding box center [809, 203] width 65 height 12
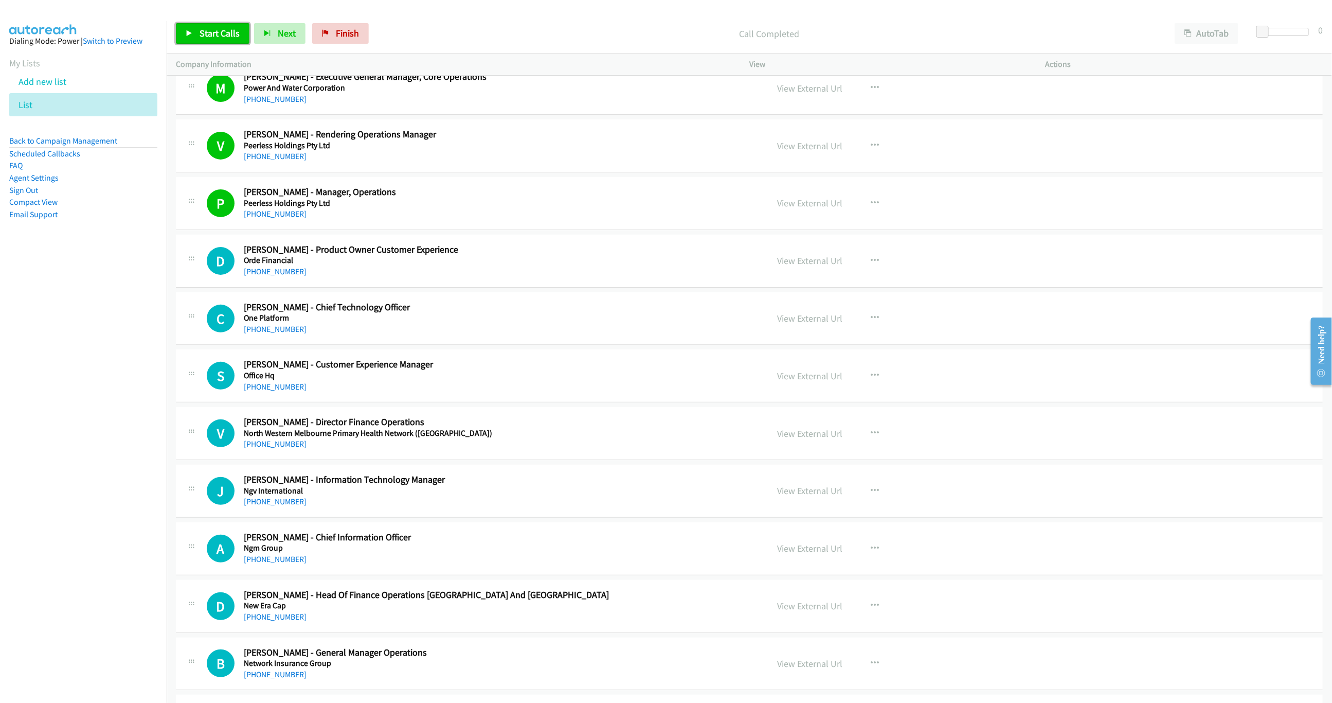
click at [221, 38] on span "Start Calls" at bounding box center [220, 33] width 40 height 12
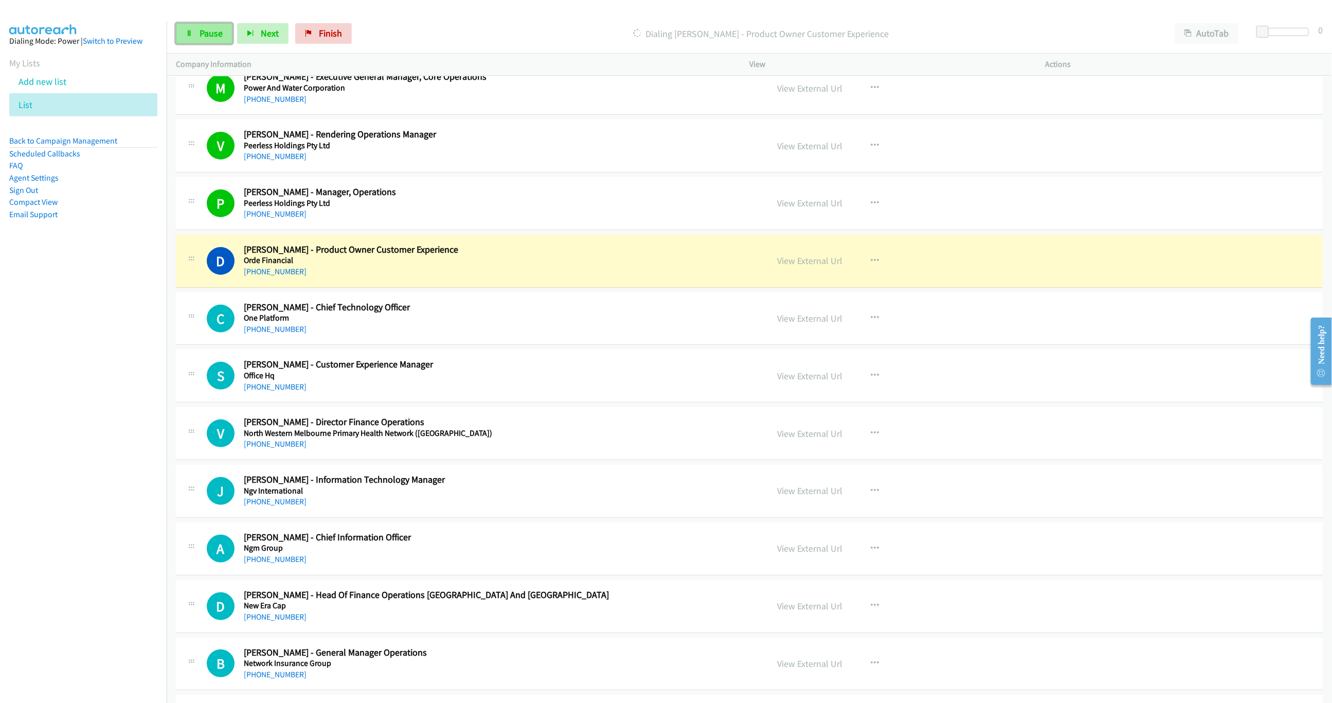
click at [192, 34] on icon at bounding box center [189, 33] width 7 height 7
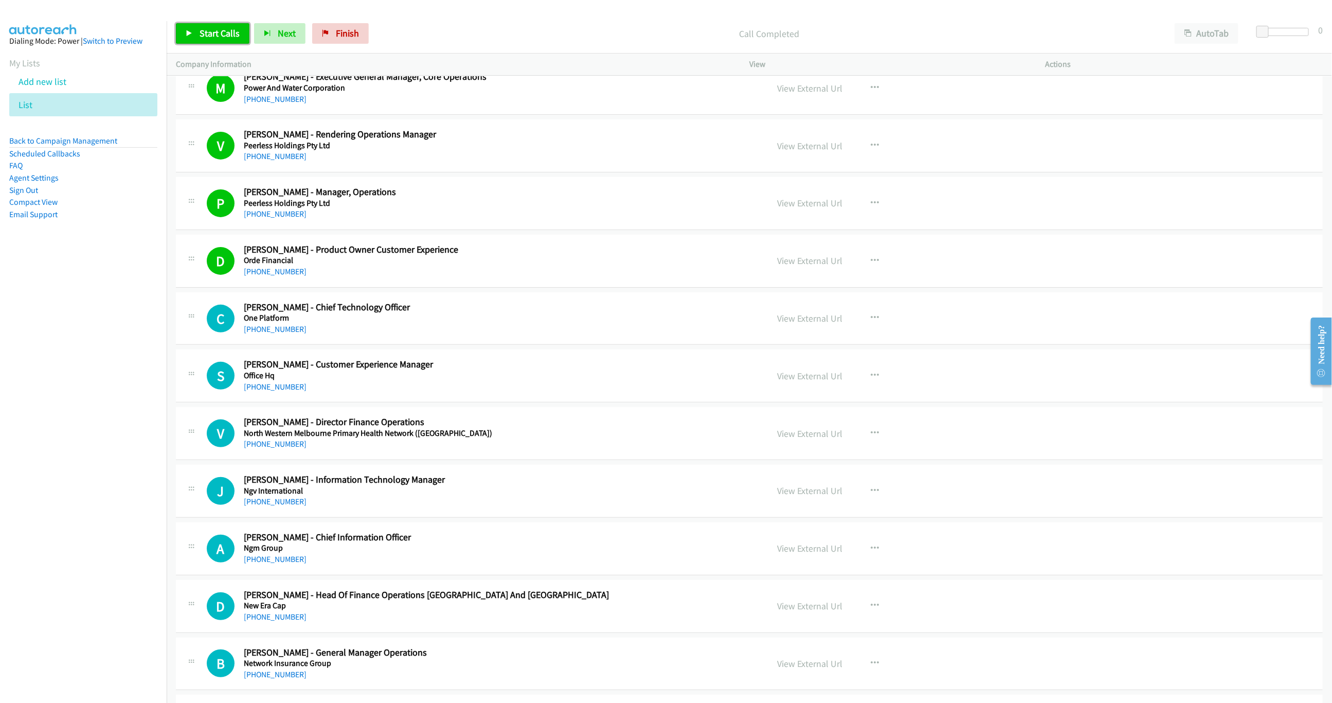
click at [211, 28] on span "Start Calls" at bounding box center [220, 33] width 40 height 12
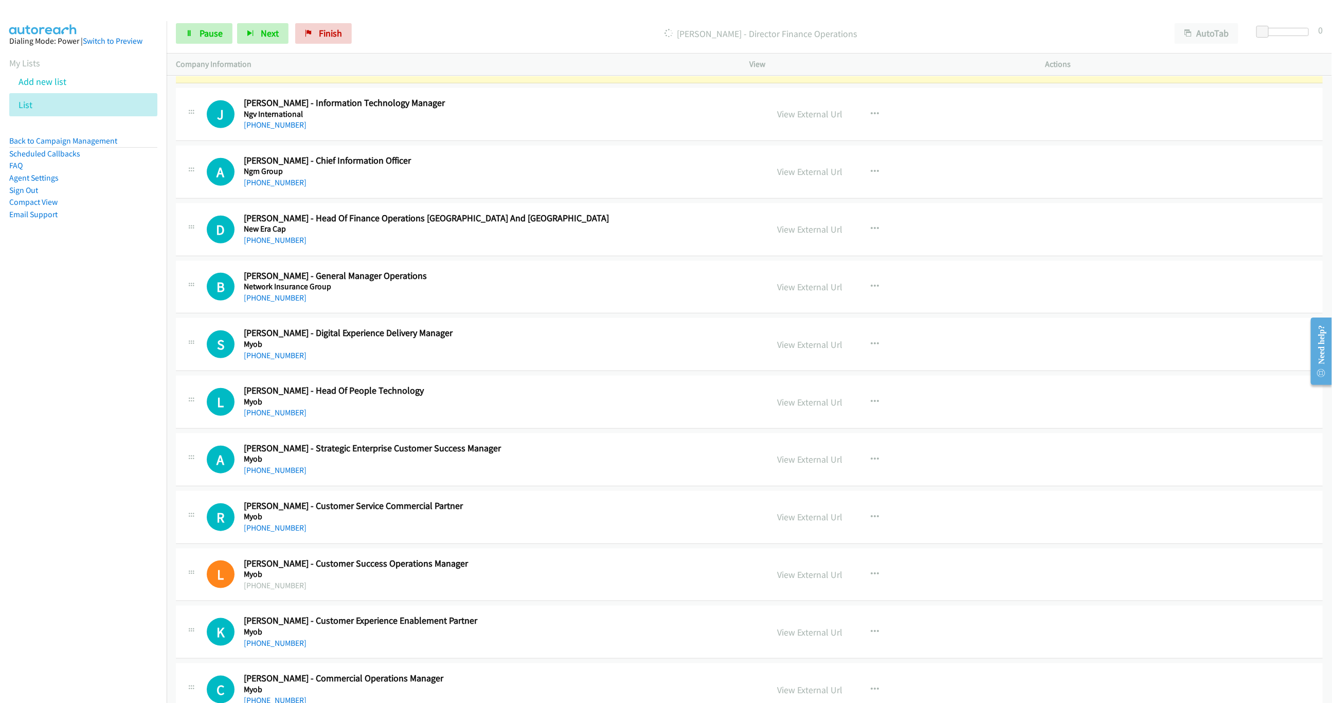
scroll to position [3163, 0]
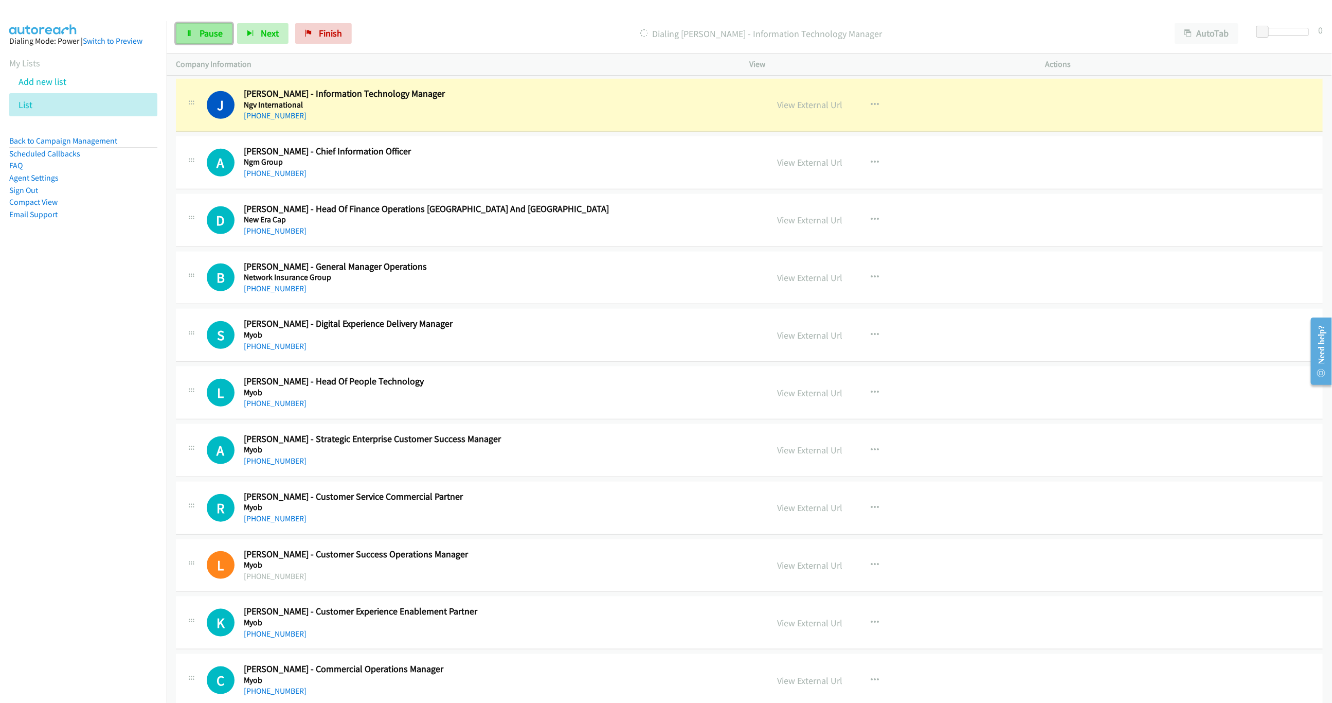
click at [207, 42] on link "Pause" at bounding box center [204, 33] width 57 height 21
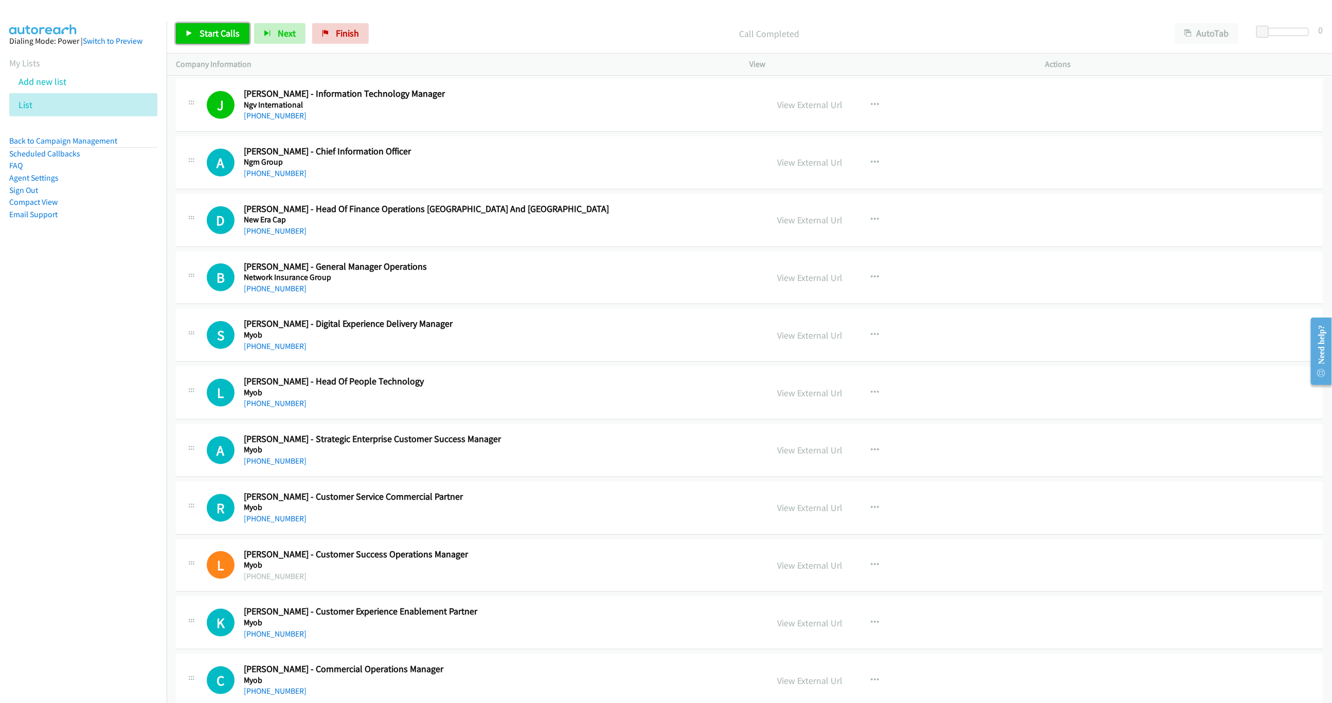
click at [221, 44] on link "Start Calls" at bounding box center [213, 33] width 74 height 21
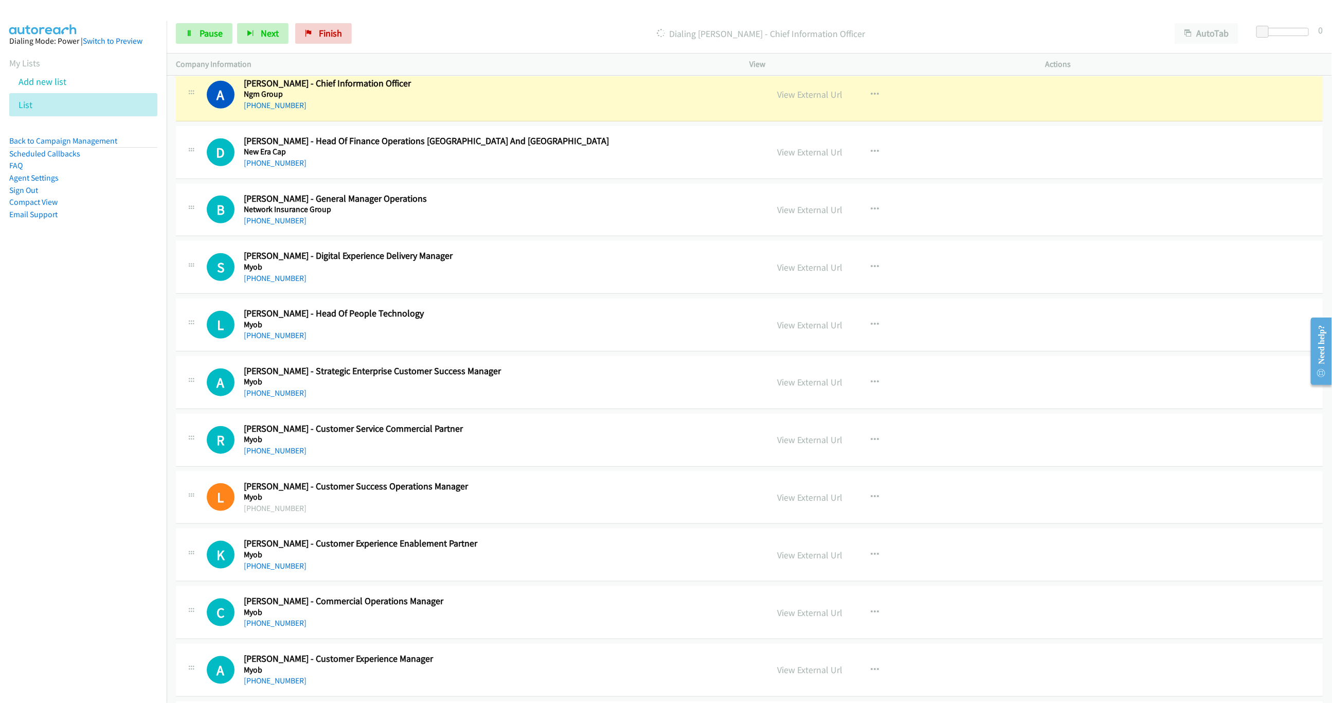
scroll to position [3240, 0]
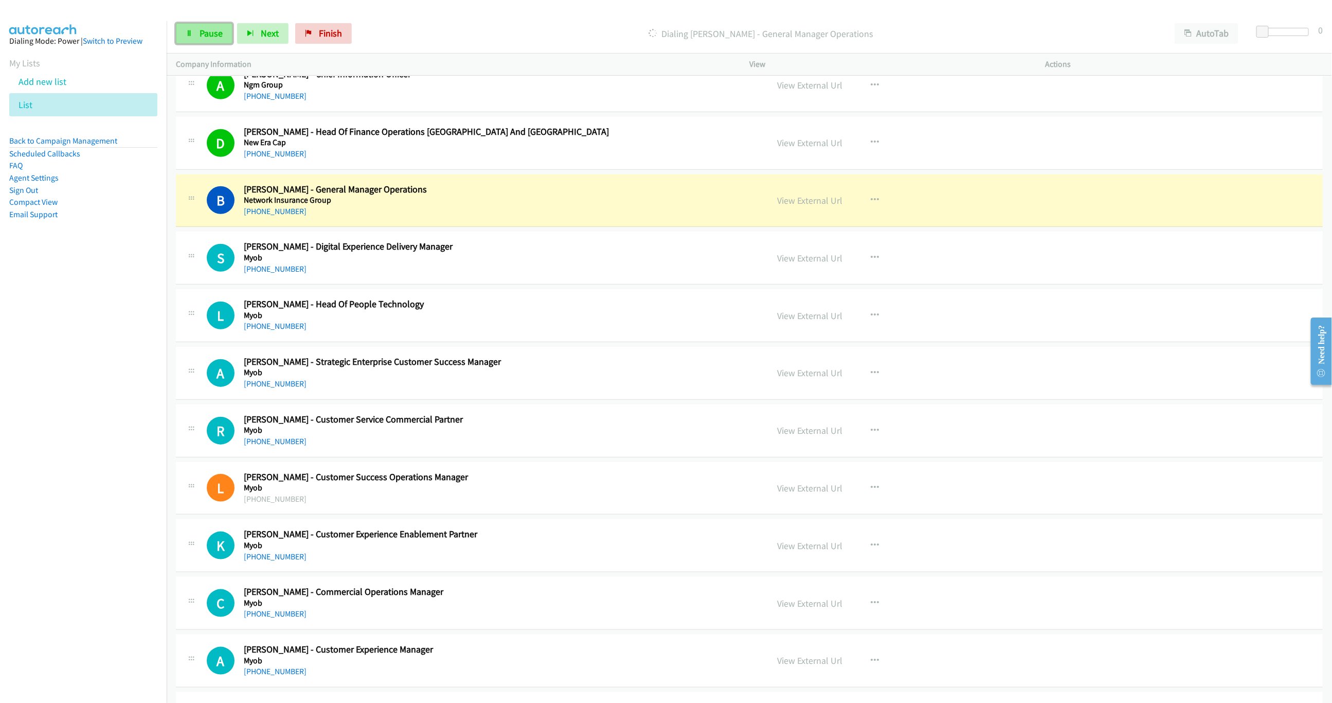
click at [217, 35] on span "Pause" at bounding box center [211, 33] width 23 height 12
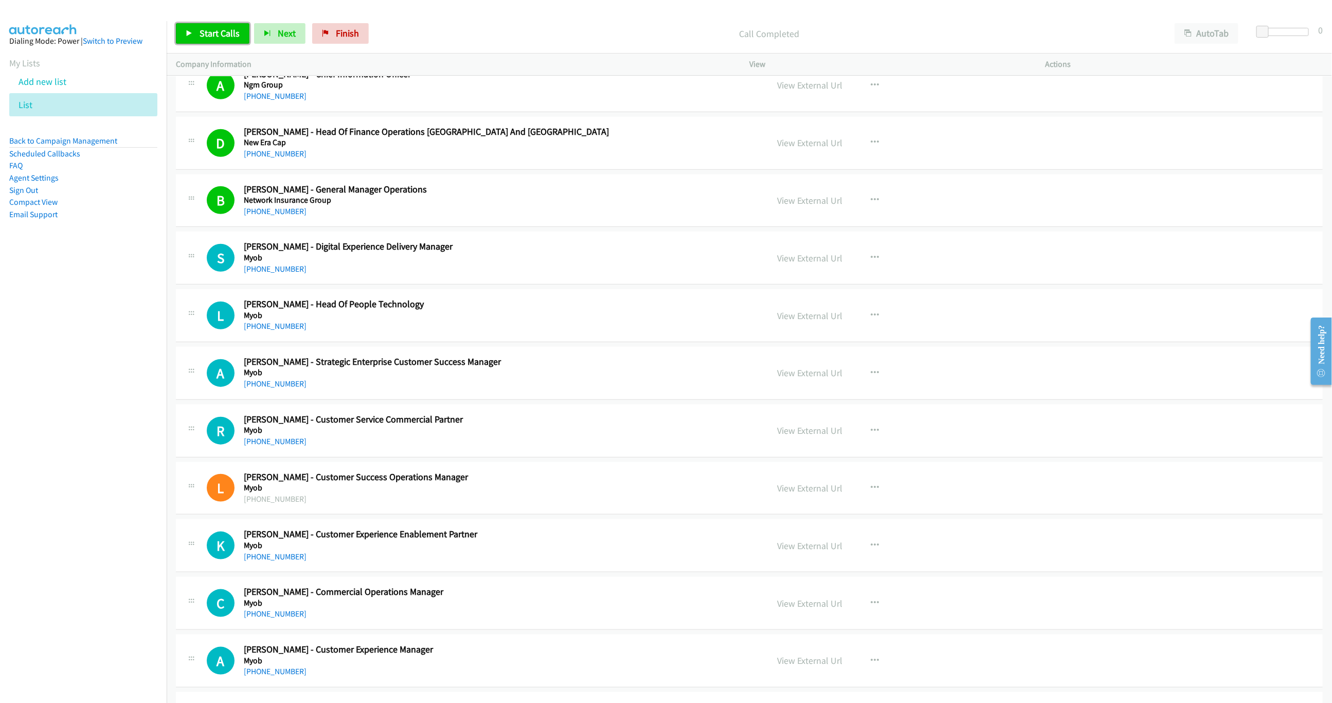
click at [190, 38] on link "Start Calls" at bounding box center [213, 33] width 74 height 21
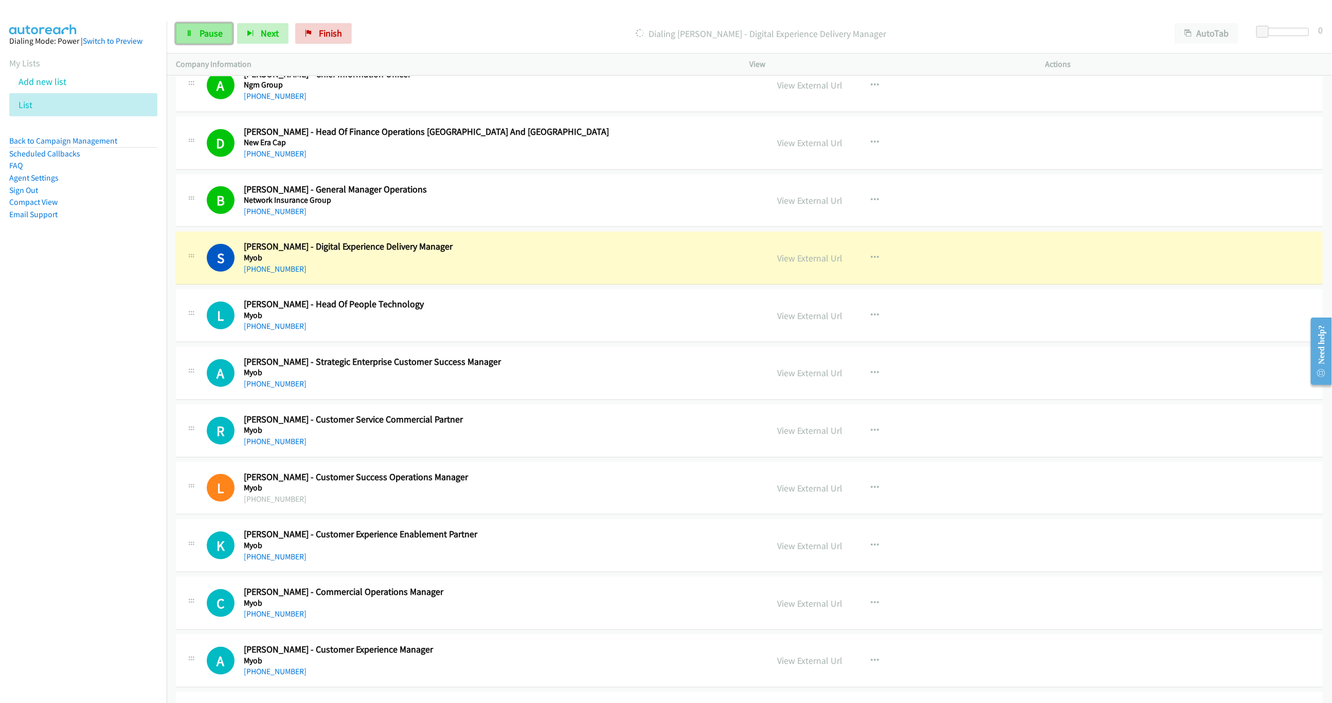
click at [223, 39] on link "Pause" at bounding box center [204, 33] width 57 height 21
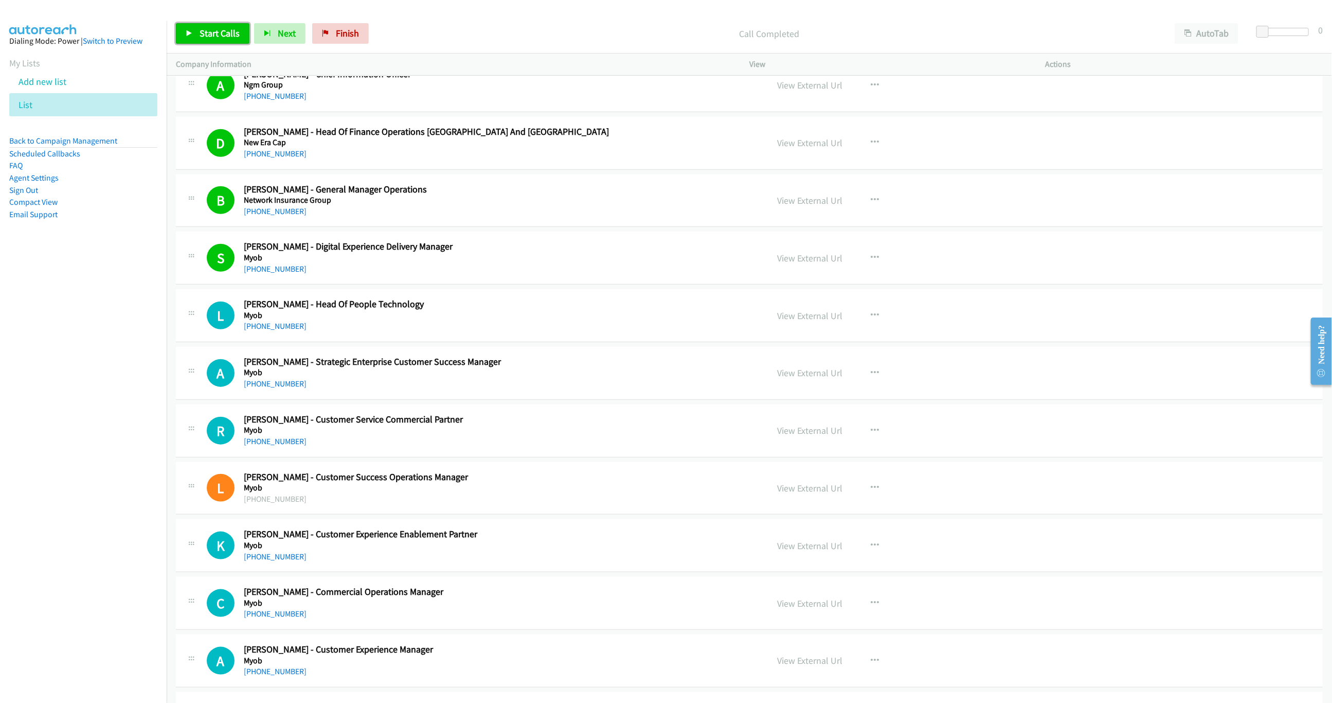
click at [203, 35] on span "Start Calls" at bounding box center [220, 33] width 40 height 12
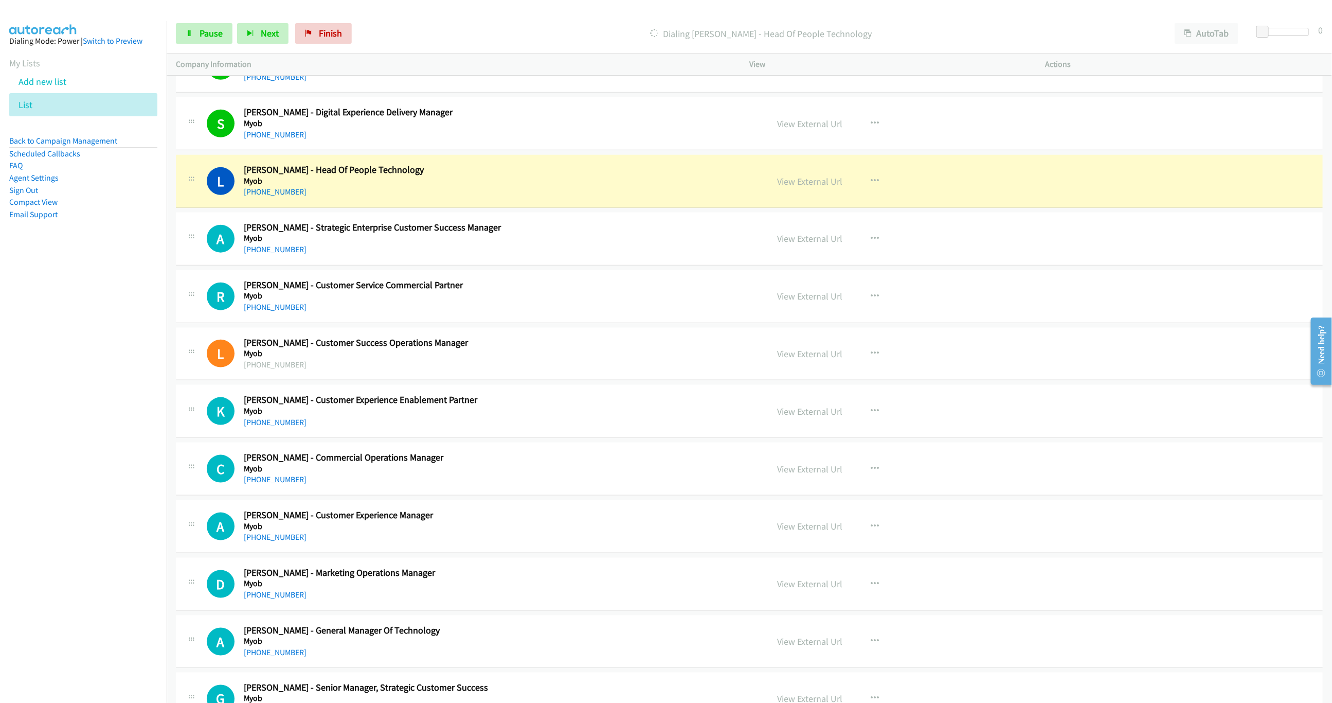
scroll to position [3472, 0]
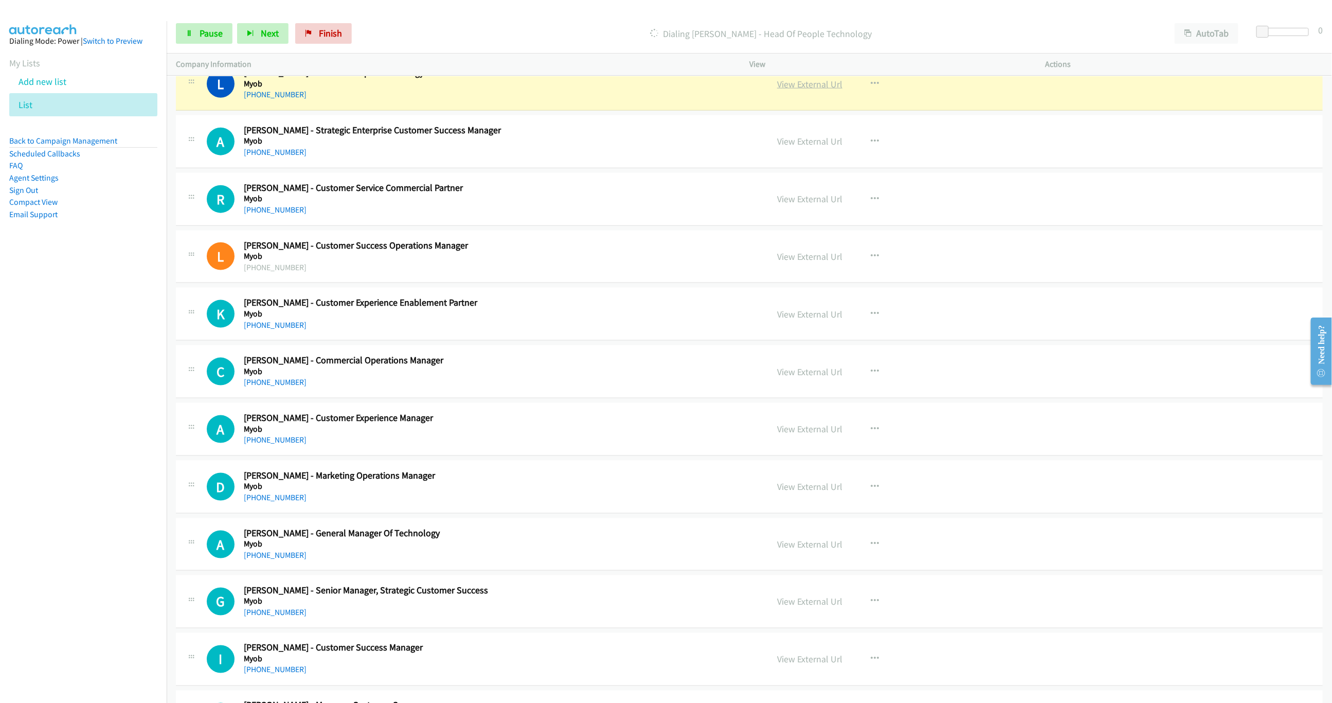
click at [798, 90] on link "View External Url" at bounding box center [809, 84] width 65 height 12
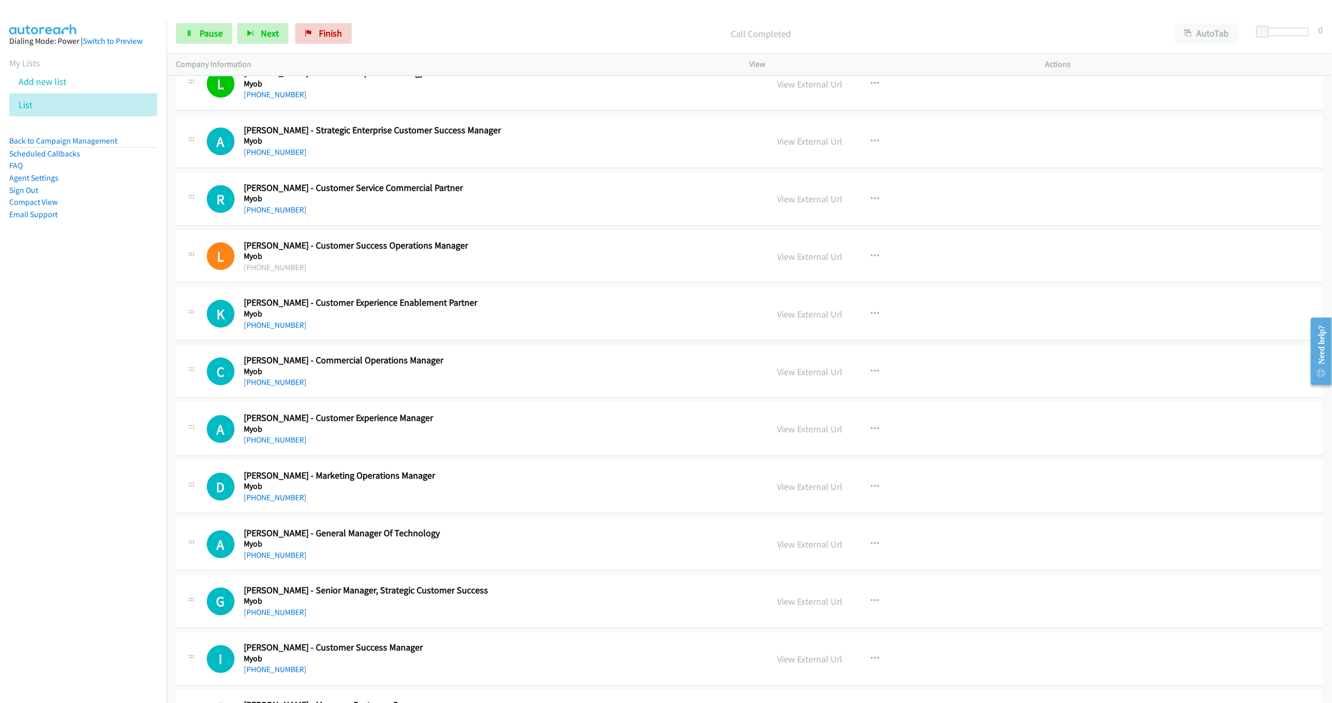
click at [233, 42] on div "Start Calls Pause Next Finish" at bounding box center [266, 33] width 181 height 21
click at [221, 39] on span "Pause" at bounding box center [211, 33] width 23 height 12
click at [1315, 667] on td "I Callback Scheduled [PERSON_NAME] - Customer Success Manager Myob [GEOGRAPHIC_…" at bounding box center [750, 660] width 1166 height 58
drag, startPoint x: 207, startPoint y: 31, endPoint x: 460, endPoint y: 176, distance: 291.2
click at [207, 31] on span "Start Calls" at bounding box center [220, 33] width 40 height 12
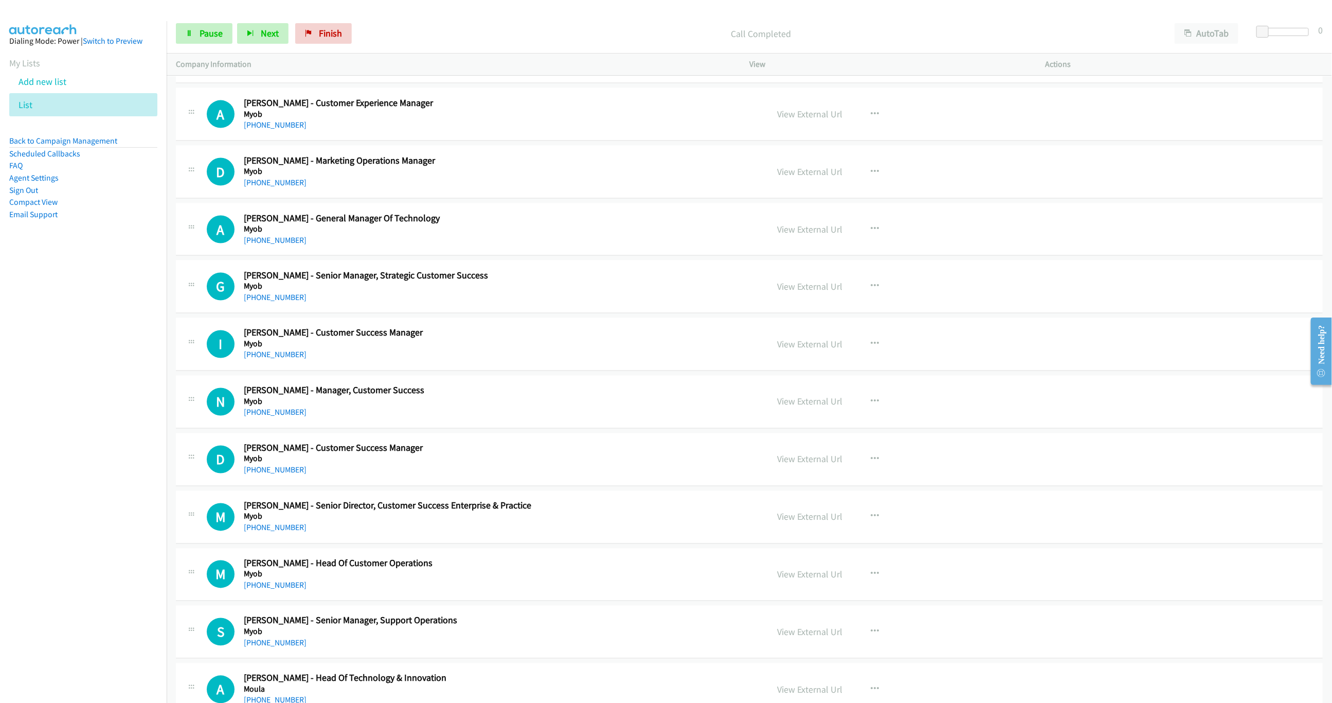
scroll to position [3781, 0]
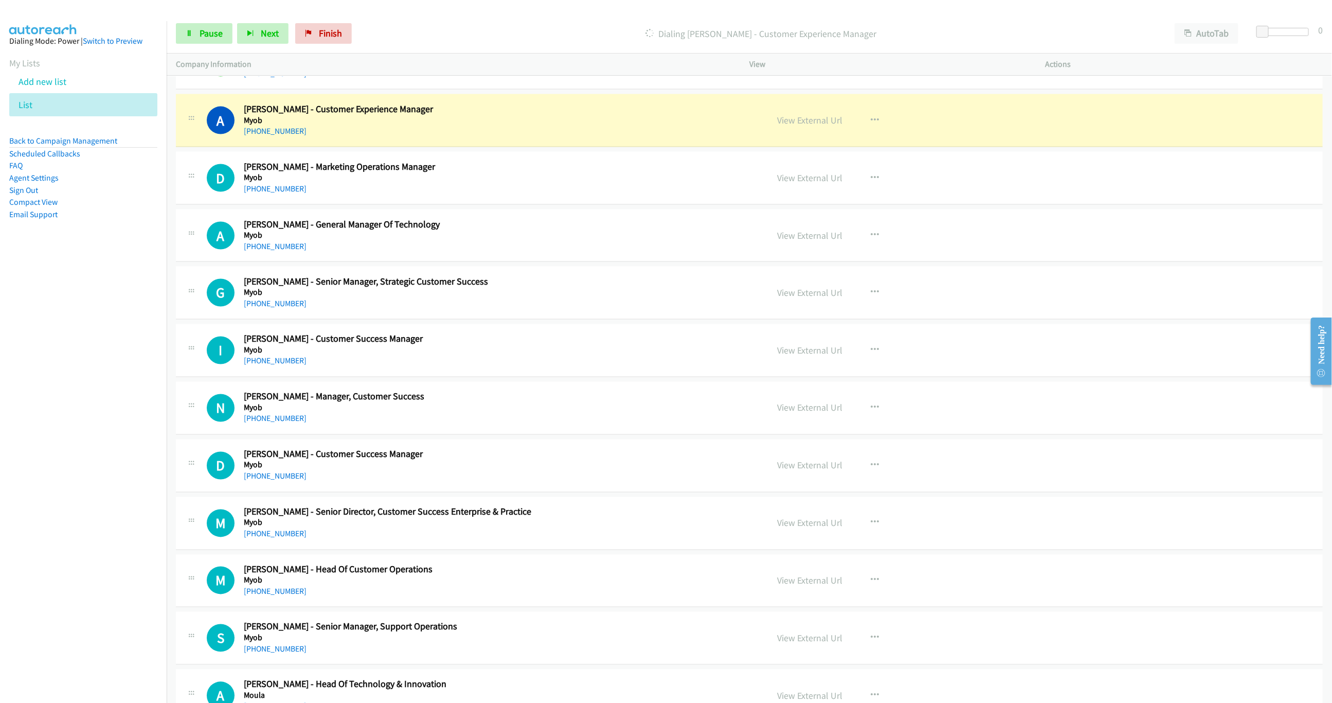
click at [98, 247] on aside "Dialing Mode: Power | Switch to Preview My Lists Add new list List Back to Camp…" at bounding box center [83, 144] width 167 height 246
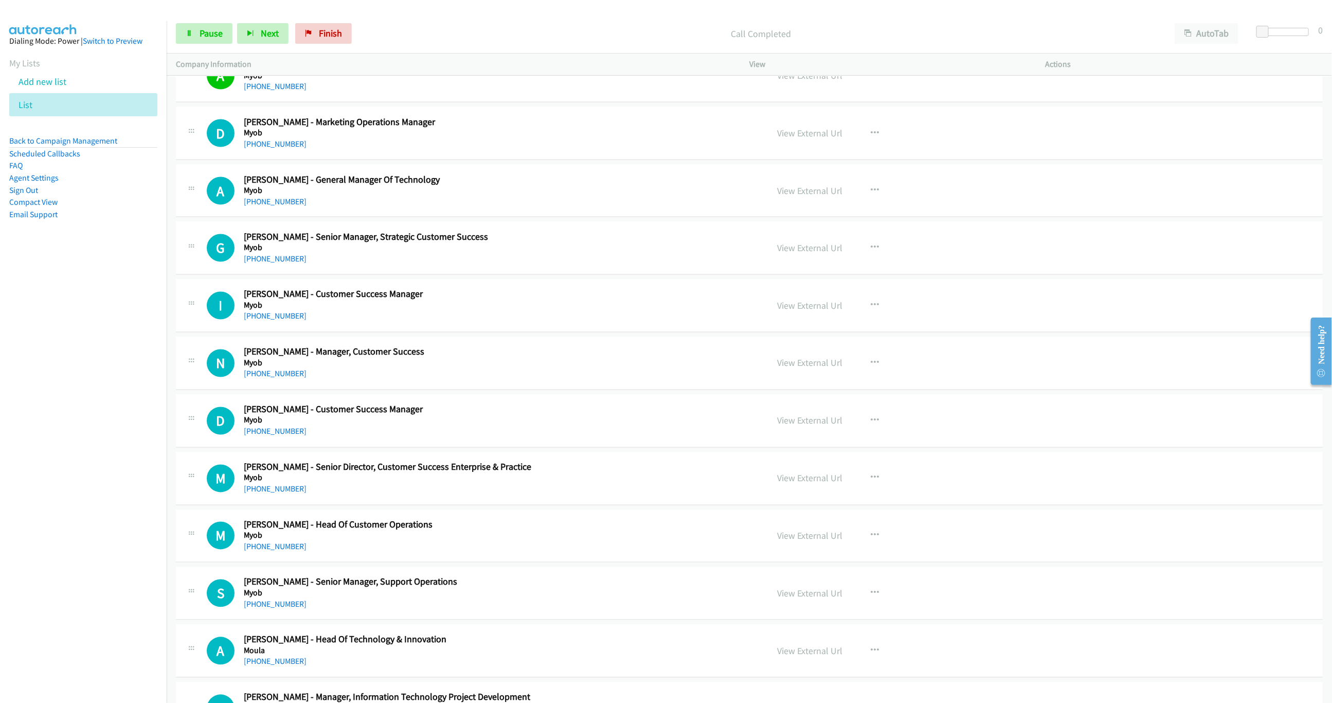
scroll to position [3811, 0]
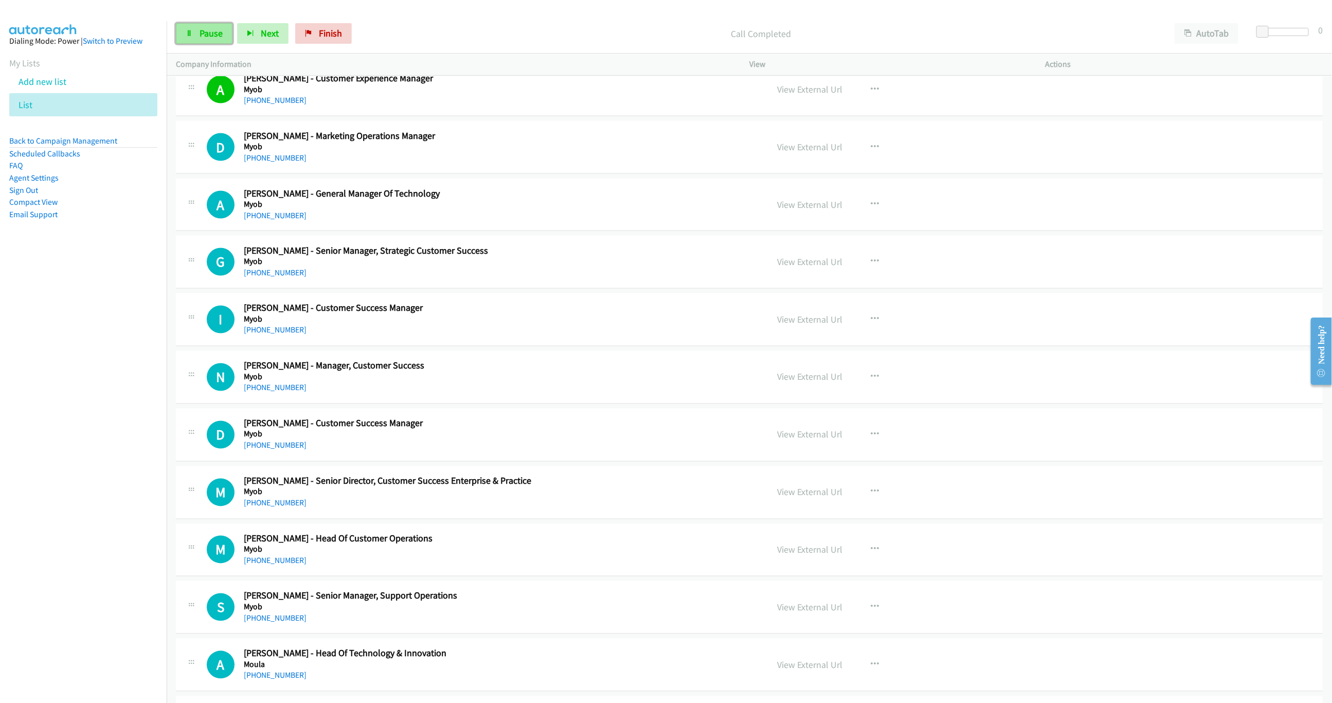
click at [199, 42] on link "Pause" at bounding box center [204, 33] width 57 height 21
click at [211, 34] on span "Start Calls" at bounding box center [220, 33] width 40 height 12
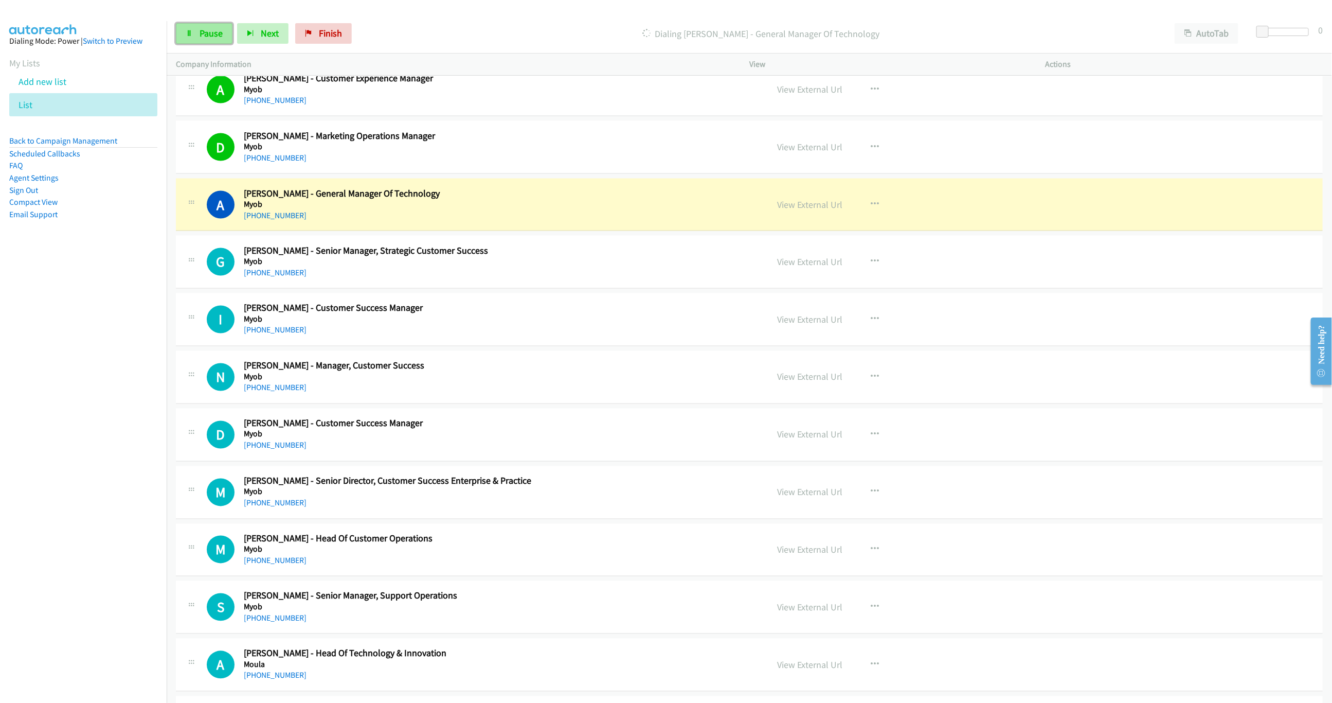
click at [219, 31] on span "Pause" at bounding box center [211, 33] width 23 height 12
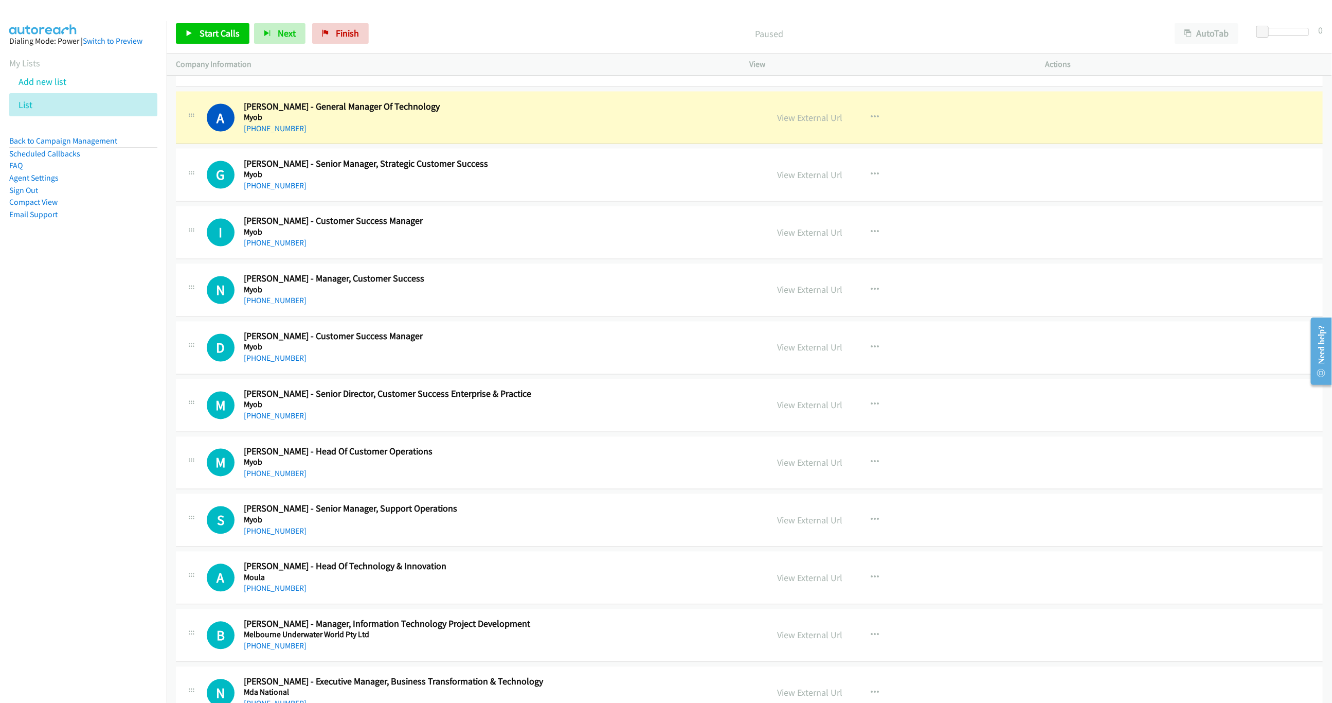
scroll to position [3889, 0]
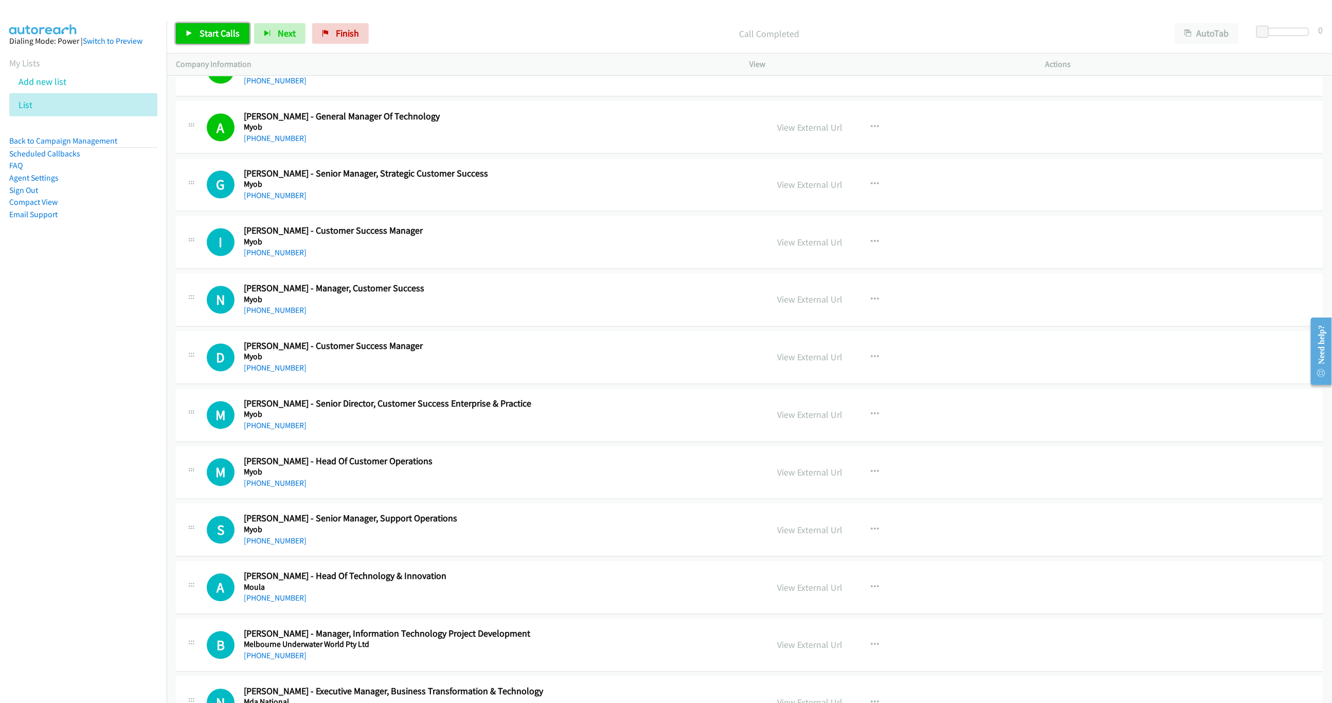
click at [203, 34] on span "Start Calls" at bounding box center [220, 33] width 40 height 12
click at [136, 315] on nav "Dialing Mode: Power | Switch to Preview My Lists Add new list List Back to Camp…" at bounding box center [83, 372] width 167 height 703
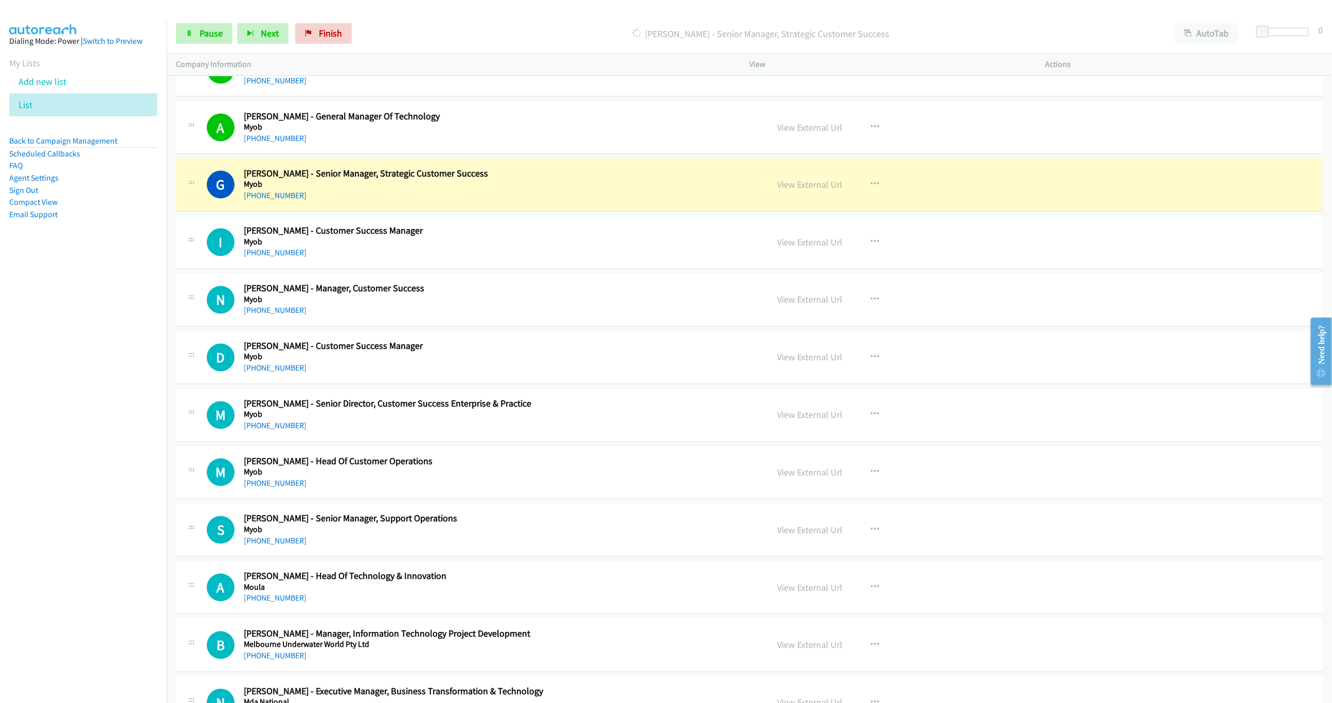
scroll to position [3966, 0]
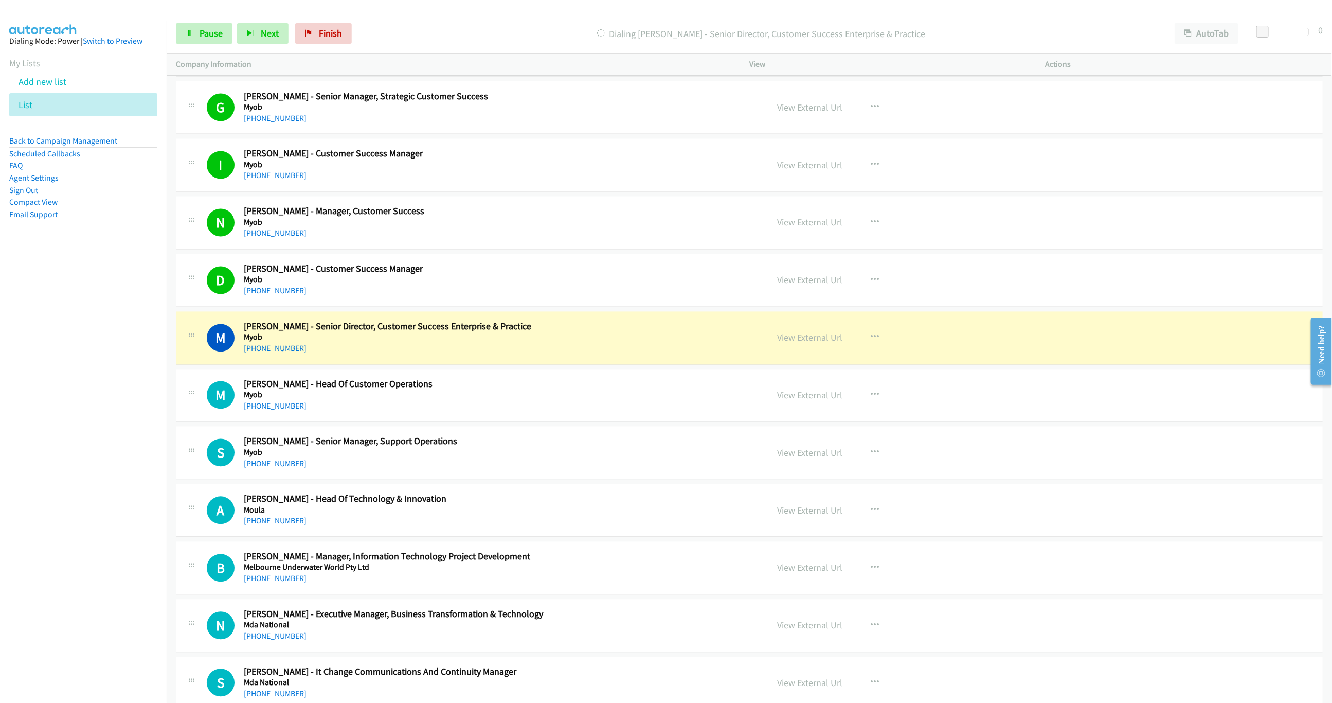
drag, startPoint x: 631, startPoint y: 386, endPoint x: 689, endPoint y: 364, distance: 61.7
click at [631, 386] on td "M Callback Scheduled [PERSON_NAME] - Head Of Customer Operations Myob [GEOGRAPH…" at bounding box center [750, 396] width 1166 height 58
click at [820, 344] on link "View External Url" at bounding box center [809, 338] width 65 height 12
click at [210, 42] on link "Pause" at bounding box center [204, 33] width 57 height 21
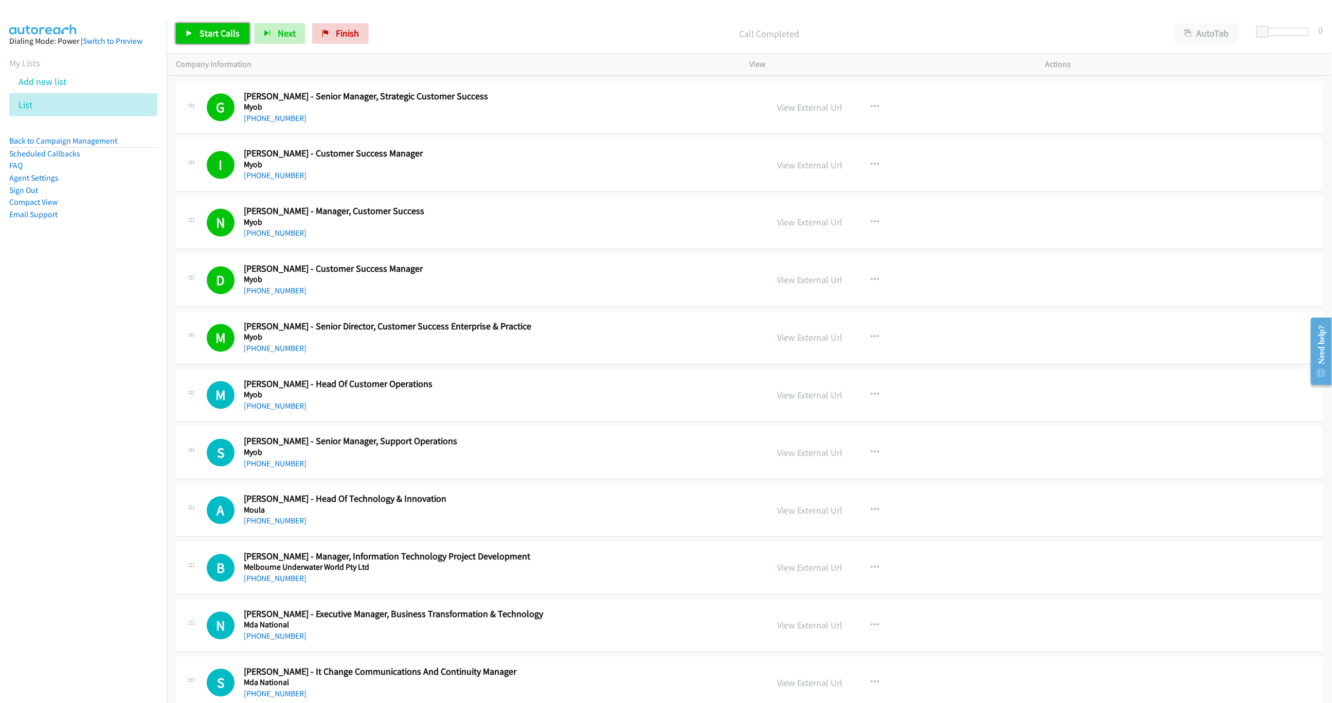
click at [194, 34] on link "Start Calls" at bounding box center [213, 33] width 74 height 21
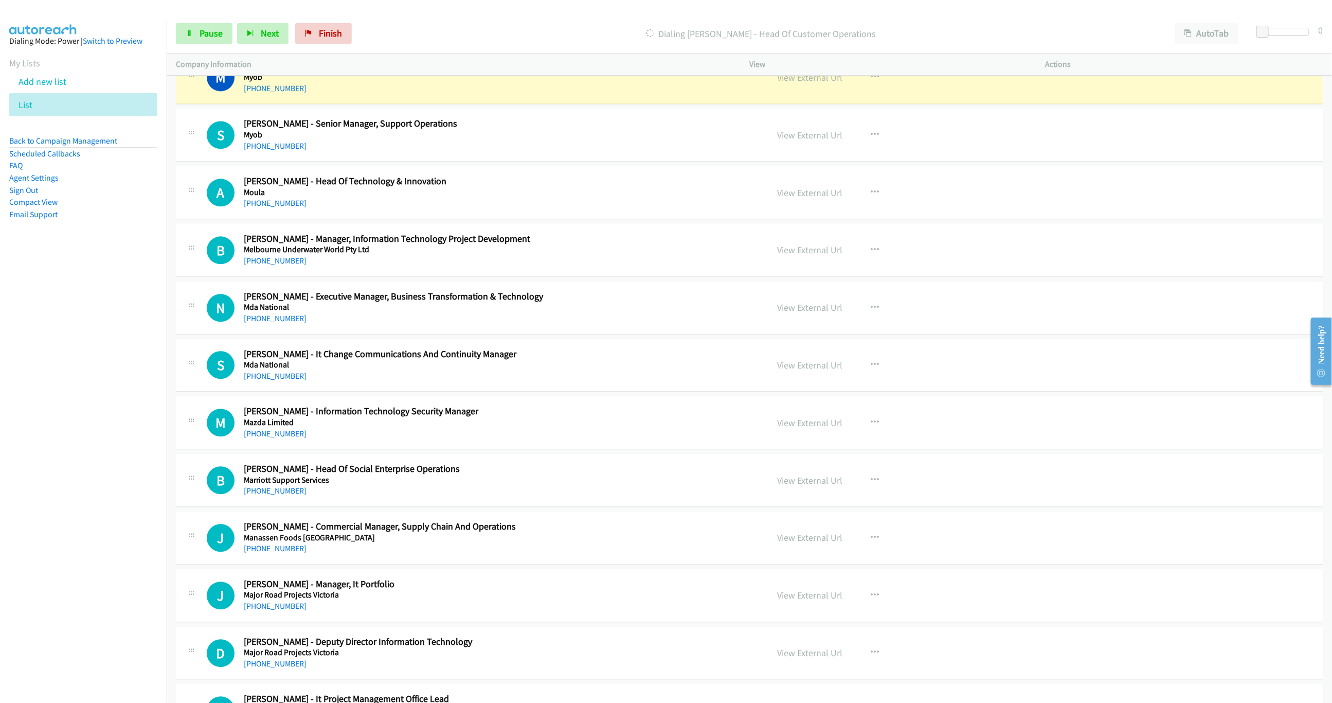
scroll to position [4274, 0]
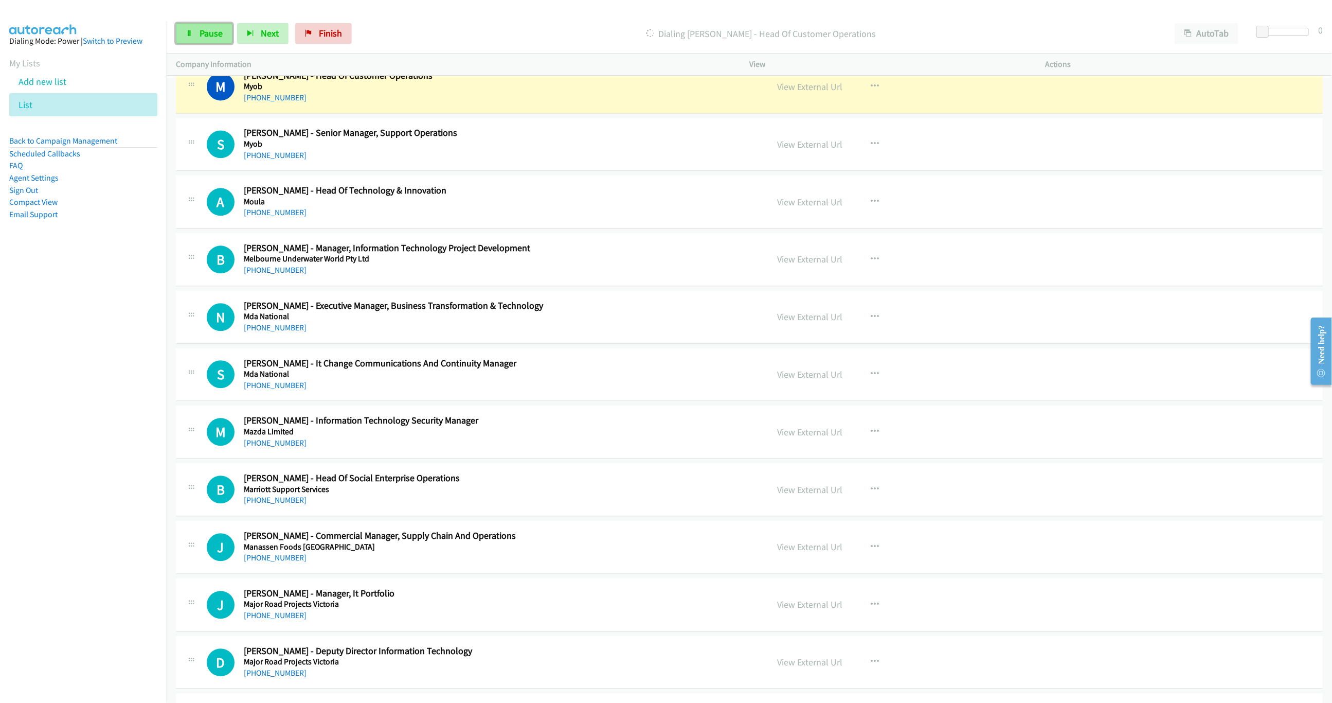
click at [189, 28] on link "Pause" at bounding box center [204, 33] width 57 height 21
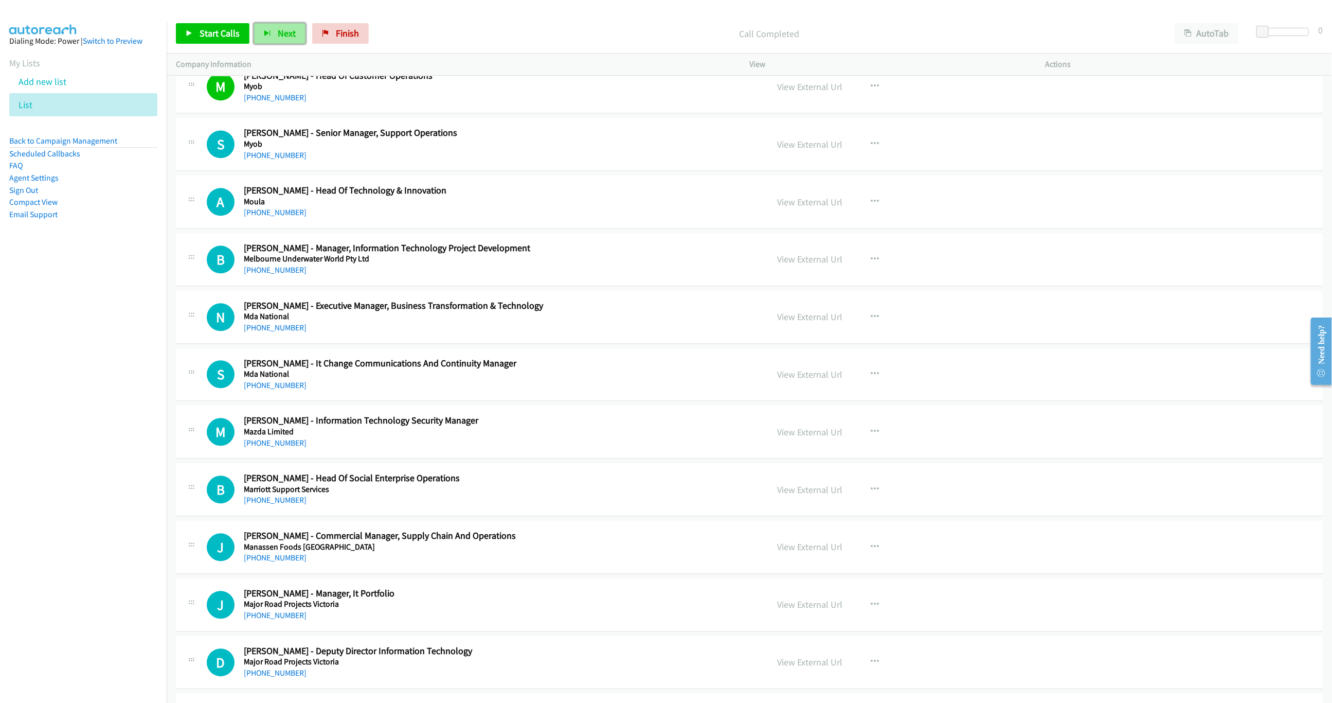
click at [258, 32] on button "Next" at bounding box center [279, 33] width 51 height 21
click at [233, 39] on span "Start Calls" at bounding box center [220, 33] width 40 height 12
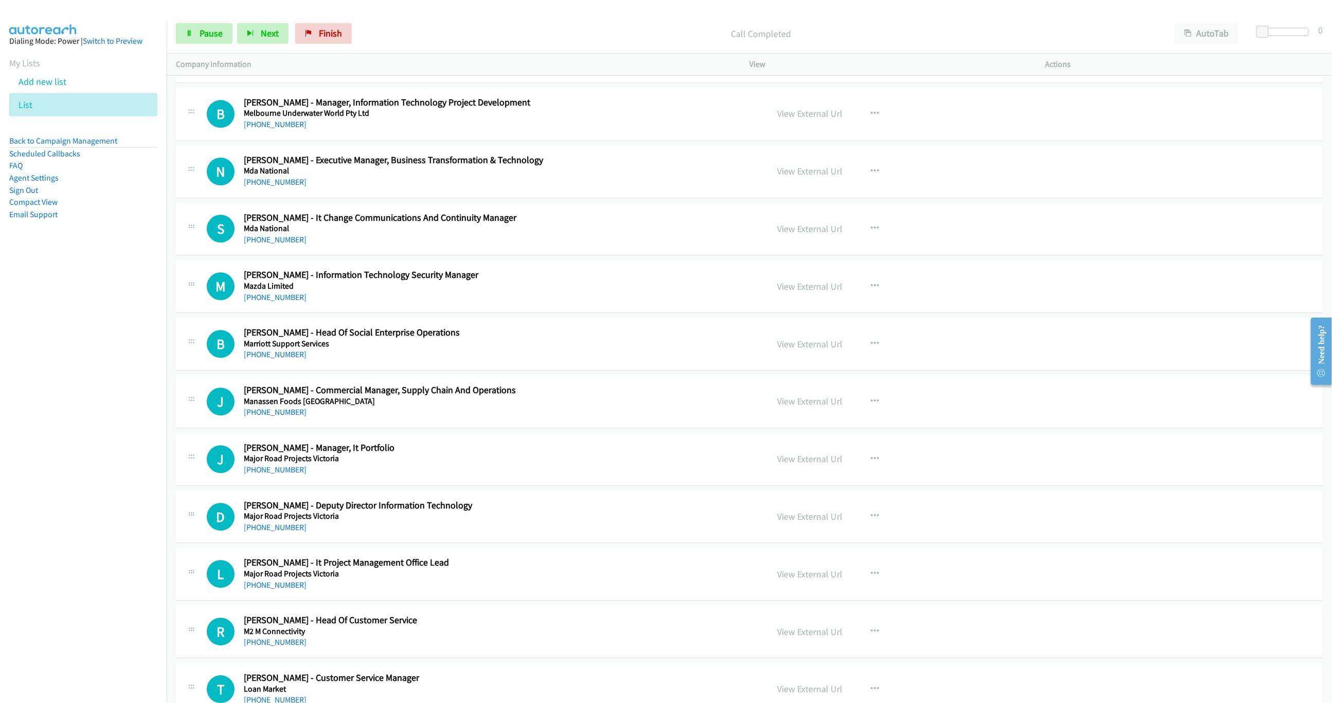
scroll to position [4429, 0]
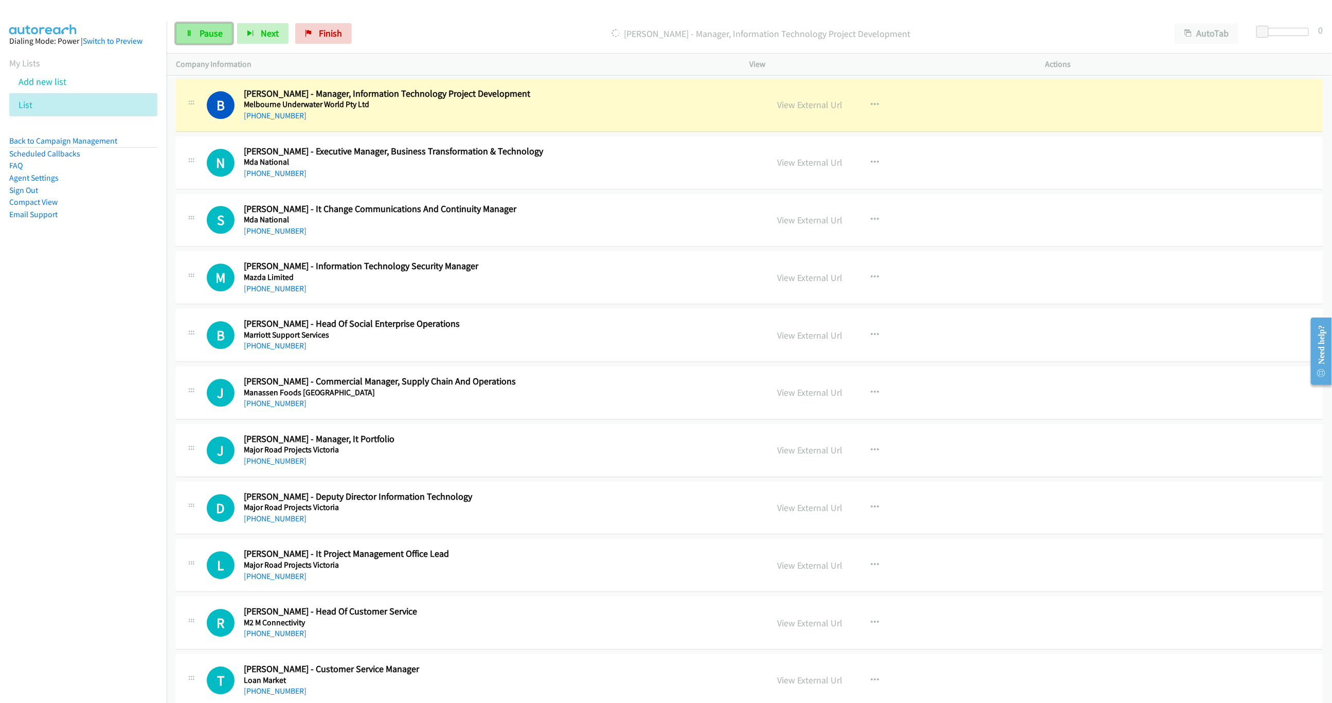
click at [193, 25] on link "Pause" at bounding box center [204, 33] width 57 height 21
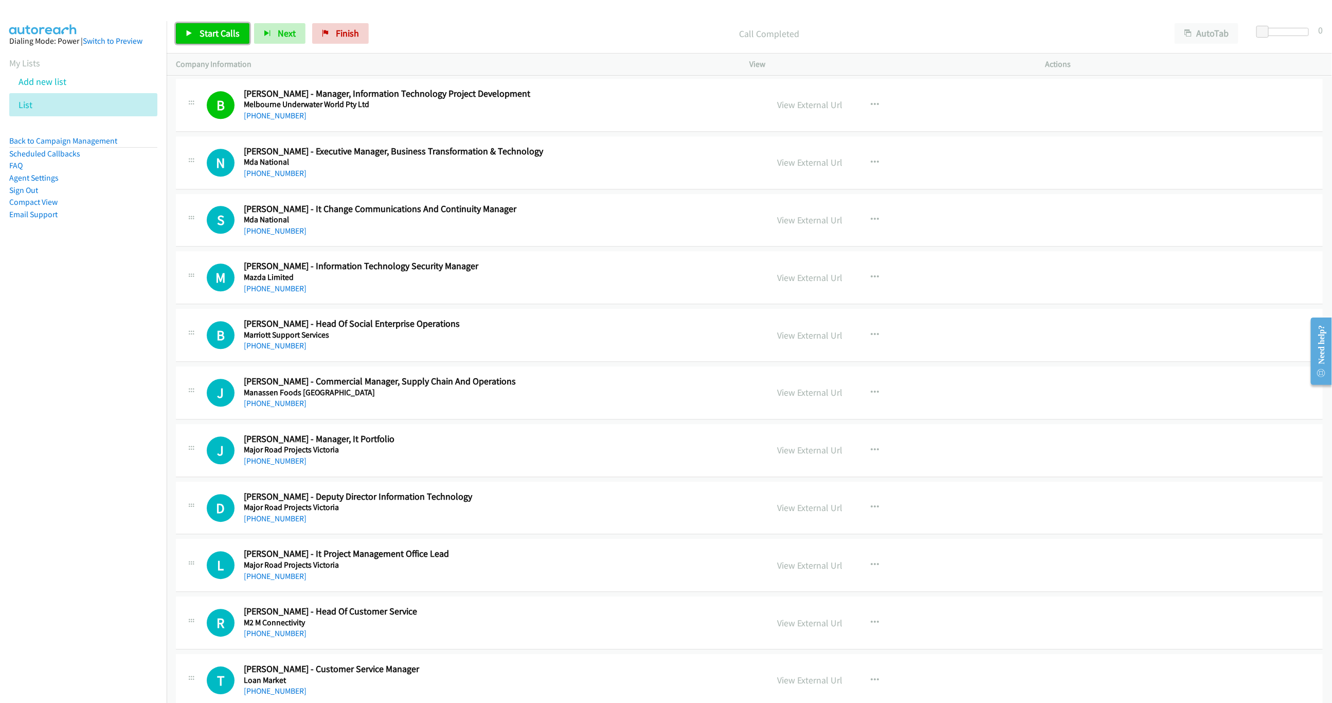
click at [217, 27] on link "Start Calls" at bounding box center [213, 33] width 74 height 21
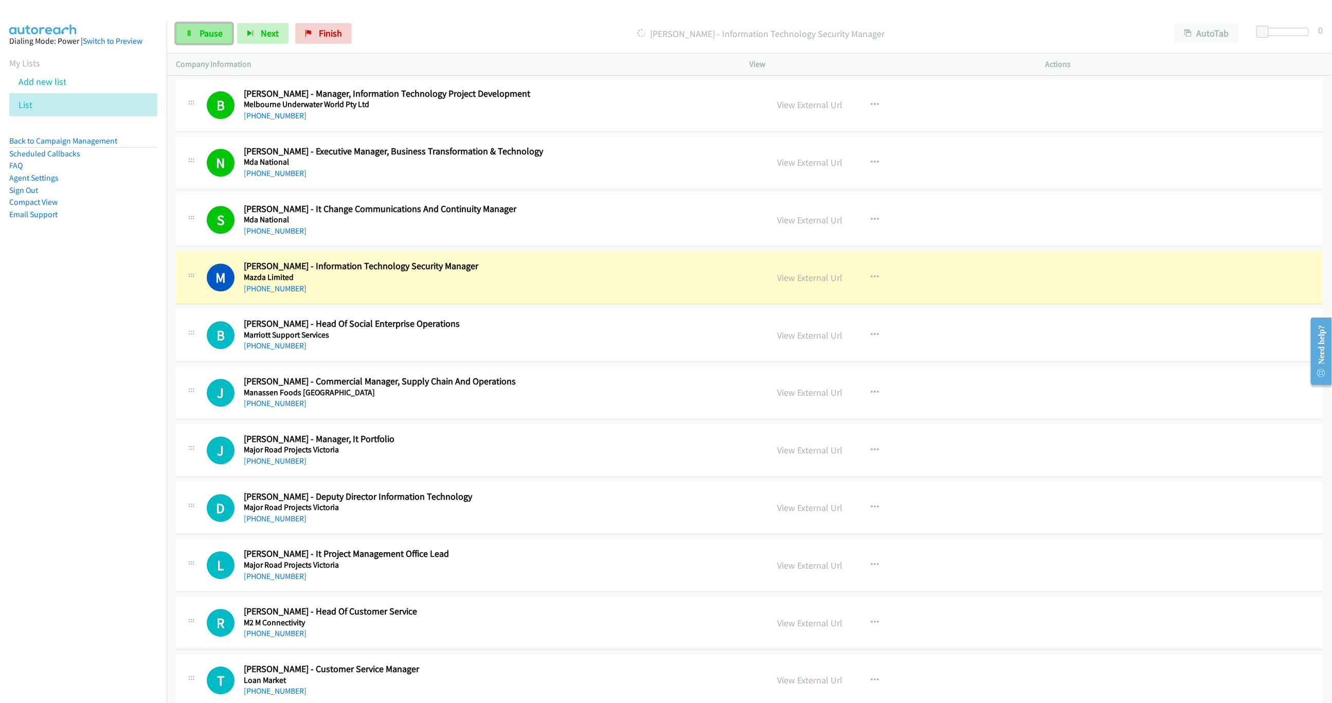
click at [181, 34] on link "Pause" at bounding box center [204, 33] width 57 height 21
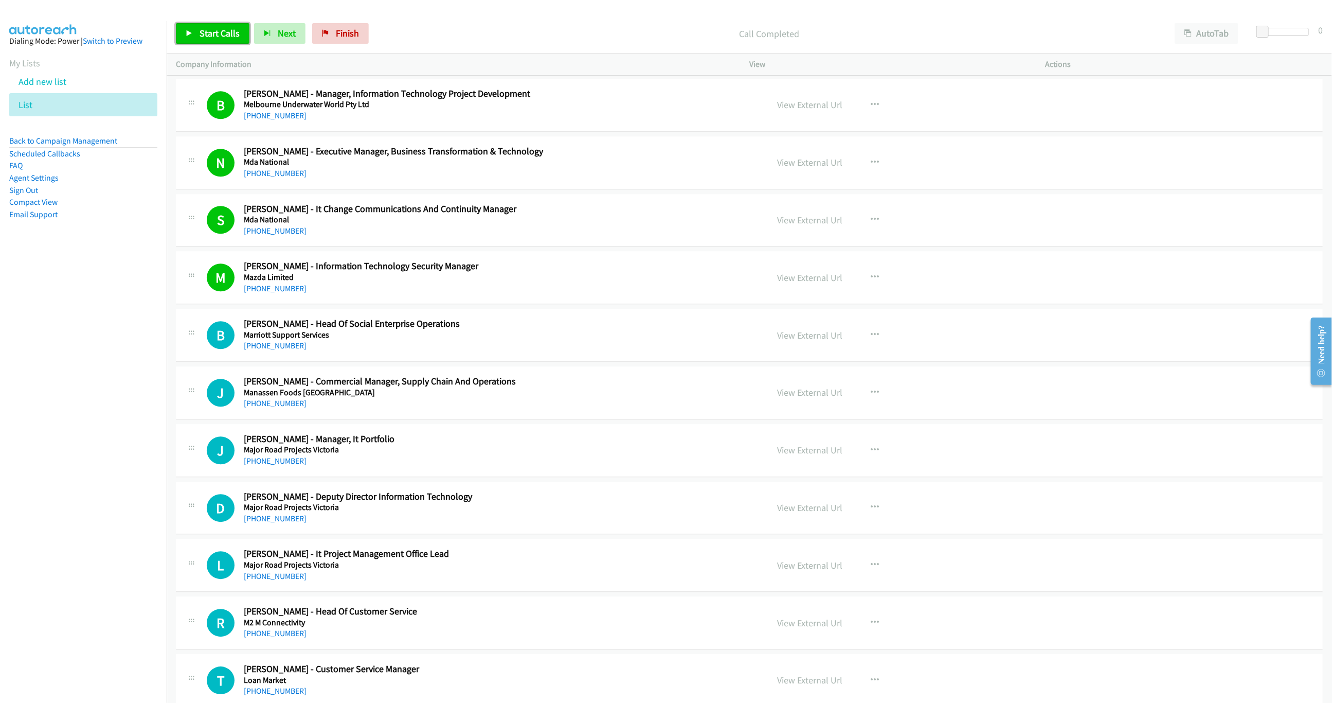
drag, startPoint x: 214, startPoint y: 42, endPoint x: 221, endPoint y: 42, distance: 6.7
click at [214, 42] on link "Start Calls" at bounding box center [213, 33] width 74 height 21
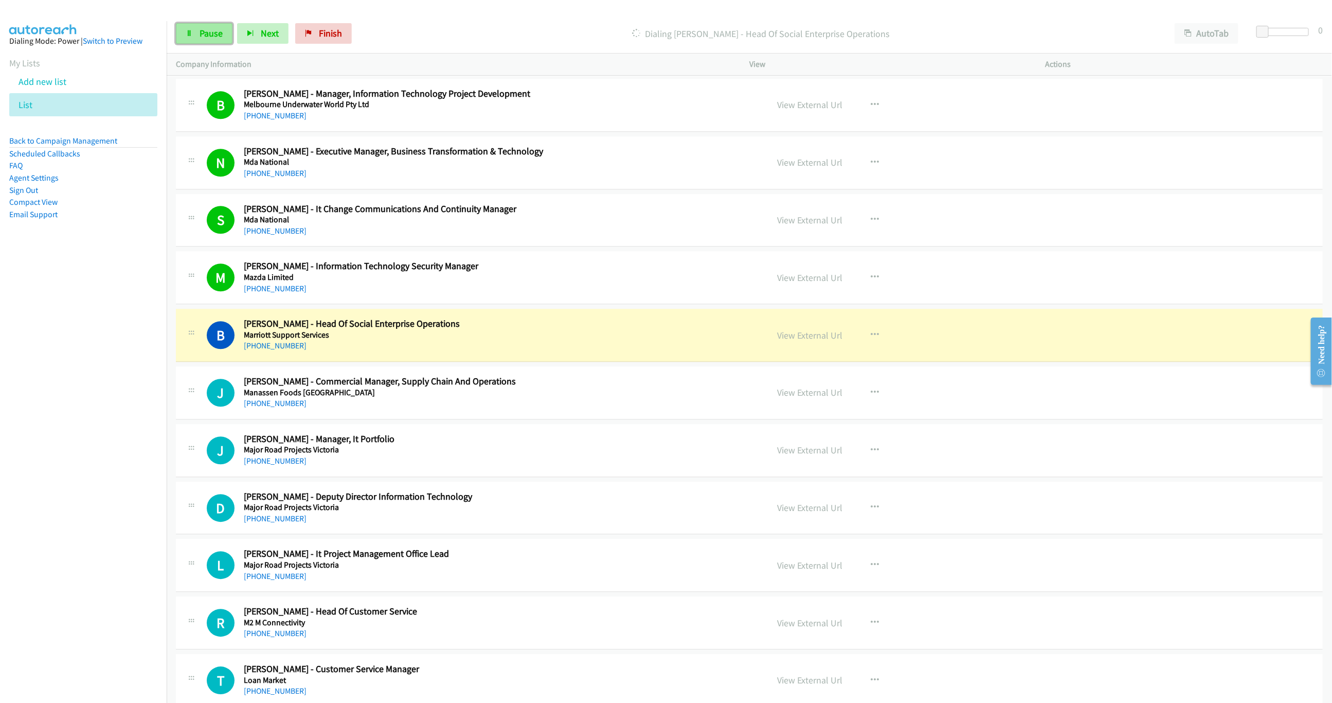
click at [176, 32] on link "Pause" at bounding box center [204, 33] width 57 height 21
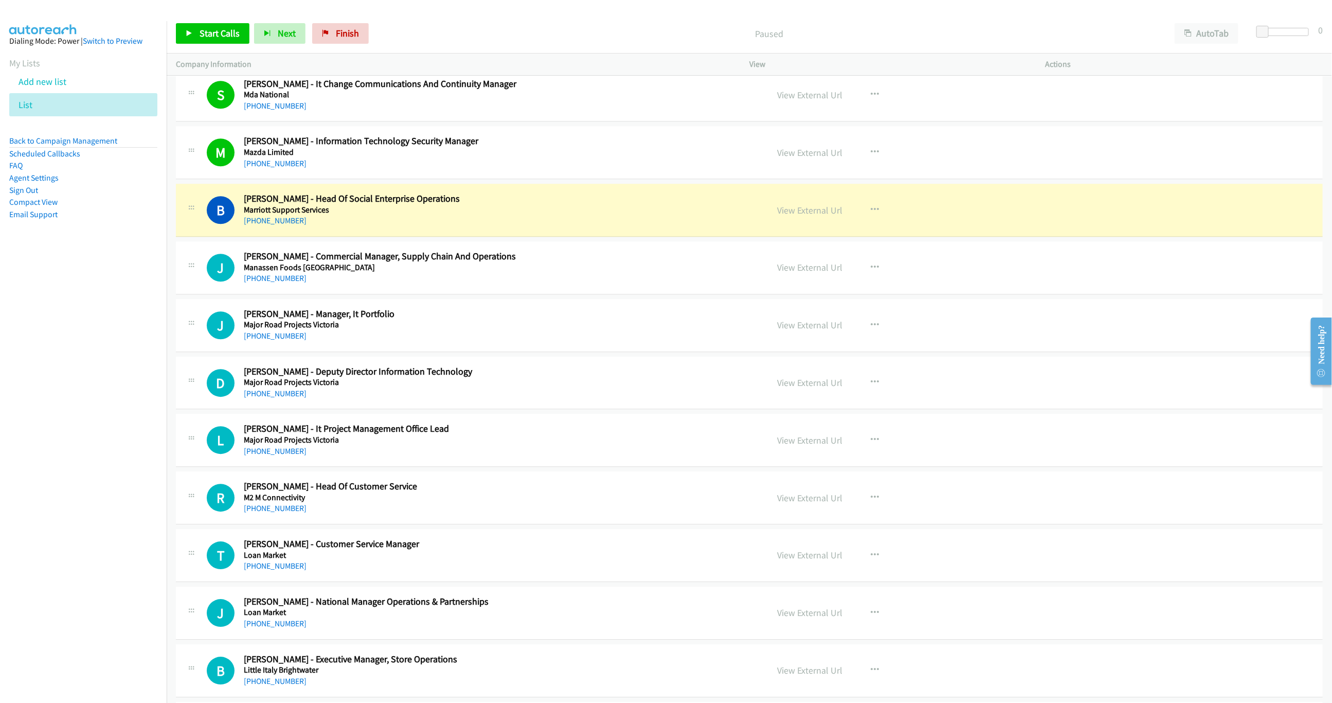
scroll to position [4660, 0]
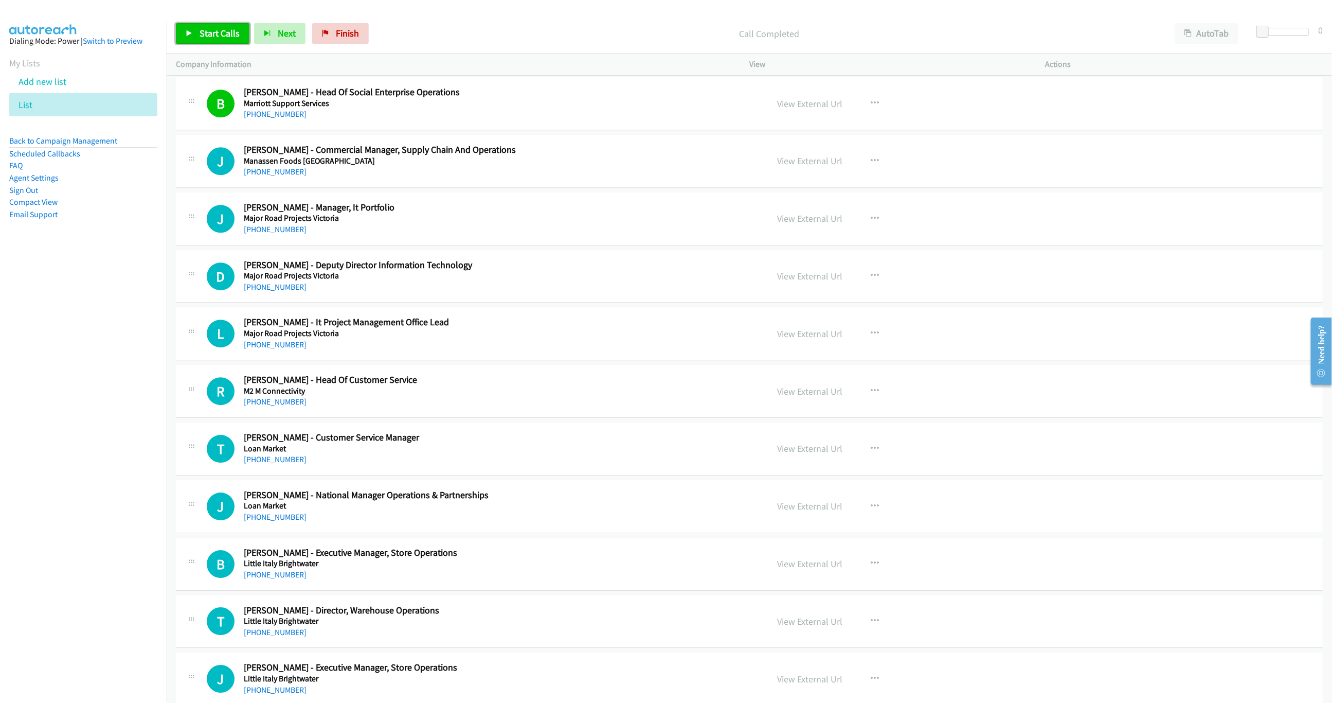
click at [217, 36] on span "Start Calls" at bounding box center [220, 33] width 40 height 12
click at [116, 298] on nav "Dialing Mode: Power | Switch to Preview My Lists Add new list List Back to Camp…" at bounding box center [83, 372] width 167 height 703
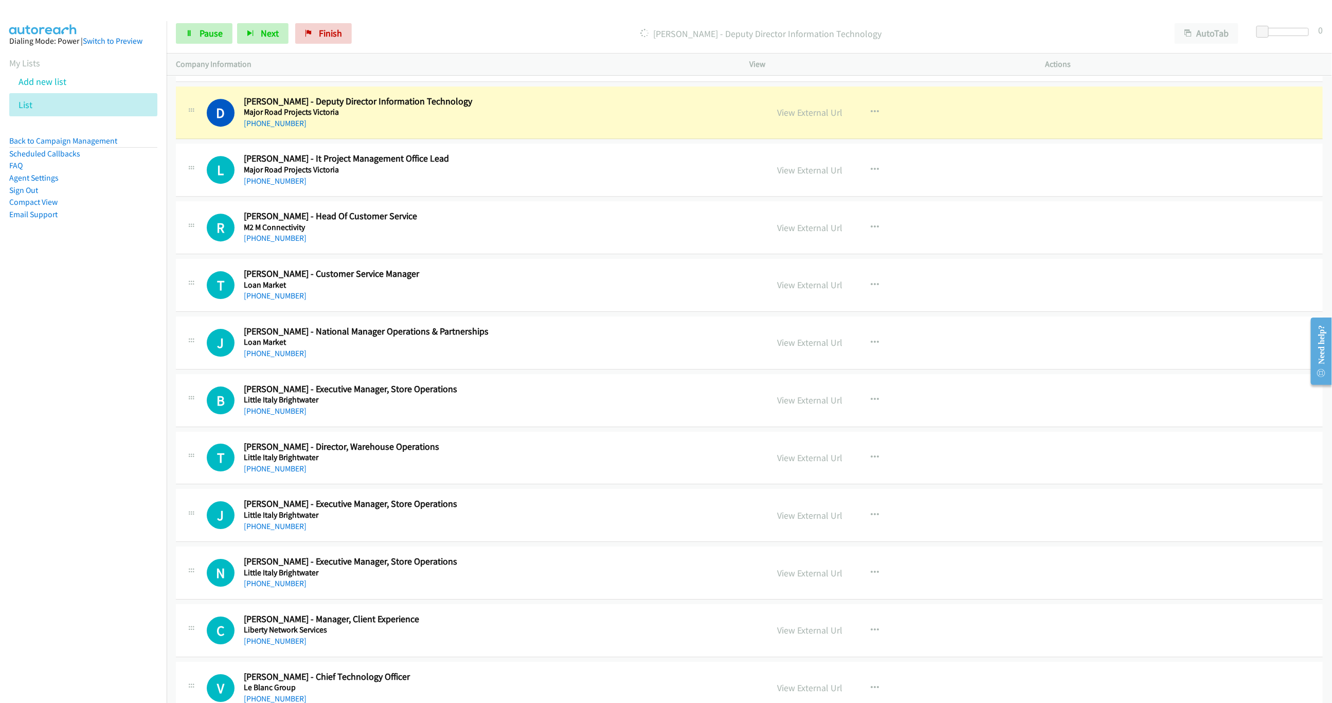
scroll to position [4814, 0]
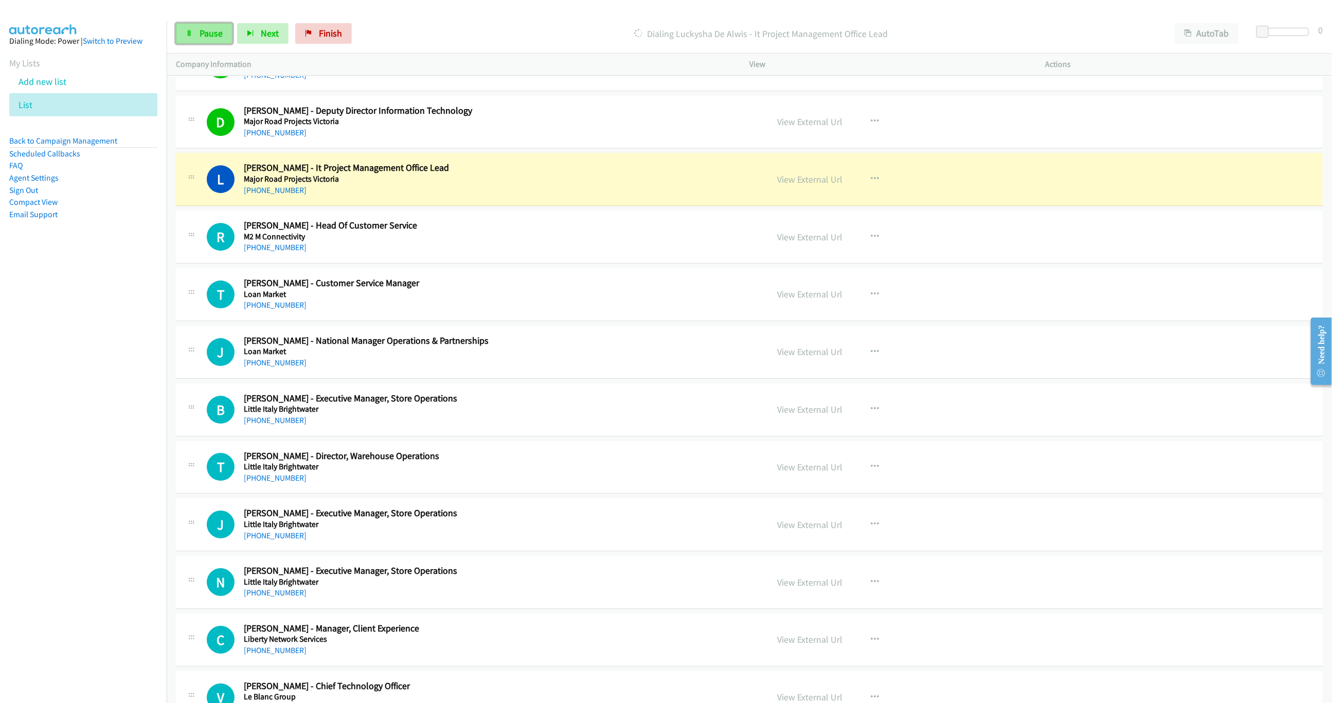
click at [193, 34] on link "Pause" at bounding box center [204, 33] width 57 height 21
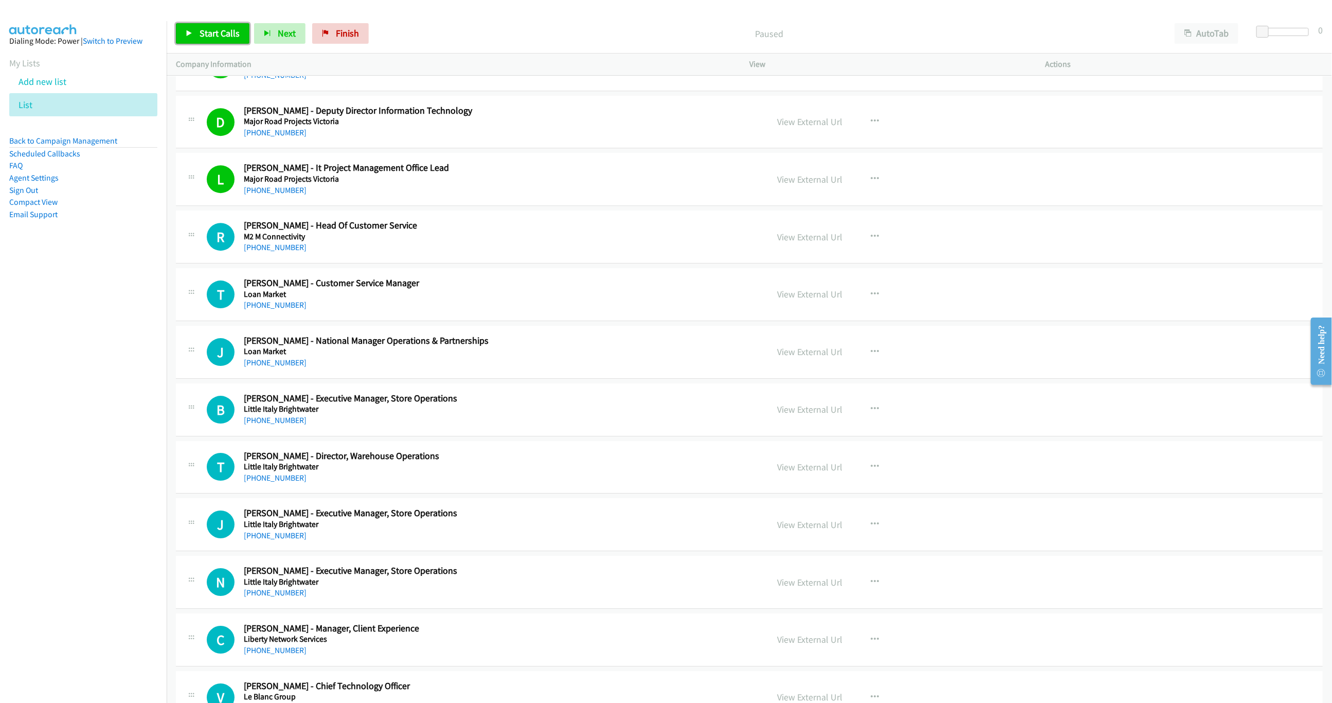
click at [219, 36] on span "Start Calls" at bounding box center [220, 33] width 40 height 12
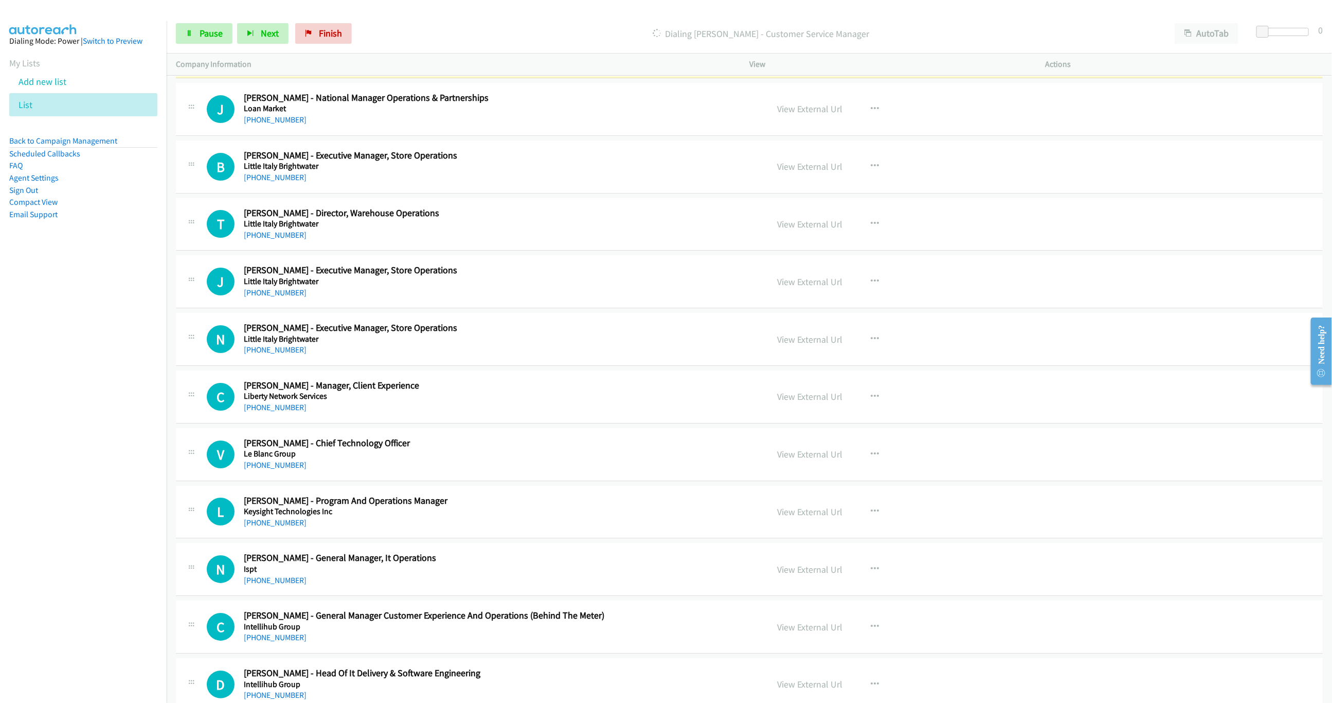
scroll to position [5046, 0]
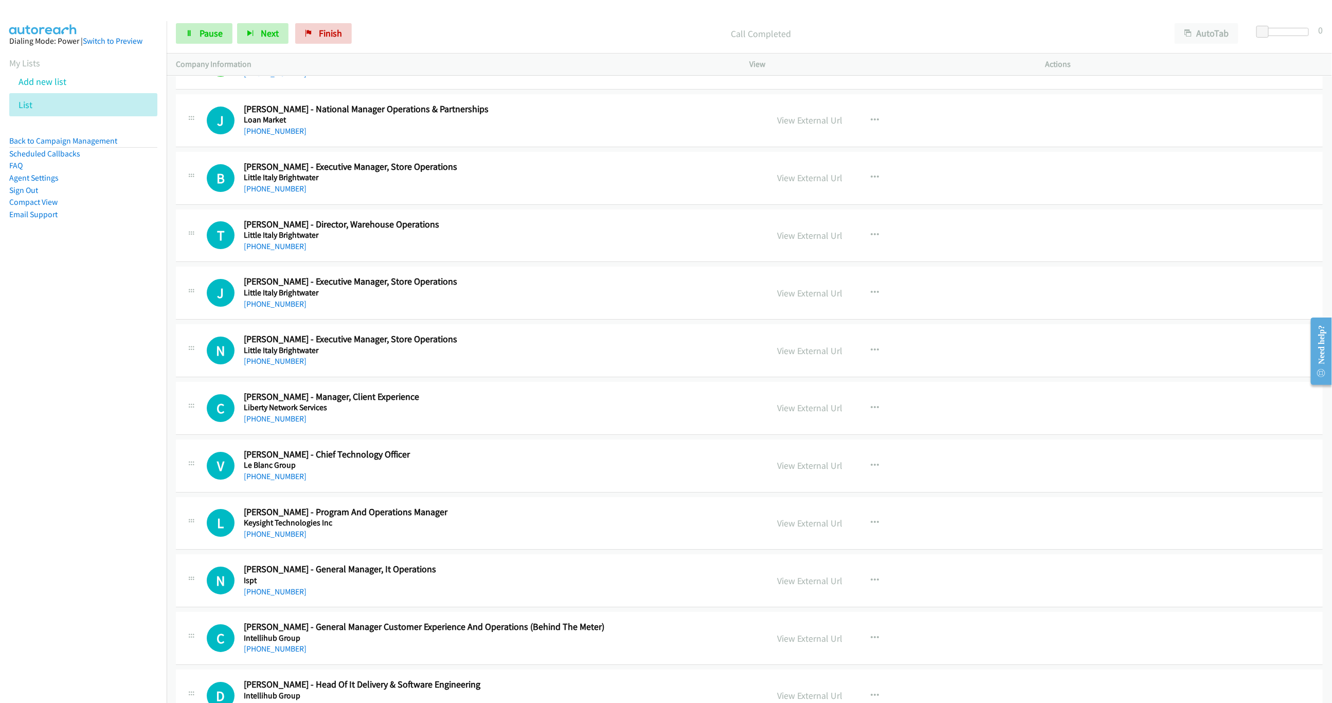
click at [77, 414] on nav "Dialing Mode: Power | Switch to Preview My Lists Add new list List Back to Camp…" at bounding box center [83, 372] width 167 height 703
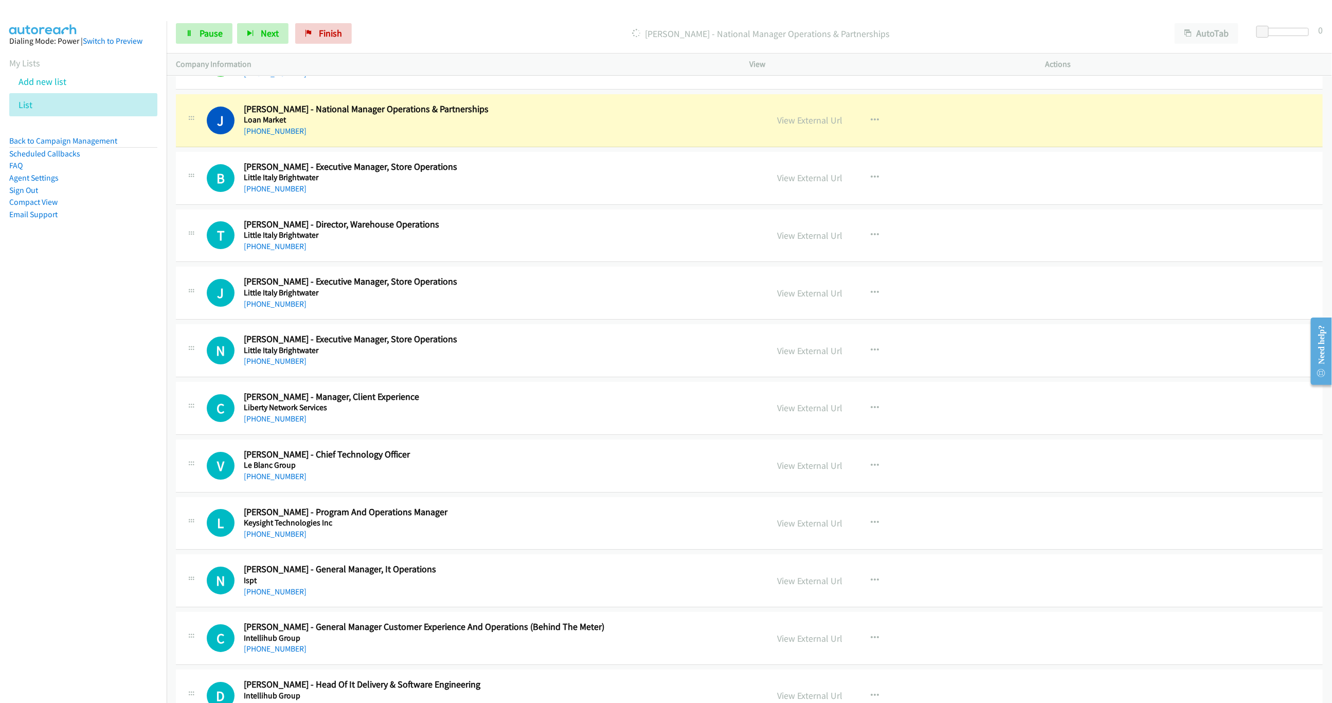
click at [1084, 19] on div "Start Calls Pause Next Finish [PERSON_NAME] - National Manager Operations & Par…" at bounding box center [750, 34] width 1166 height 40
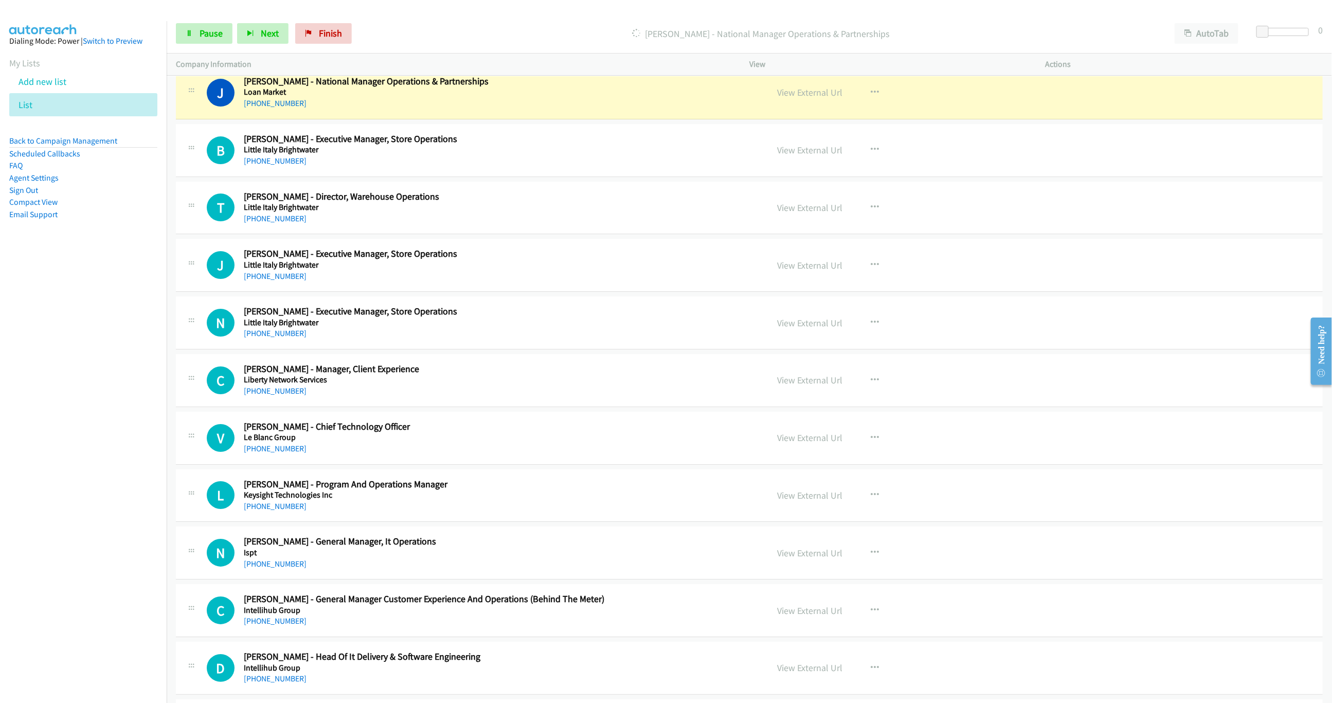
scroll to position [5077, 0]
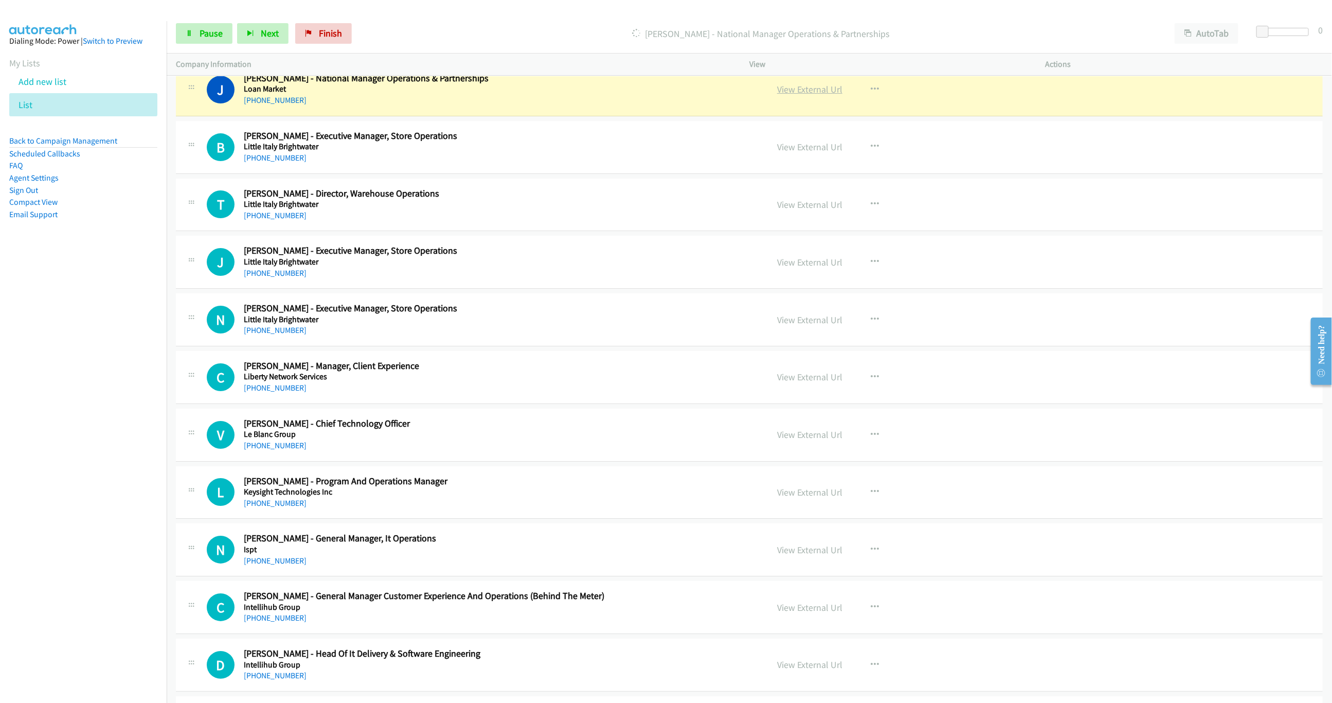
click at [803, 95] on link "View External Url" at bounding box center [809, 89] width 65 height 12
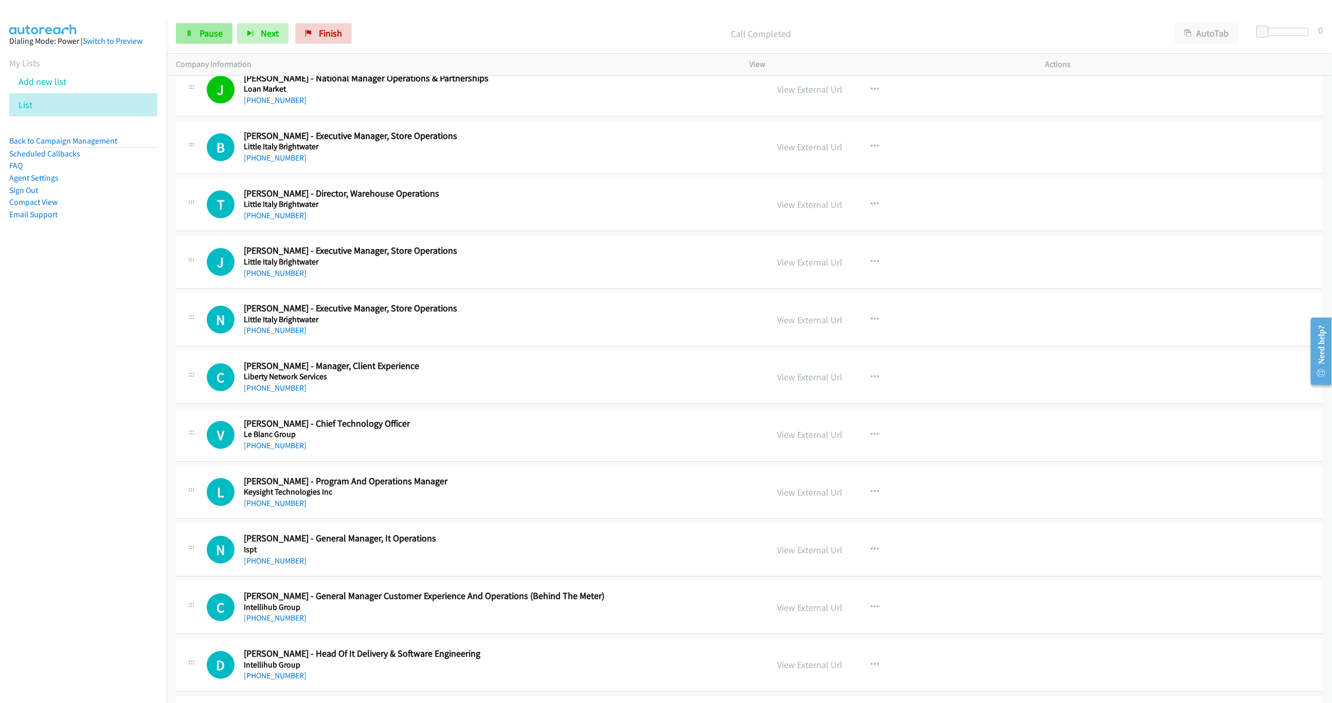
drag, startPoint x: 182, startPoint y: 48, endPoint x: 209, endPoint y: 35, distance: 29.7
click at [182, 48] on div "Start Calls Pause Next Finish Call Completed AutoTab AutoTab 0" at bounding box center [750, 34] width 1166 height 40
drag, startPoint x: 209, startPoint y: 35, endPoint x: 218, endPoint y: 32, distance: 9.3
click at [209, 35] on span "Pause" at bounding box center [211, 33] width 23 height 12
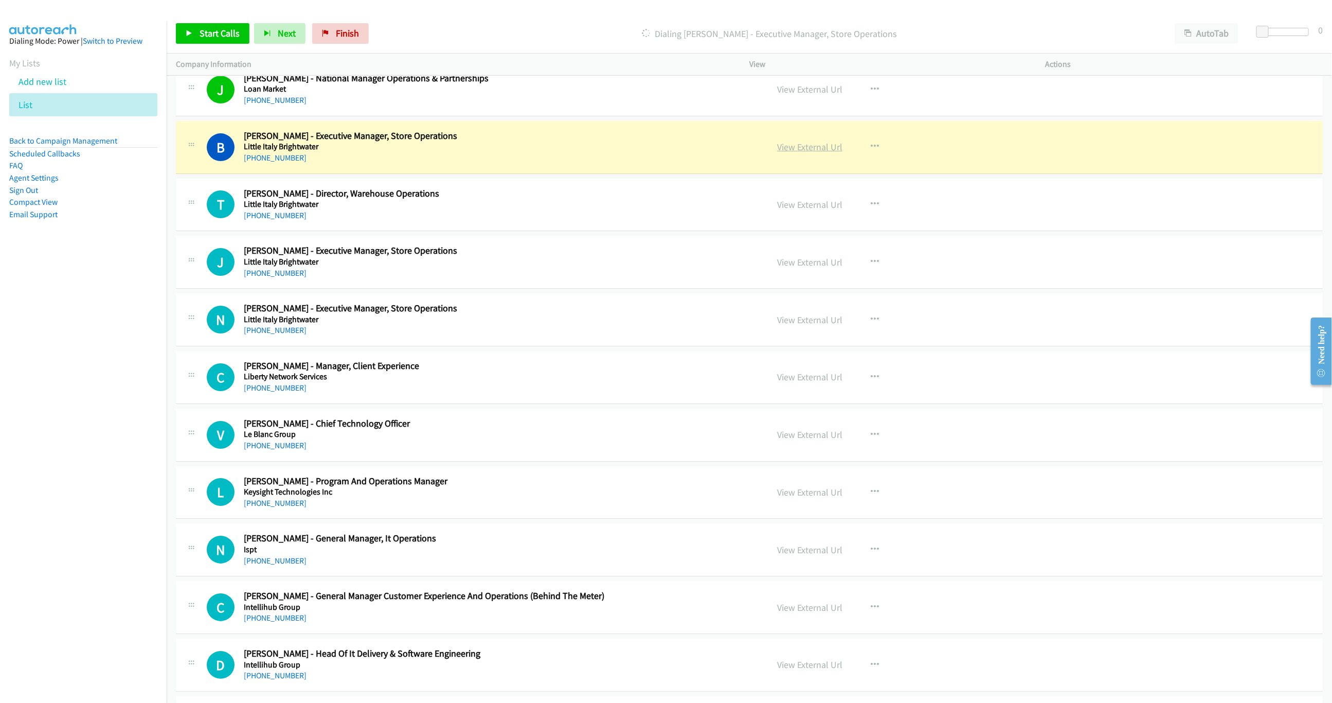
click at [800, 153] on link "View External Url" at bounding box center [809, 147] width 65 height 12
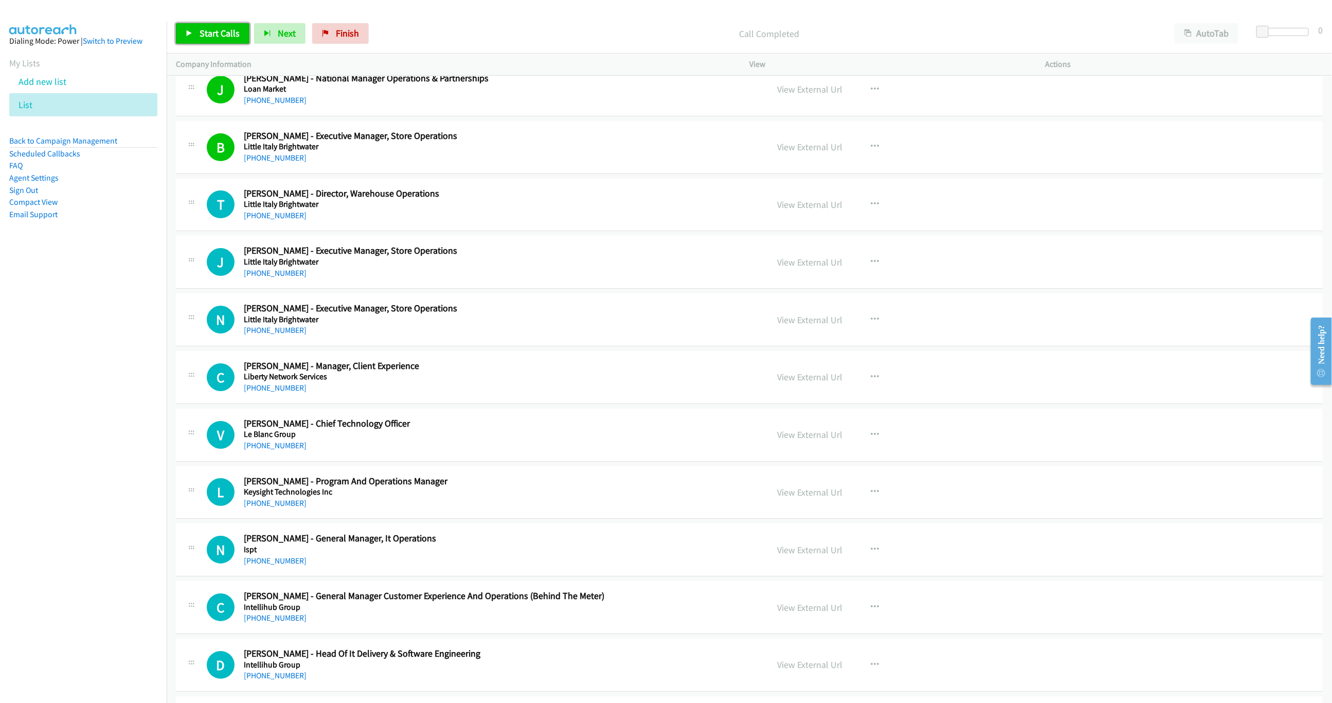
click at [225, 27] on link "Start Calls" at bounding box center [213, 33] width 74 height 21
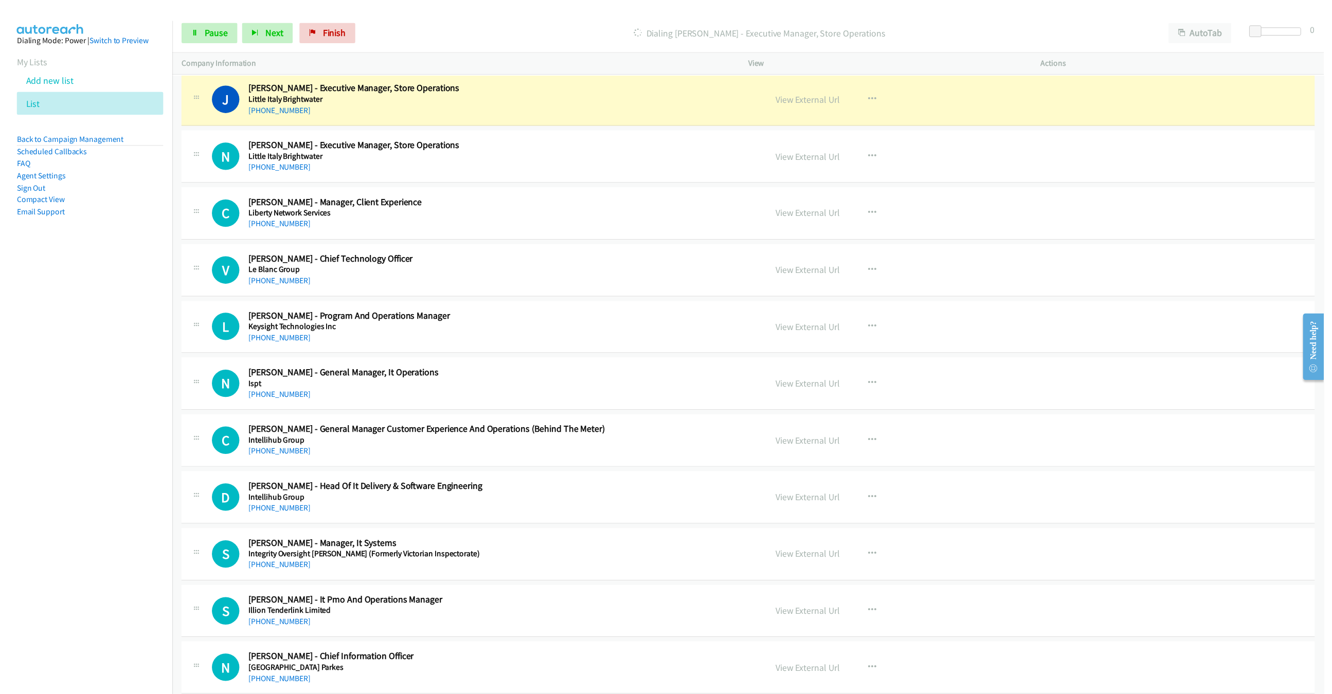
scroll to position [5231, 0]
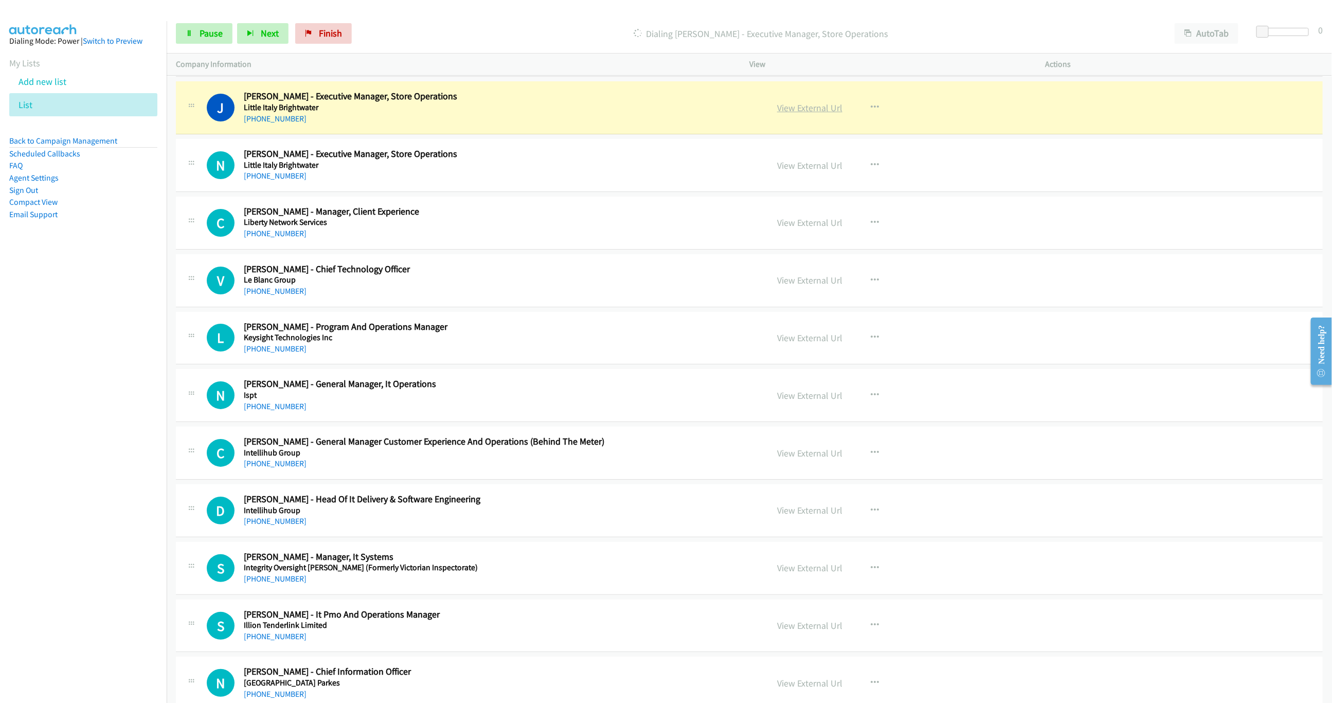
click at [824, 114] on link "View External Url" at bounding box center [809, 108] width 65 height 12
click at [213, 38] on span "Pause" at bounding box center [211, 33] width 23 height 12
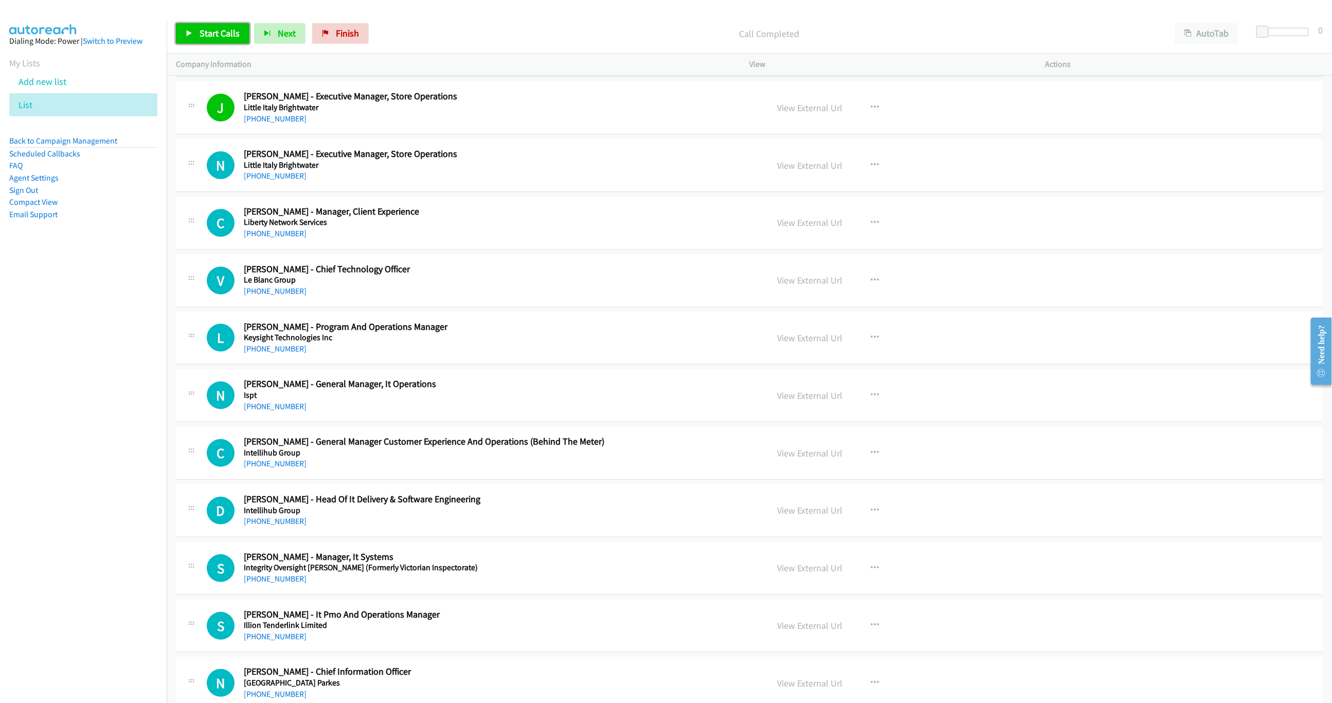
click at [183, 25] on link "Start Calls" at bounding box center [213, 33] width 74 height 21
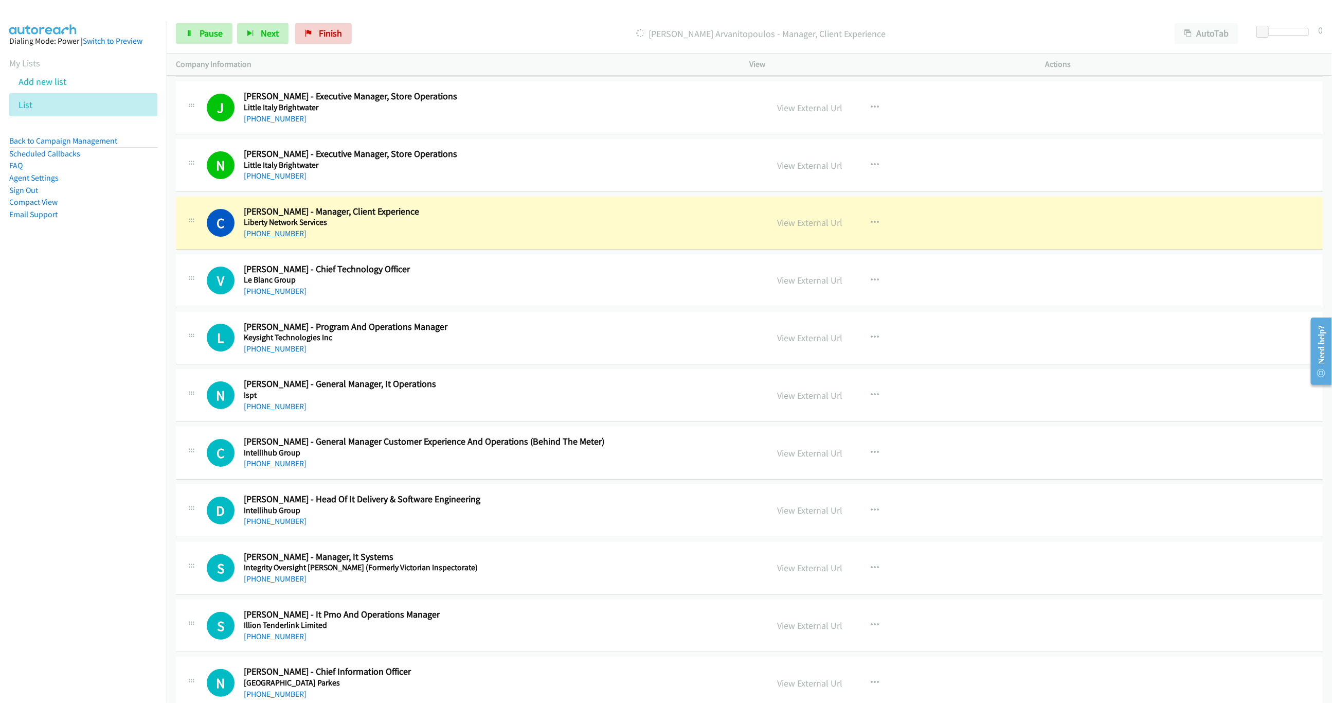
click at [625, 240] on div "[PHONE_NUMBER]" at bounding box center [478, 233] width 468 height 12
click at [808, 228] on link "View External Url" at bounding box center [809, 223] width 65 height 12
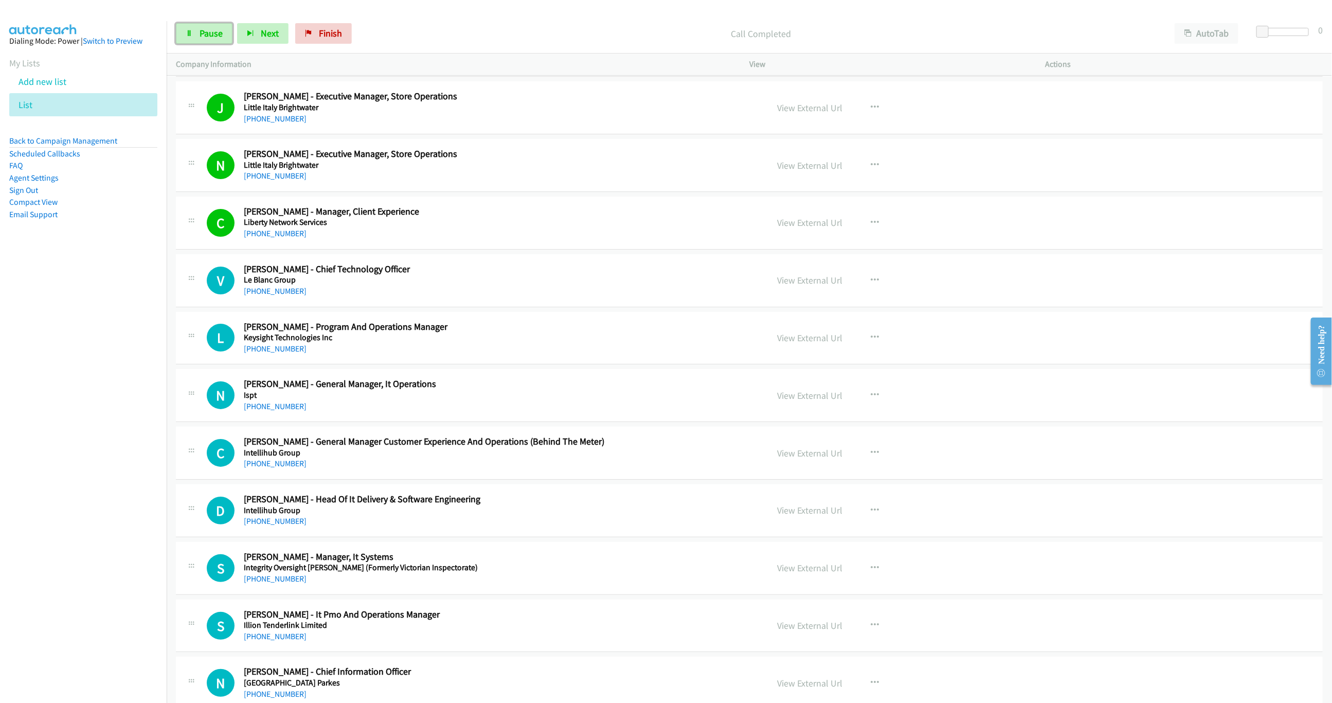
drag, startPoint x: 219, startPoint y: 29, endPoint x: 281, endPoint y: 2, distance: 68.2
click at [219, 29] on span "Pause" at bounding box center [211, 33] width 23 height 12
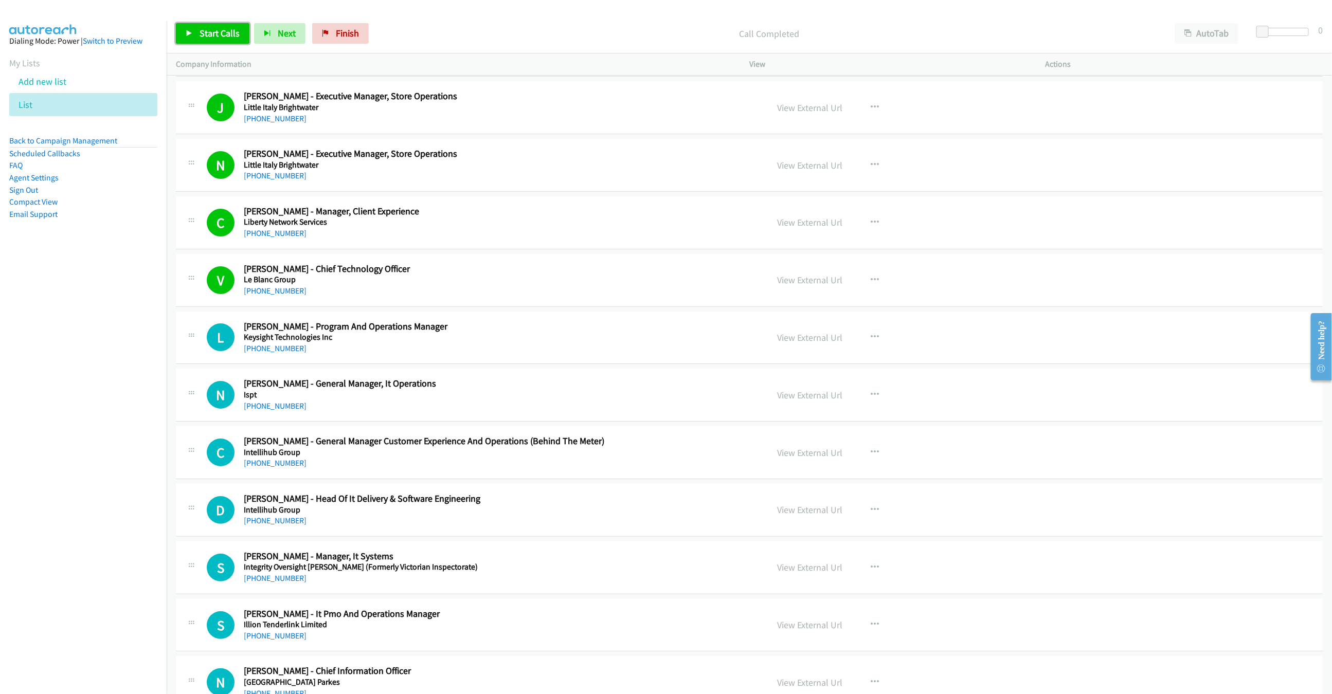
click at [218, 28] on span "Start Calls" at bounding box center [220, 33] width 40 height 12
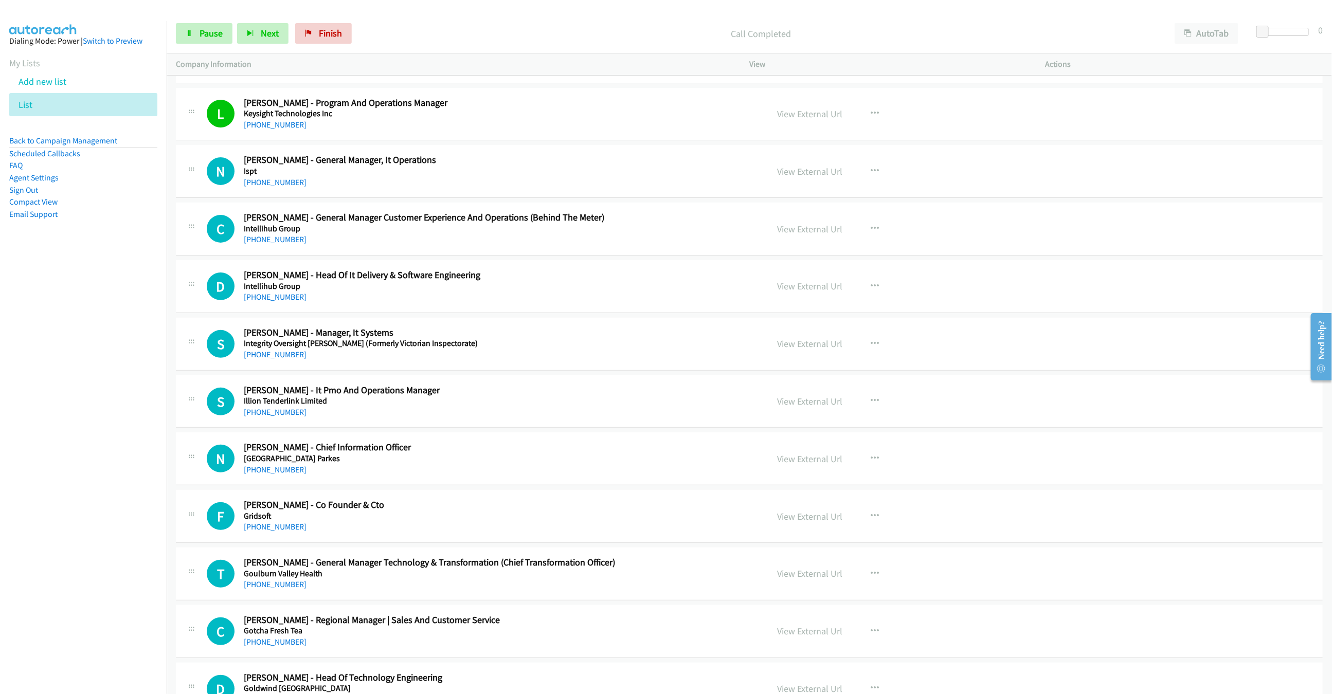
scroll to position [5462, 0]
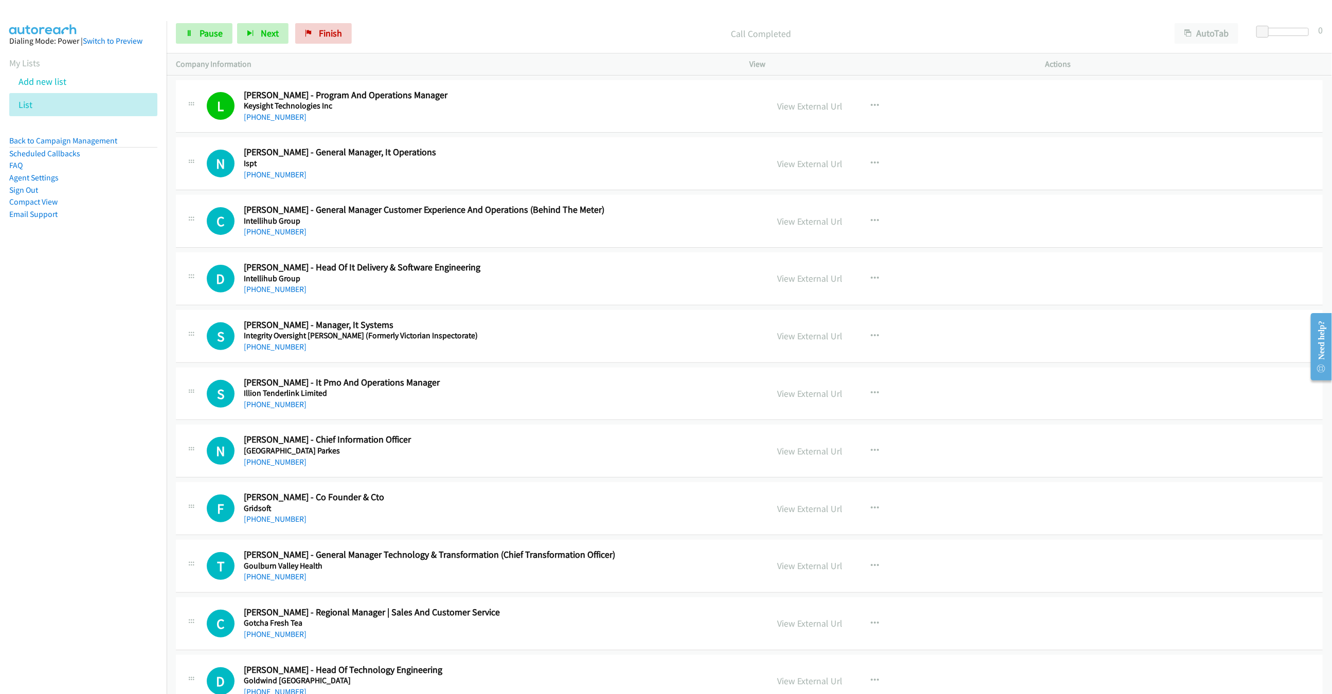
click at [31, 360] on nav "Dialing Mode: Power | Switch to Preview My Lists Add new list List Back to Camp…" at bounding box center [83, 368] width 167 height 694
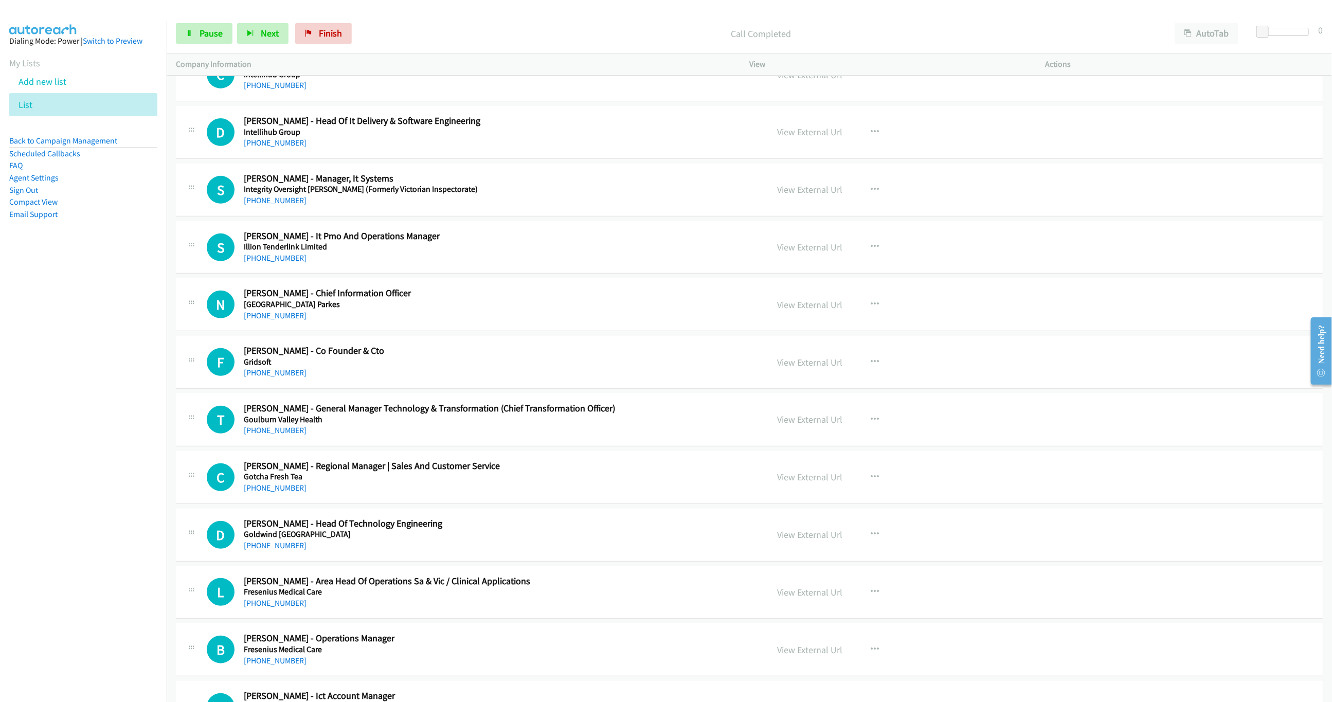
scroll to position [5617, 0]
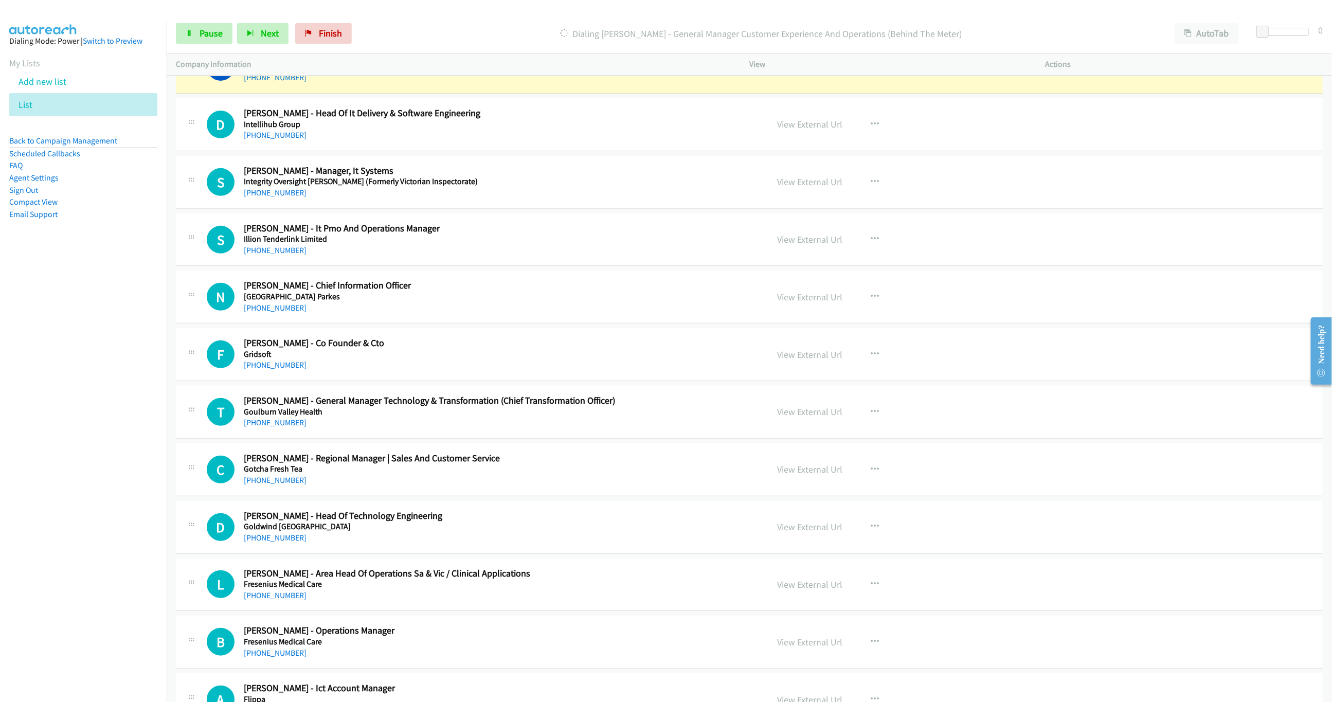
drag, startPoint x: 507, startPoint y: 311, endPoint x: 548, endPoint y: 307, distance: 41.8
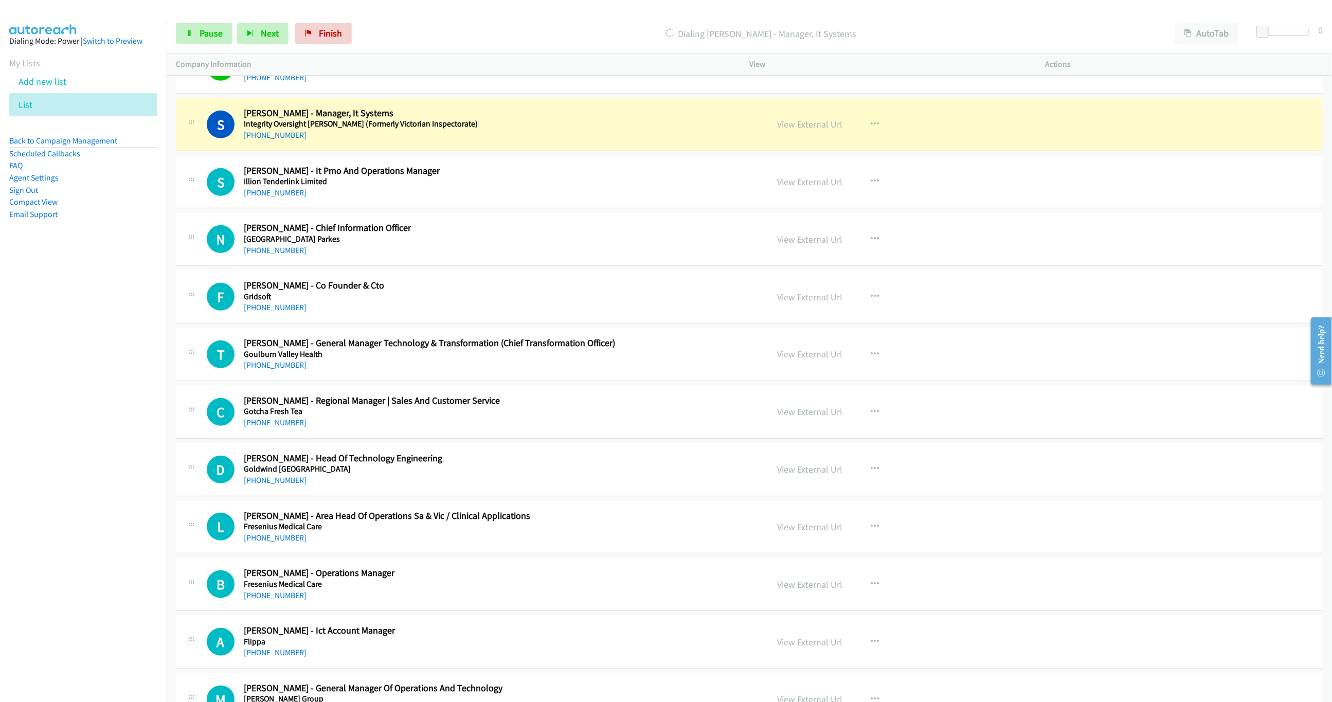
scroll to position [5682, 0]
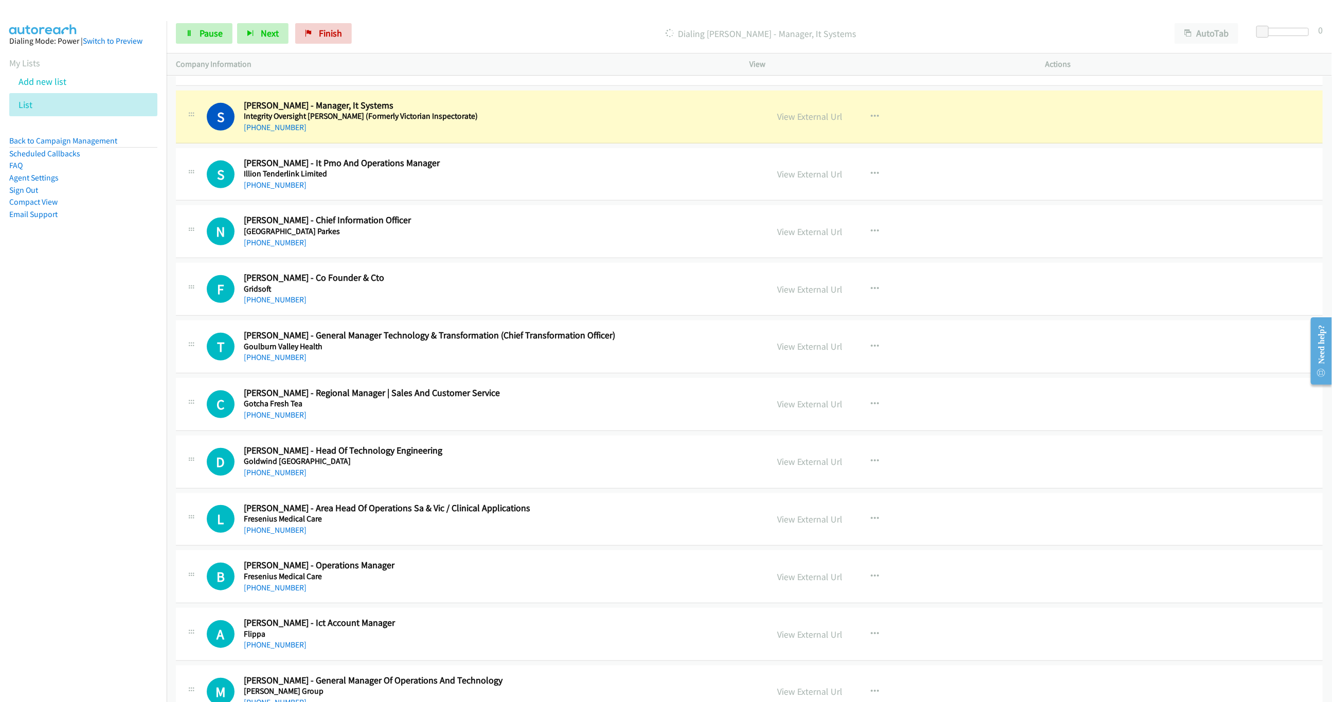
drag, startPoint x: 51, startPoint y: 340, endPoint x: 82, endPoint y: 340, distance: 30.9
click at [51, 340] on nav "Dialing Mode: Power | Switch to Preview My Lists Add new list List Back to Camp…" at bounding box center [83, 372] width 167 height 702
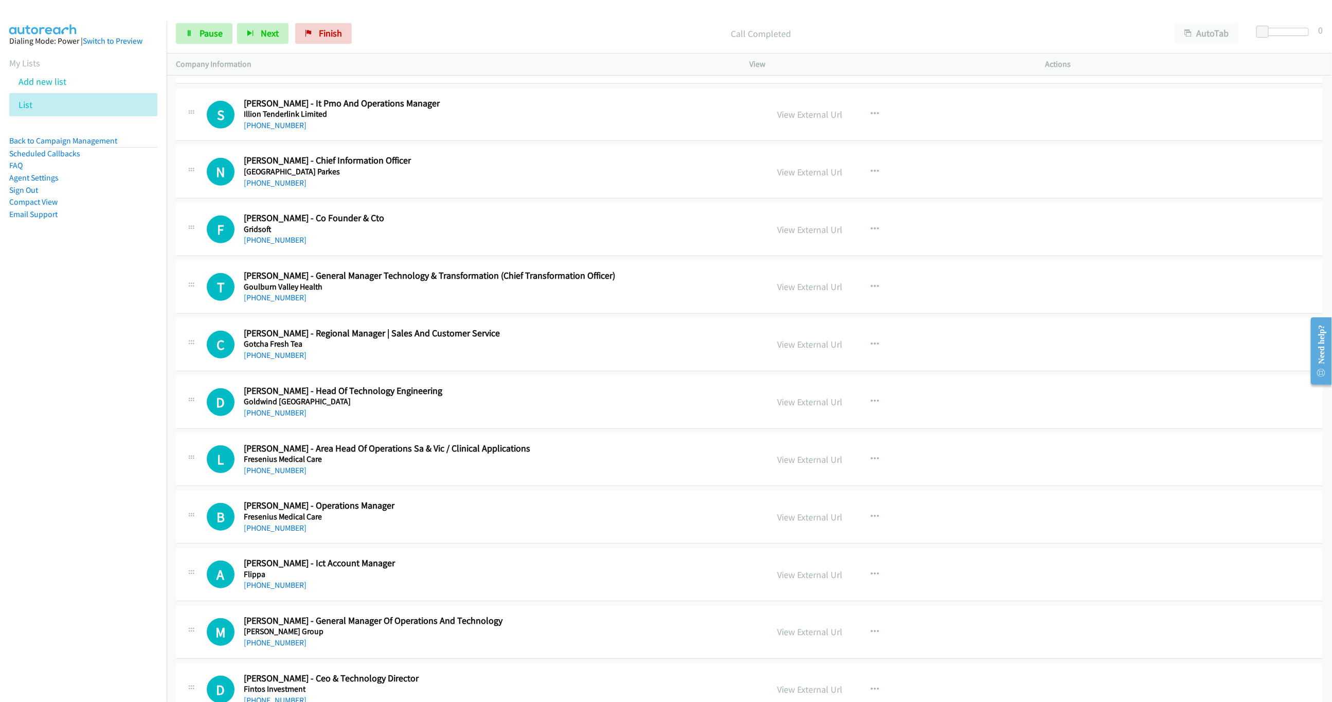
scroll to position [5790, 0]
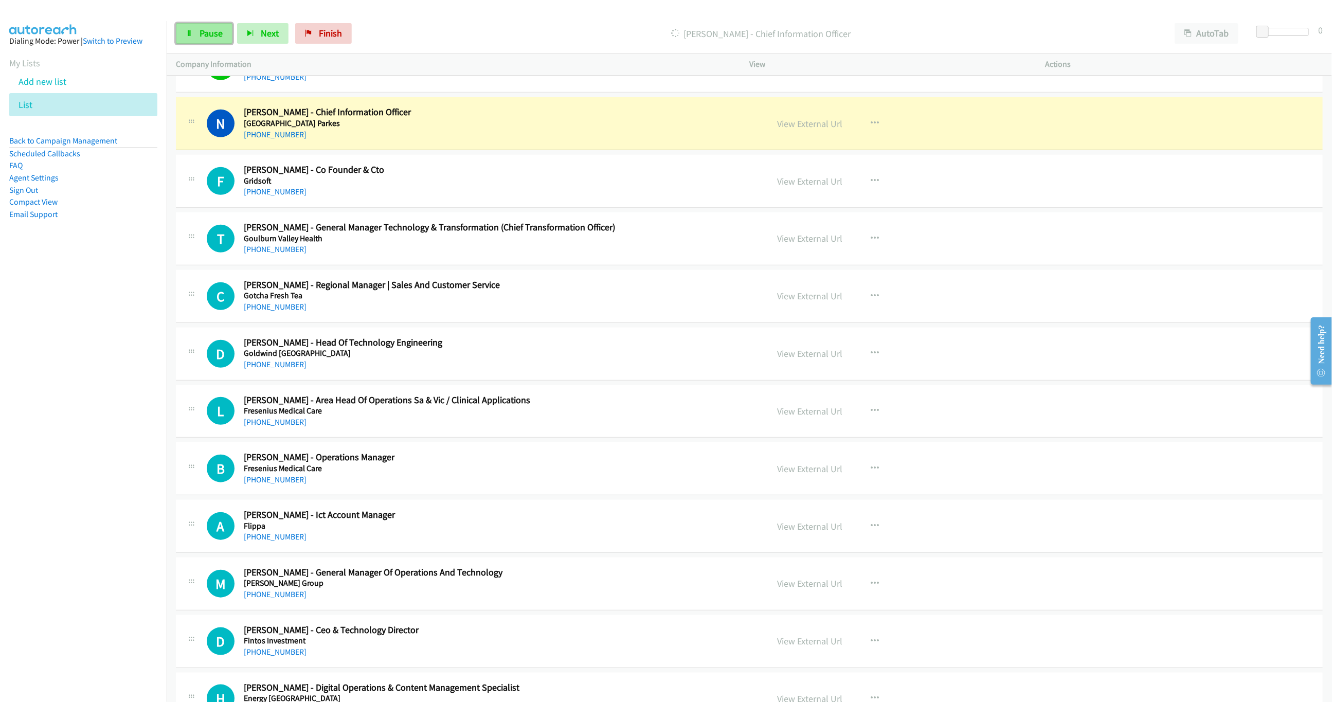
click at [211, 30] on span "Pause" at bounding box center [211, 33] width 23 height 12
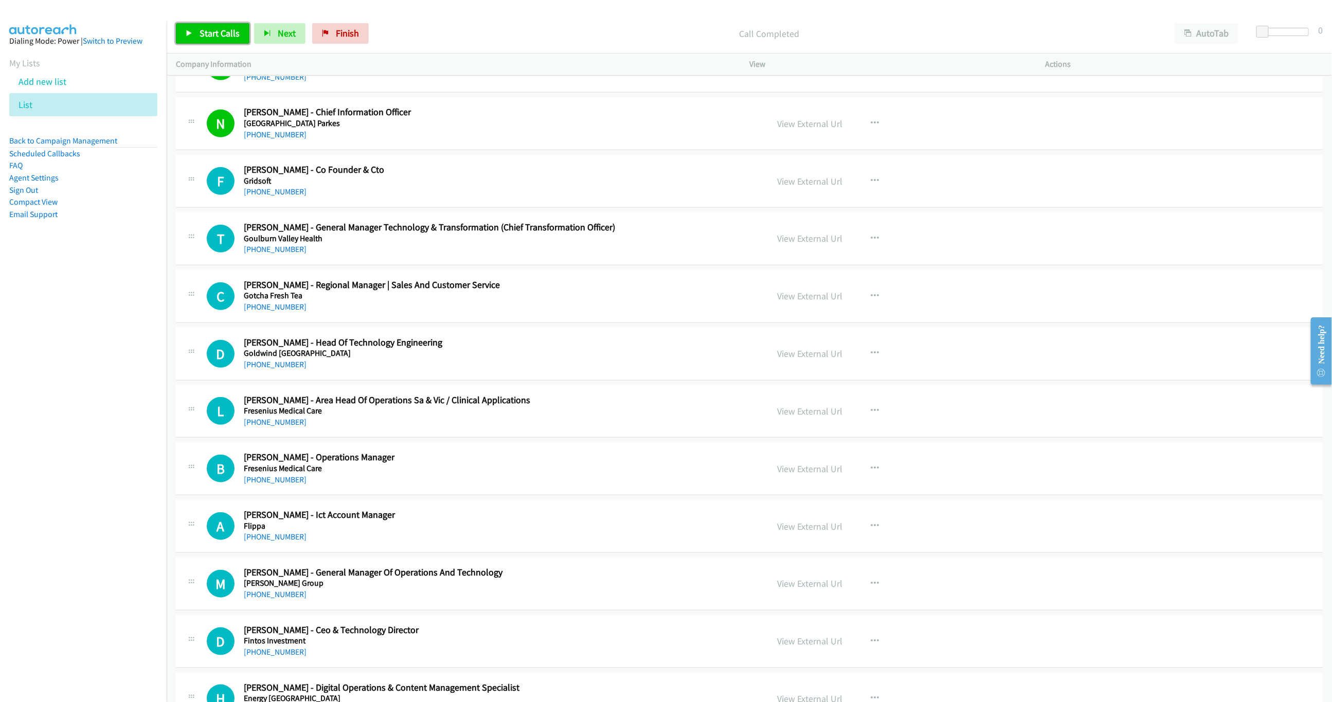
click at [198, 37] on link "Start Calls" at bounding box center [213, 33] width 74 height 21
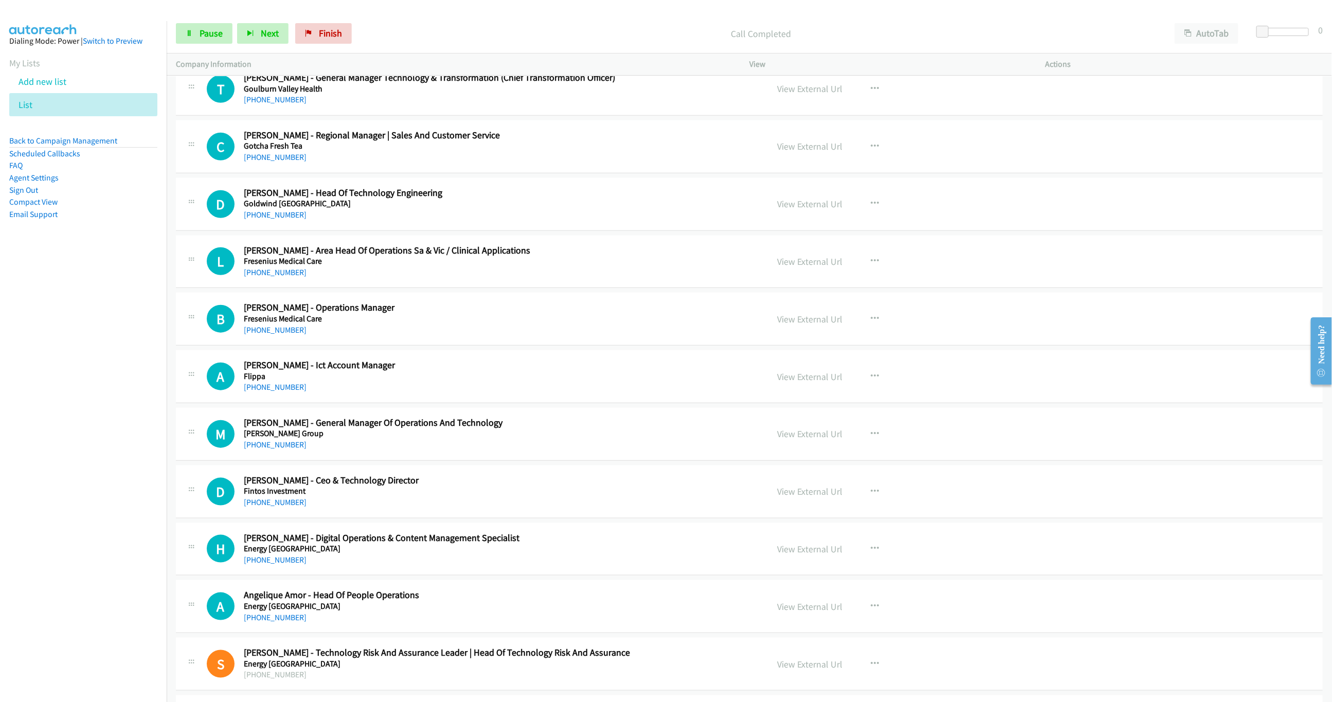
scroll to position [5944, 0]
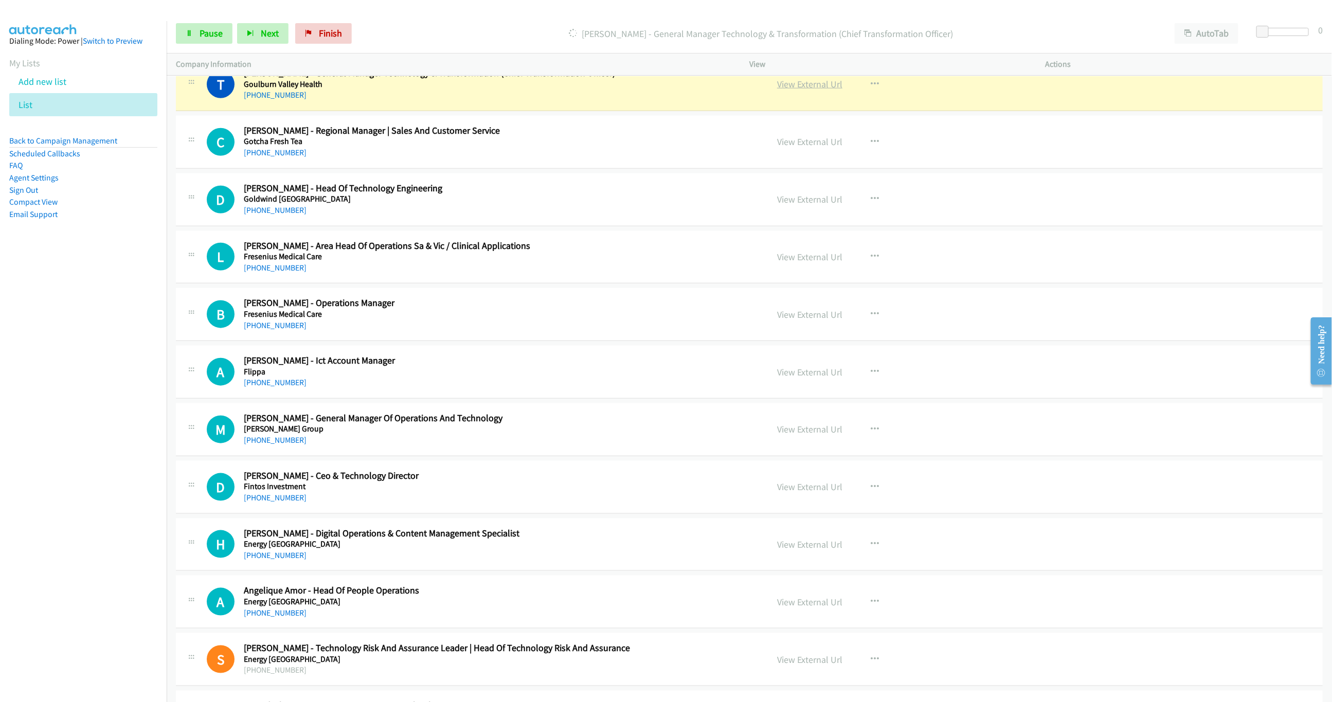
click at [804, 90] on link "View External Url" at bounding box center [809, 84] width 65 height 12
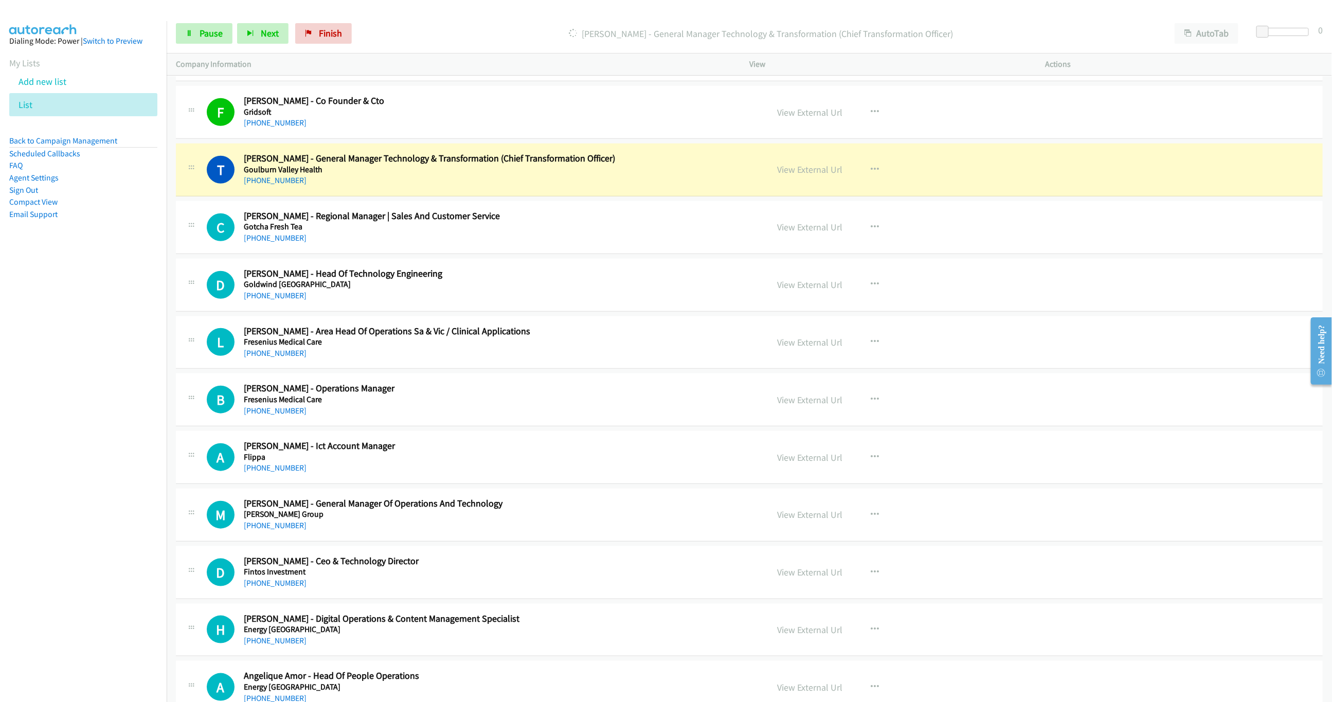
scroll to position [5867, 0]
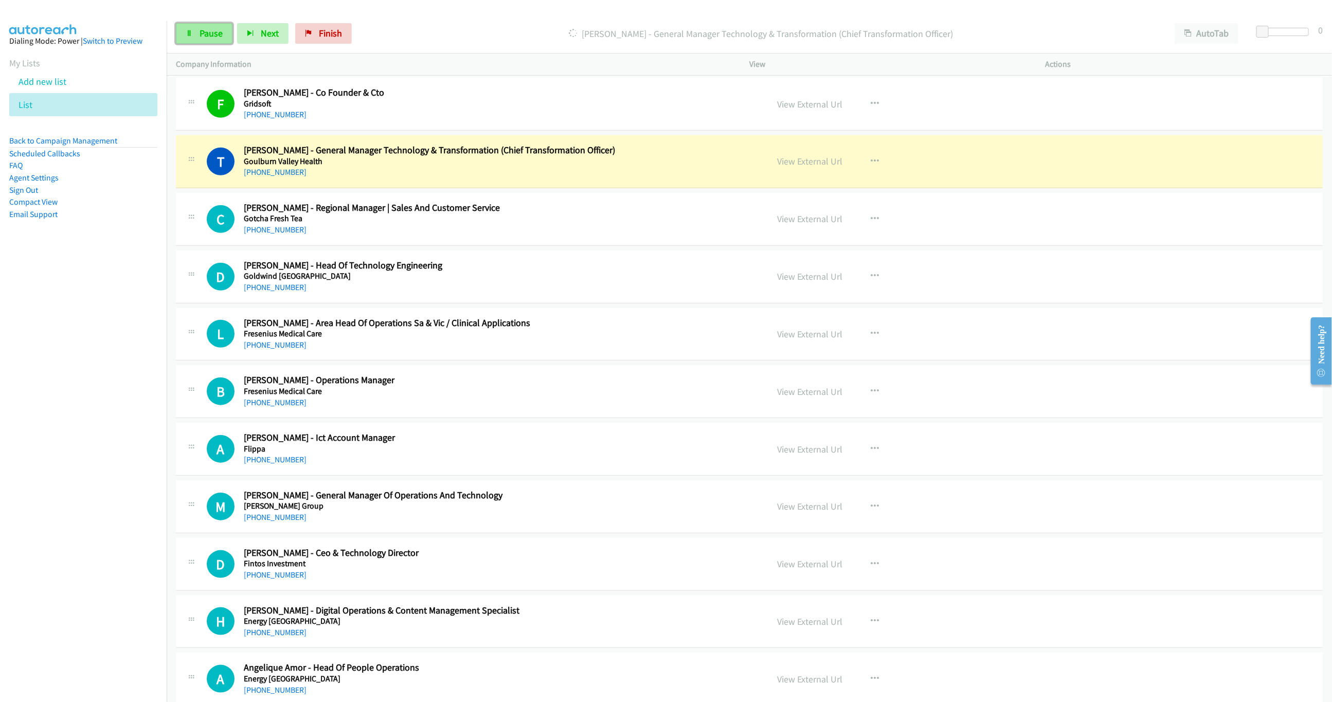
click at [204, 27] on link "Pause" at bounding box center [204, 33] width 57 height 21
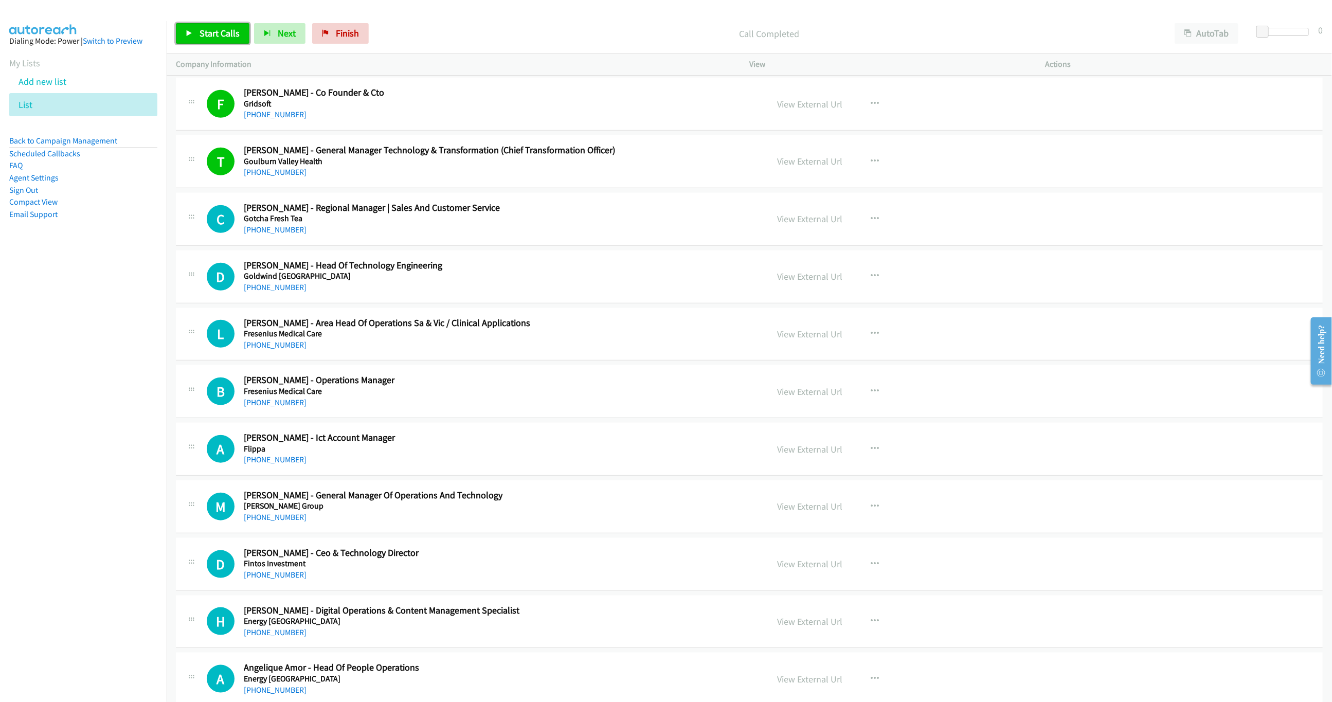
click at [201, 41] on link "Start Calls" at bounding box center [213, 33] width 74 height 21
click at [200, 41] on link "Pause" at bounding box center [204, 33] width 57 height 21
click at [355, 34] on span "Finish" at bounding box center [347, 33] width 23 height 12
